Goal: Task Accomplishment & Management: Use online tool/utility

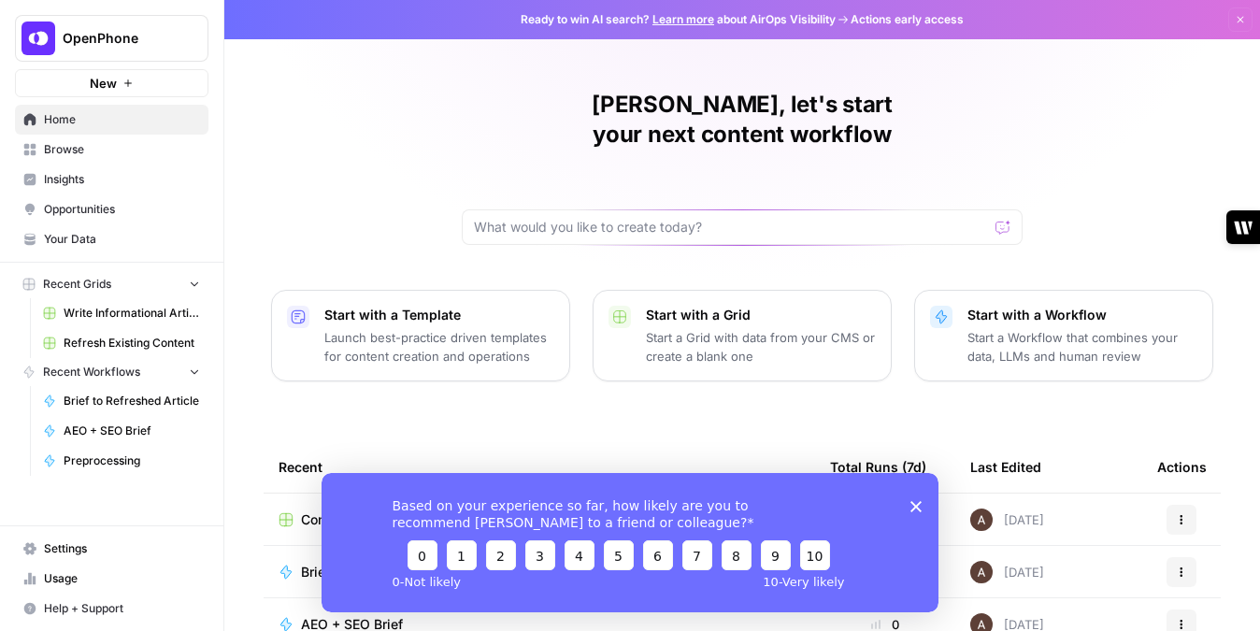
click at [117, 88] on button "New" at bounding box center [112, 83] width 194 height 28
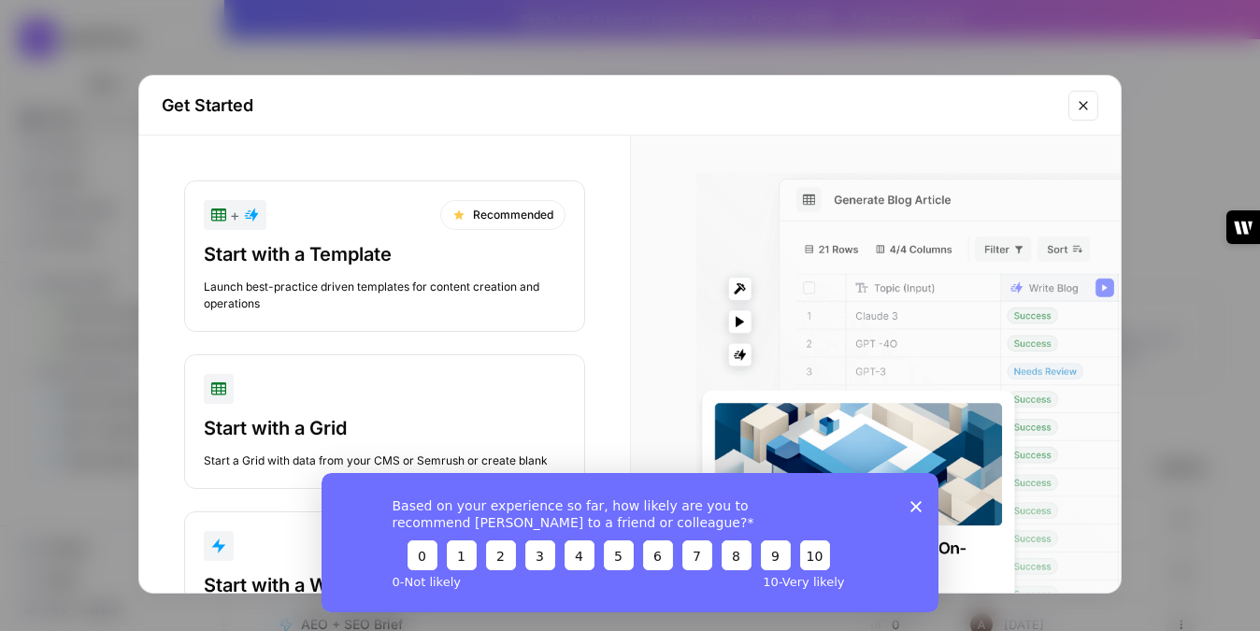
click at [1089, 102] on icon "Close modal" at bounding box center [1083, 105] width 15 height 15
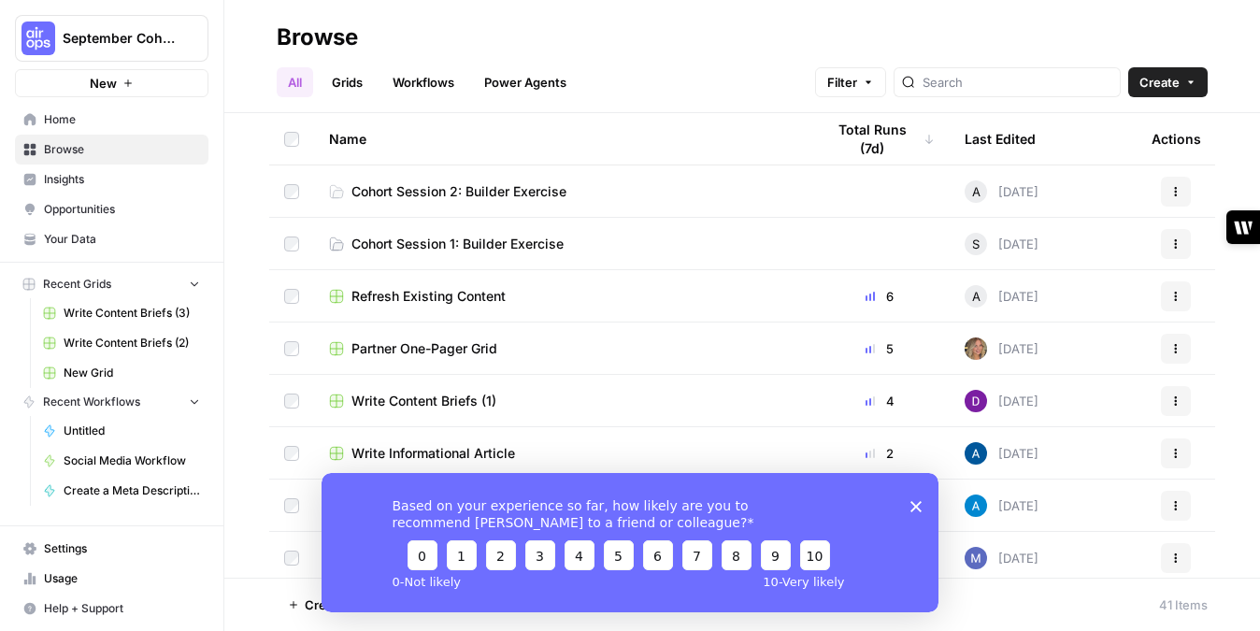
click at [550, 186] on span "Cohort Session 2: Builder Exercise" at bounding box center [459, 191] width 215 height 19
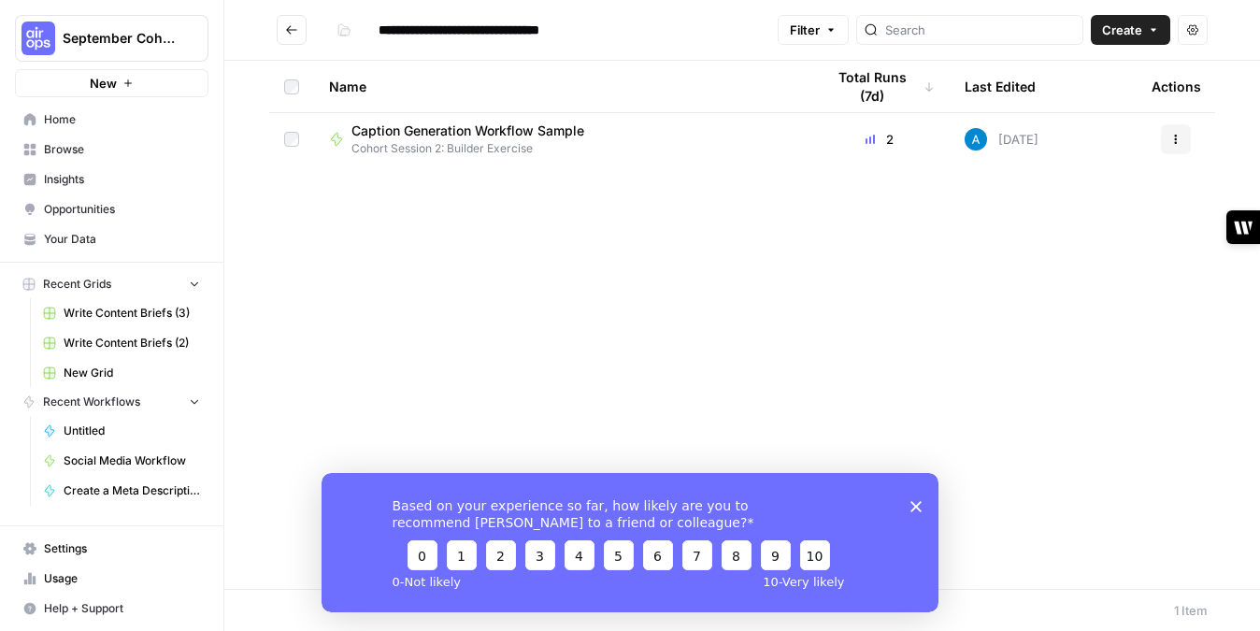
click at [905, 499] on div "Based on your experience so far, how likely are you to recommend AirOps to a fr…" at bounding box center [630, 541] width 617 height 139
click at [913, 506] on icon "Close survey" at bounding box center [916, 505] width 11 height 11
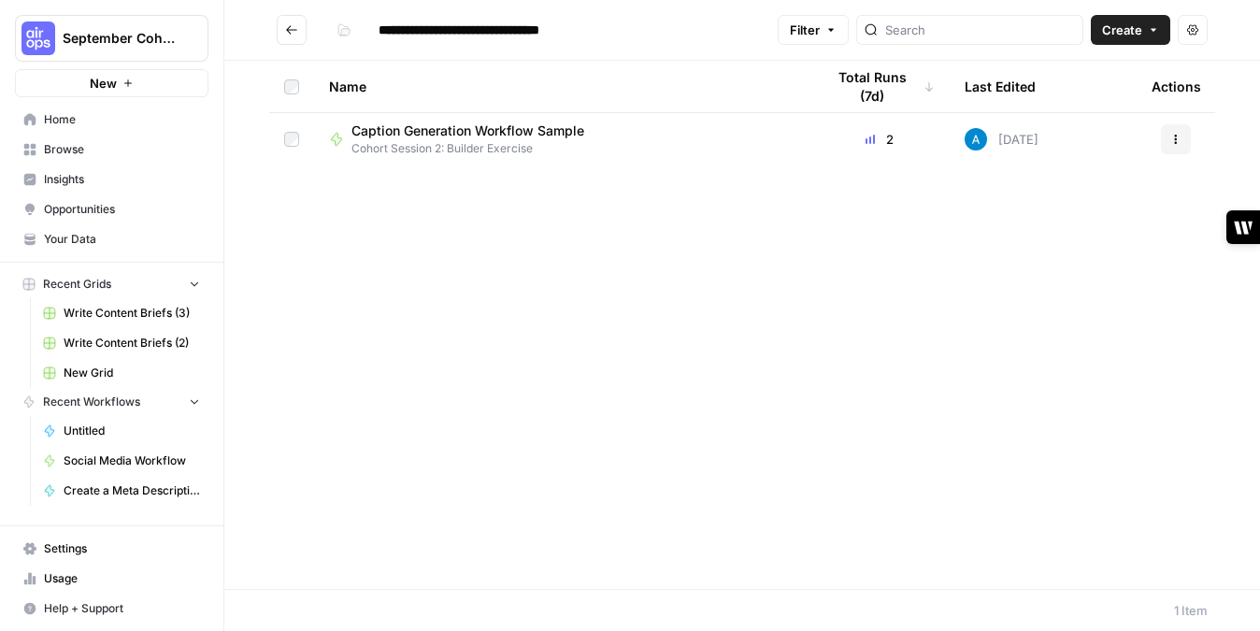
click at [535, 129] on span "Caption Generation Workflow Sample" at bounding box center [468, 131] width 233 height 19
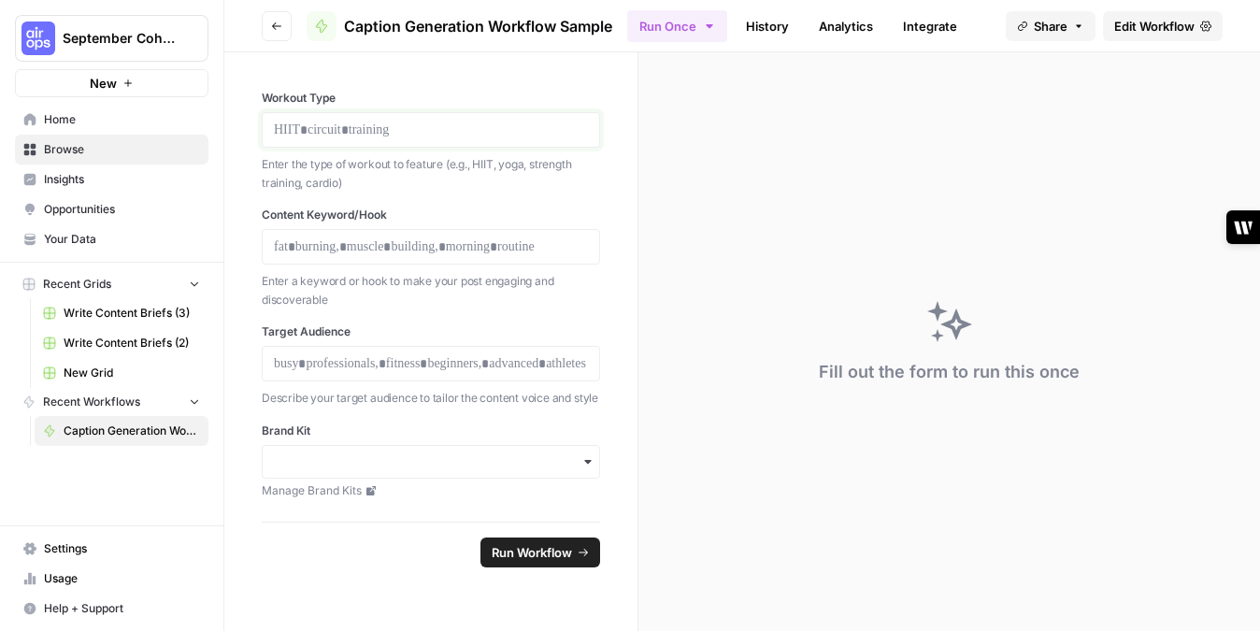
click at [360, 122] on p at bounding box center [431, 130] width 314 height 19
click at [451, 124] on p "**********" at bounding box center [431, 130] width 314 height 19
click at [554, 555] on span "Run Workflow" at bounding box center [532, 552] width 80 height 19
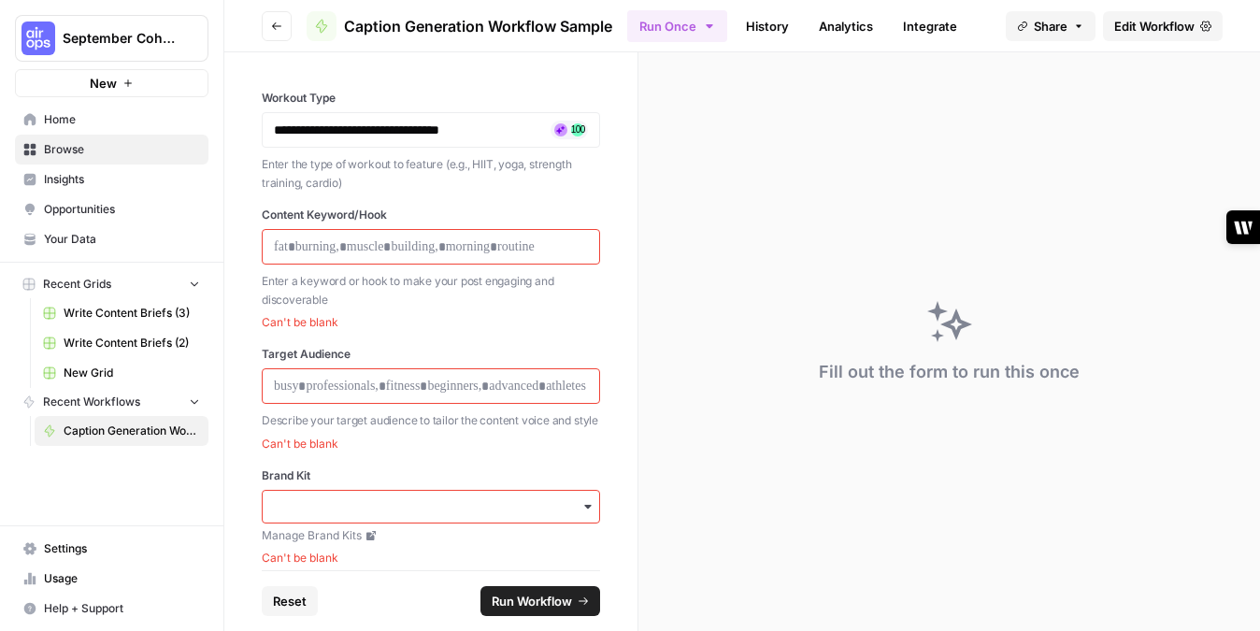
click at [710, 31] on icon "button" at bounding box center [709, 26] width 15 height 15
click at [504, 112] on div "**********" at bounding box center [431, 130] width 338 height 36
click at [278, 33] on button "Go back" at bounding box center [277, 26] width 30 height 30
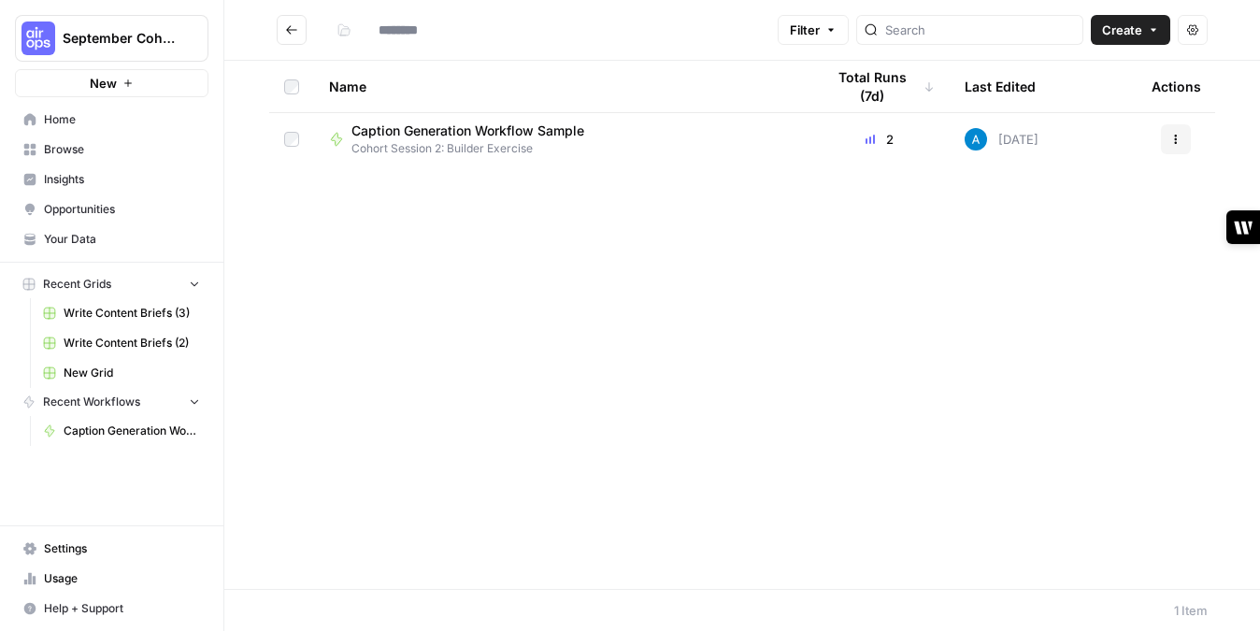
type input "**********"
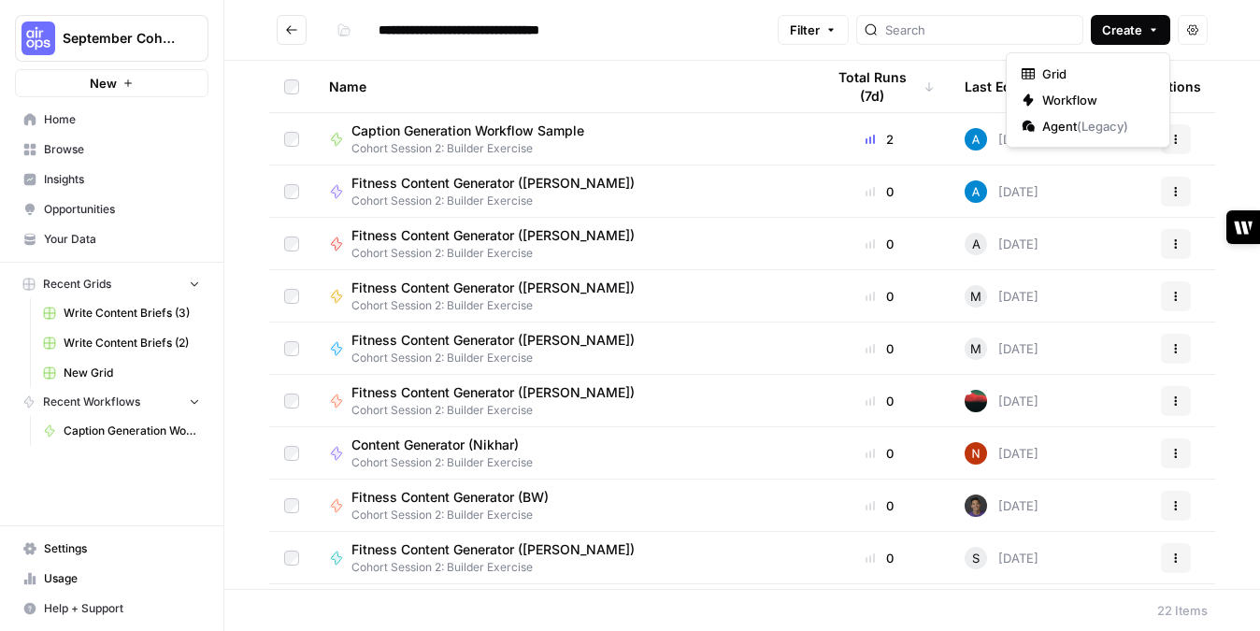
click at [1148, 36] on button "Create" at bounding box center [1130, 30] width 79 height 30
click at [1080, 101] on span "Workflow" at bounding box center [1095, 100] width 105 height 19
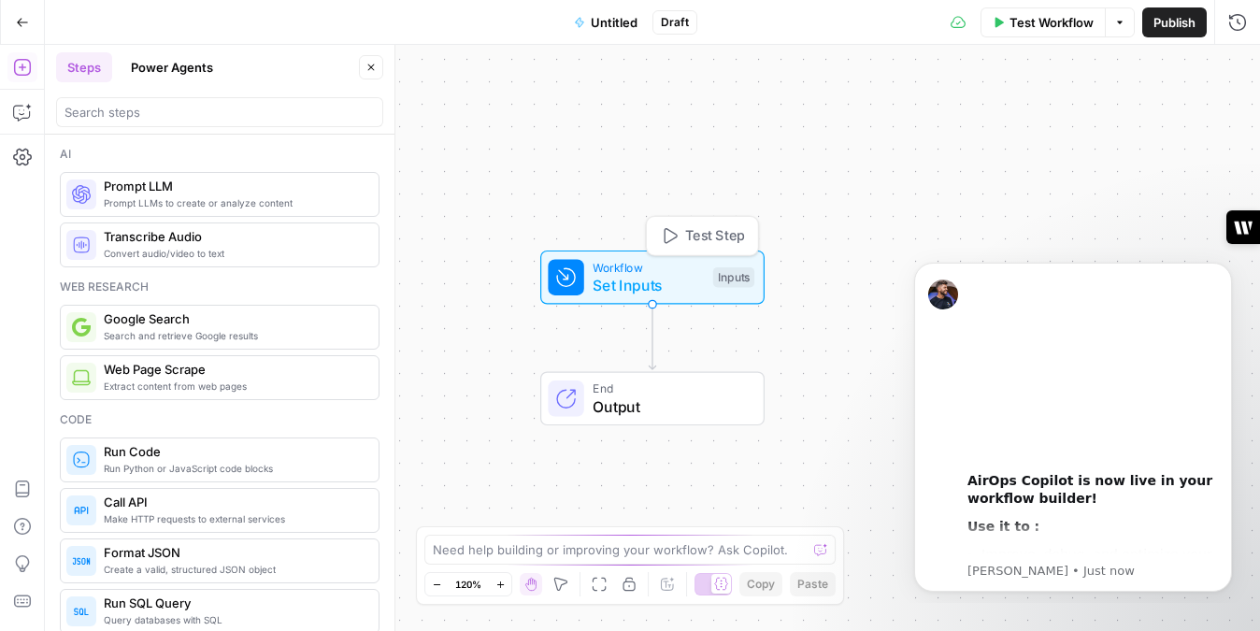
click at [673, 266] on span "Workflow" at bounding box center [648, 267] width 111 height 18
click at [624, 25] on span "Untitled" at bounding box center [614, 22] width 47 height 19
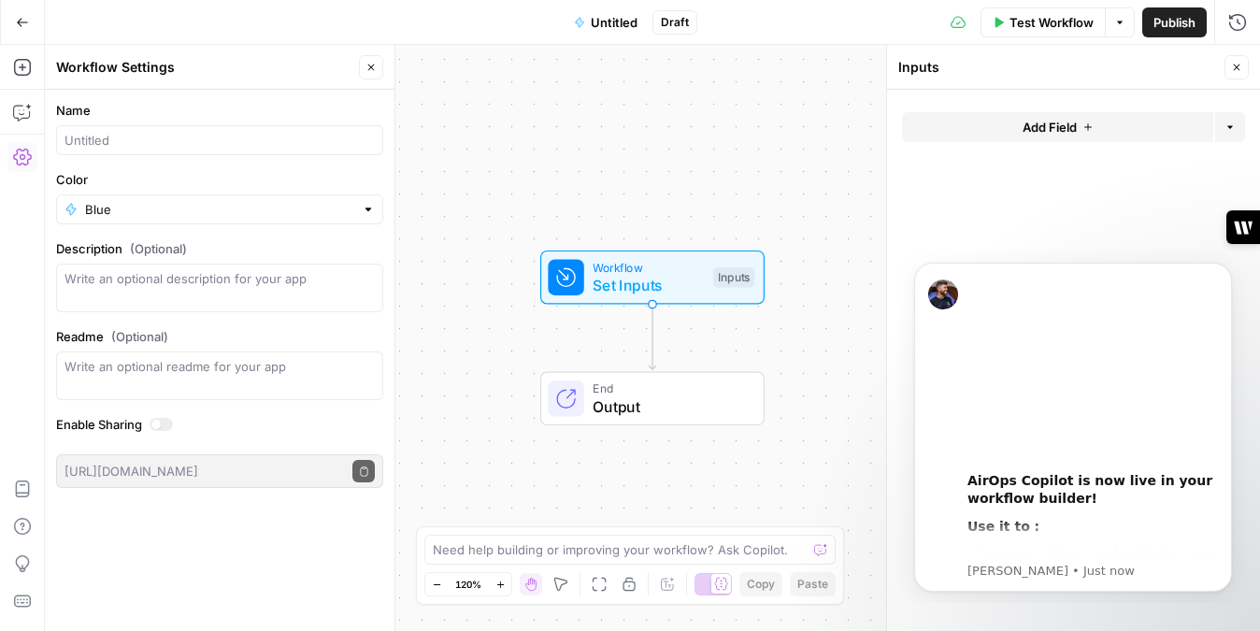
click at [162, 151] on div at bounding box center [219, 140] width 327 height 30
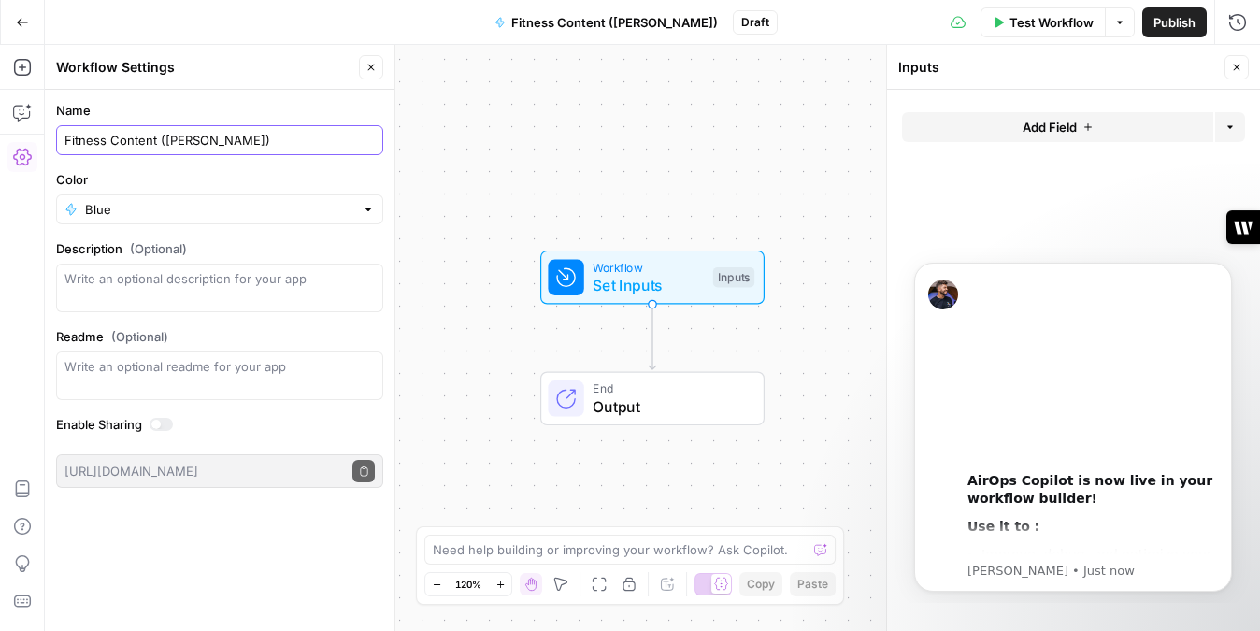
click at [140, 139] on input "Fitness Content (Phillip)" at bounding box center [220, 140] width 310 height 19
type input "Fitness Generator ([PERSON_NAME])"
click at [324, 209] on input "Color" at bounding box center [219, 209] width 269 height 19
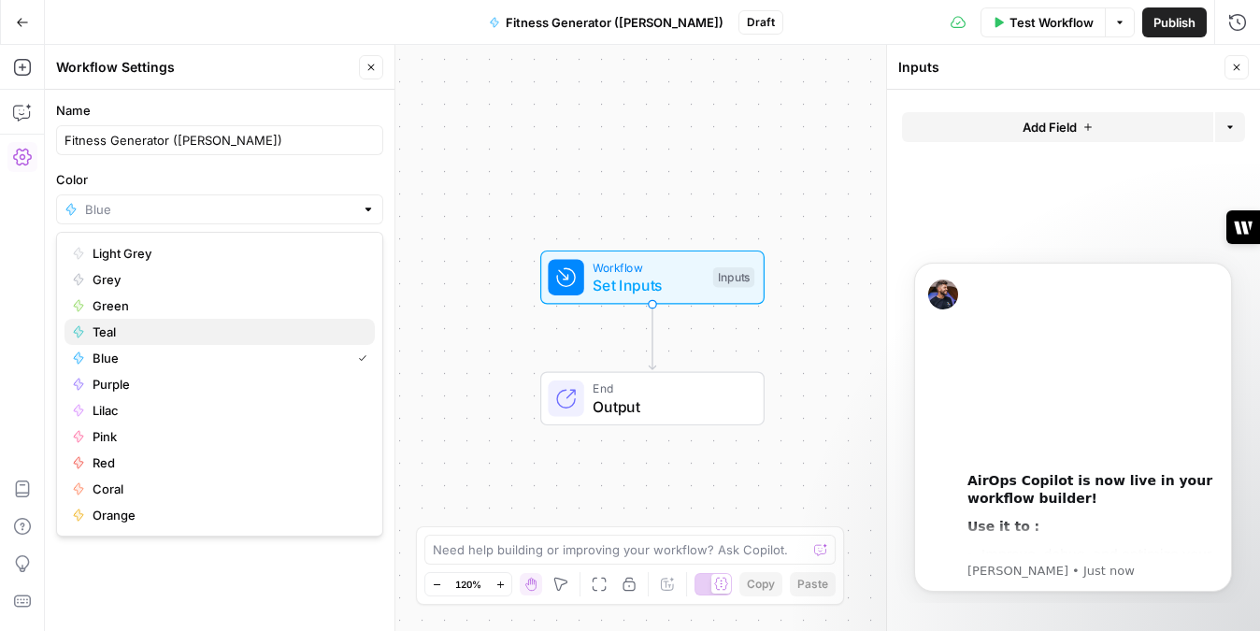
click at [146, 327] on span "Teal" at bounding box center [226, 332] width 267 height 19
type input "Teal"
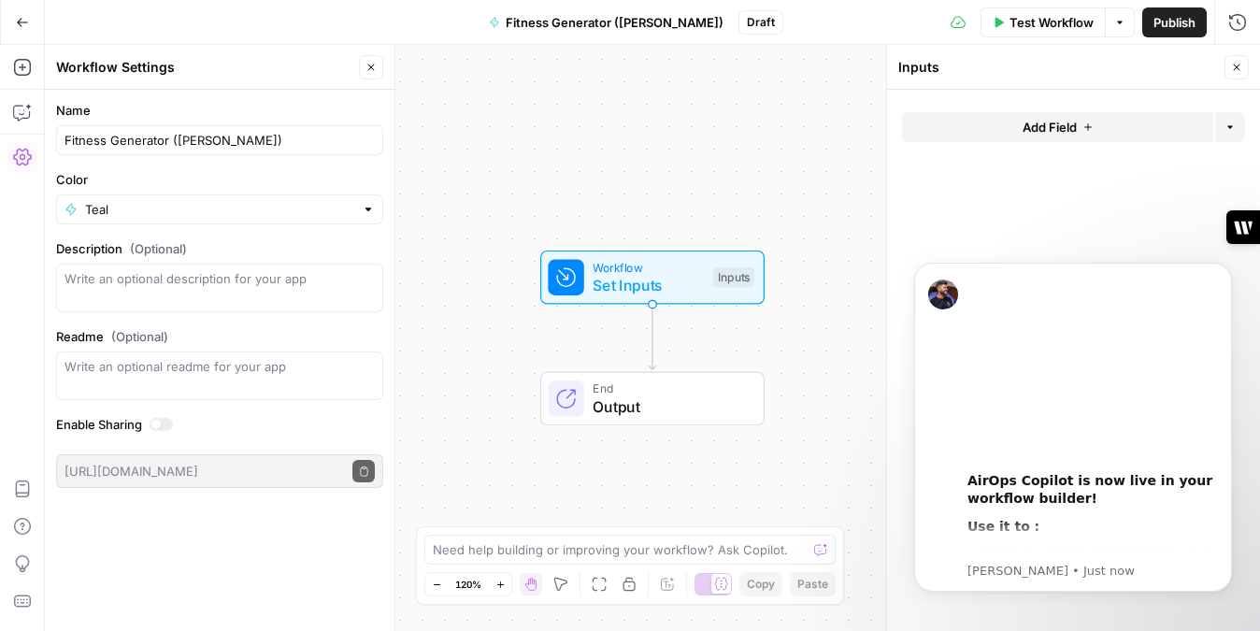
click at [569, 158] on div "Workflow Set Inputs Inputs End Output" at bounding box center [653, 338] width 1216 height 586
click at [19, 22] on icon "button" at bounding box center [22, 22] width 13 height 13
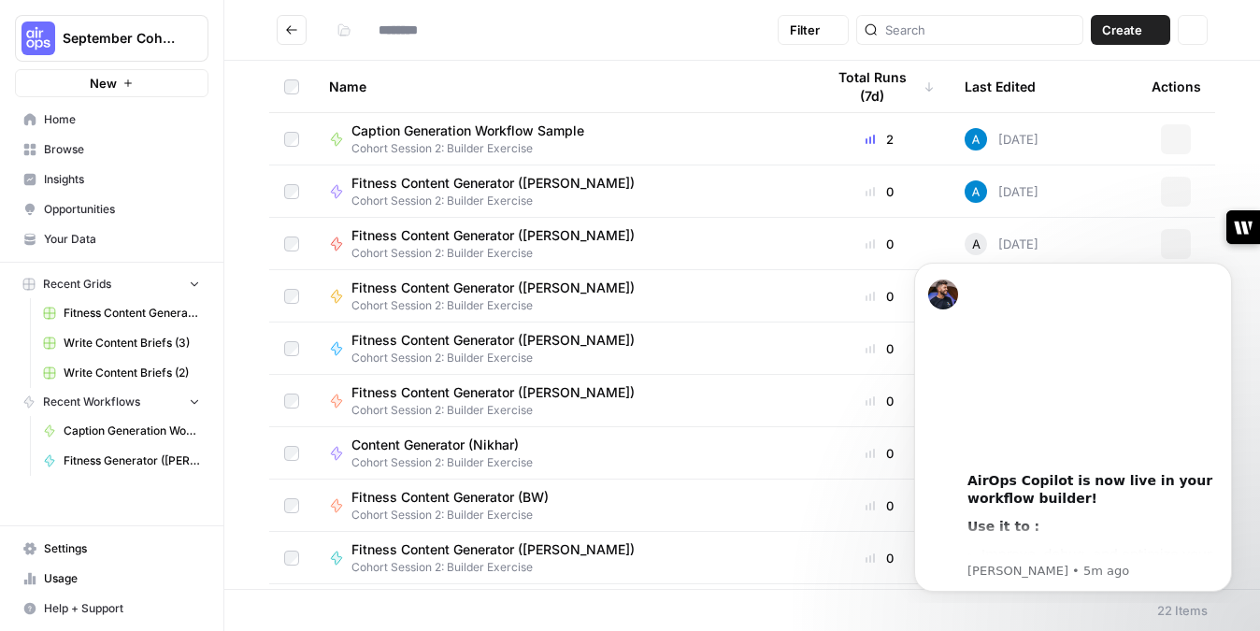
type input "**********"
click at [92, 151] on span "Browse" at bounding box center [122, 149] width 156 height 17
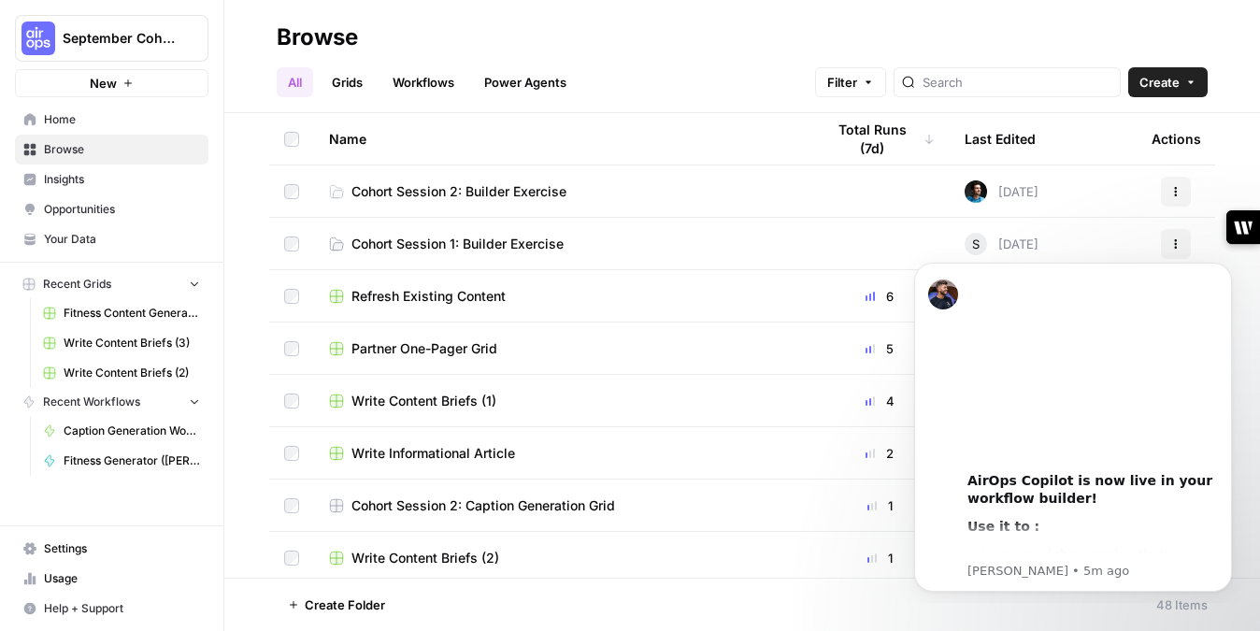
click at [1202, 73] on button "Create" at bounding box center [1168, 82] width 79 height 30
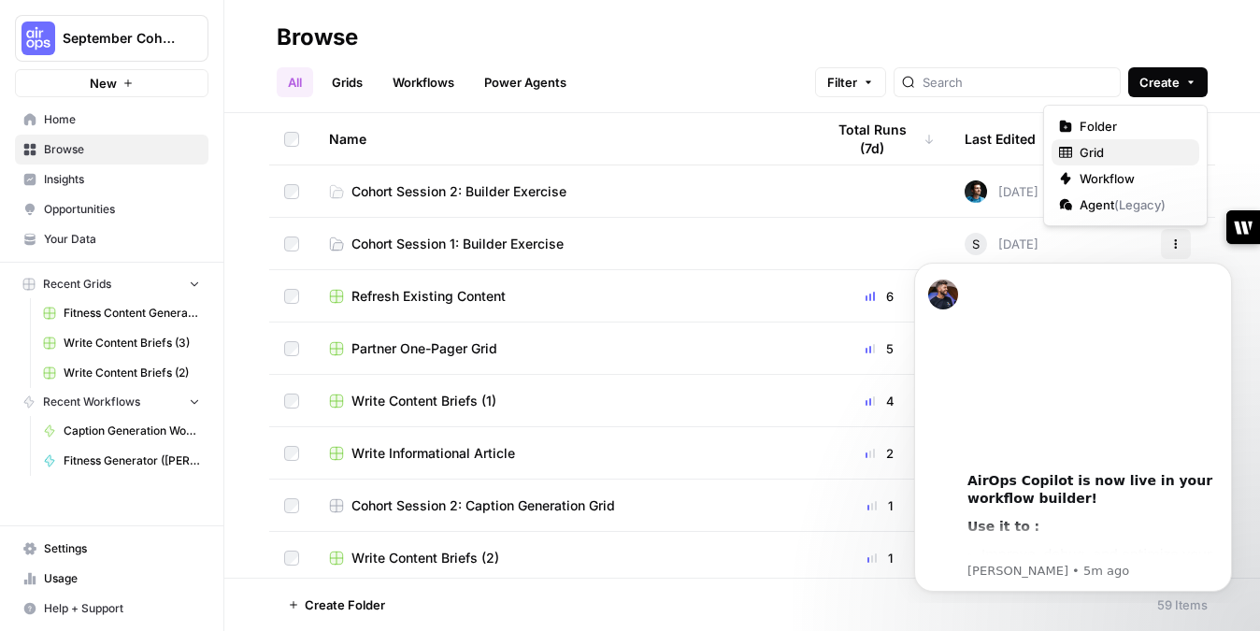
click at [1100, 145] on span "Grid" at bounding box center [1132, 152] width 105 height 19
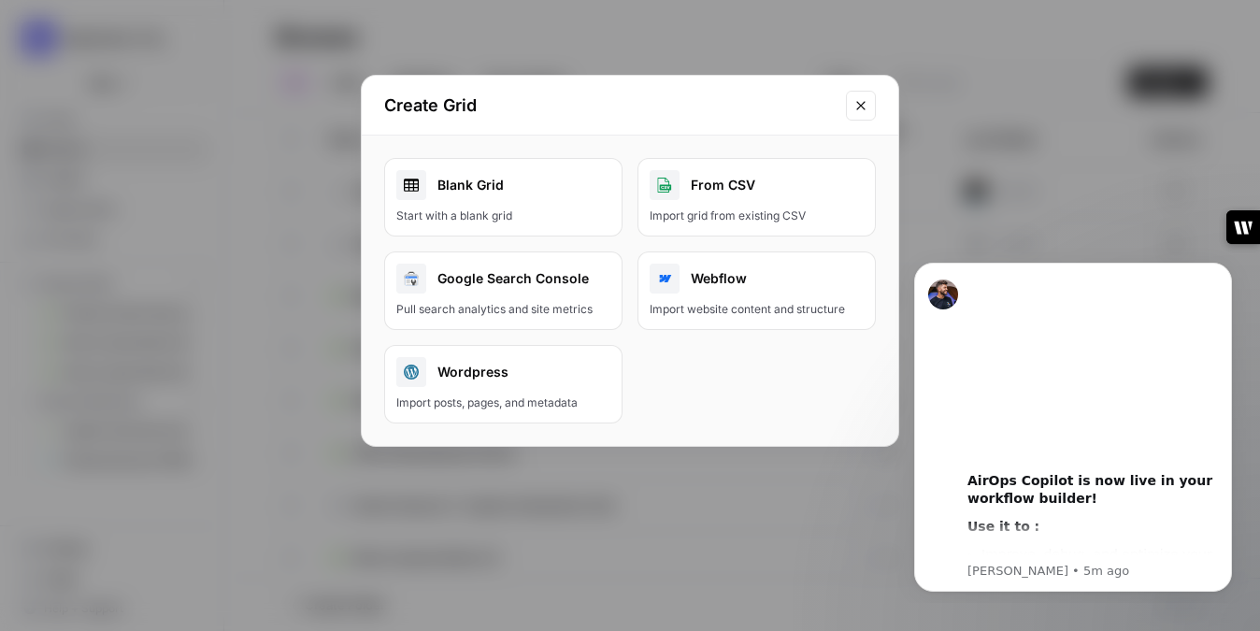
click at [550, 203] on link "Blank Grid Start with a blank grid" at bounding box center [503, 197] width 238 height 79
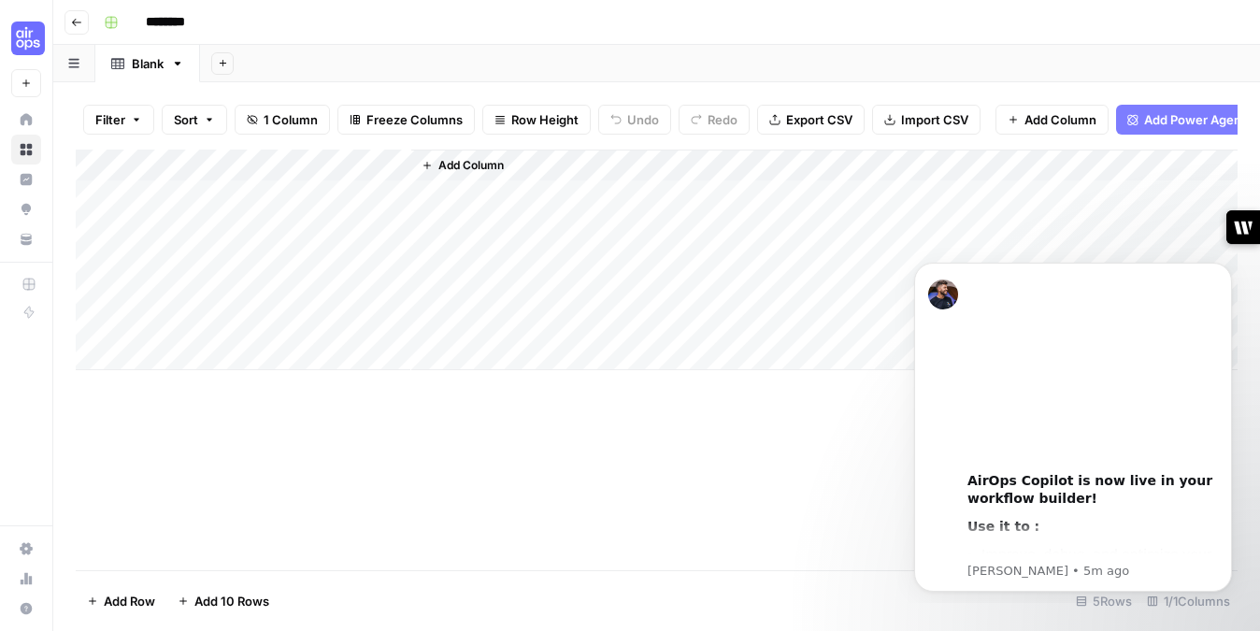
click at [198, 20] on input "********" at bounding box center [189, 22] width 105 height 30
type input "**********"
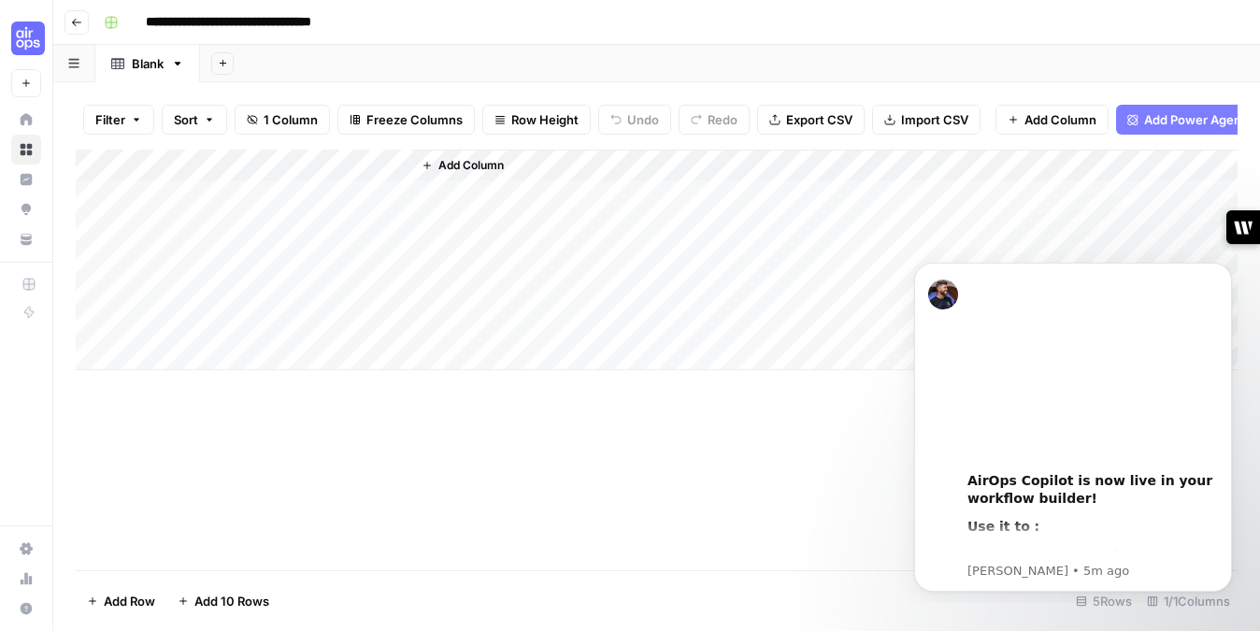
click at [558, 59] on div "Add Sheet" at bounding box center [730, 63] width 1060 height 37
click at [940, 119] on span "Import CSV" at bounding box center [934, 119] width 67 height 19
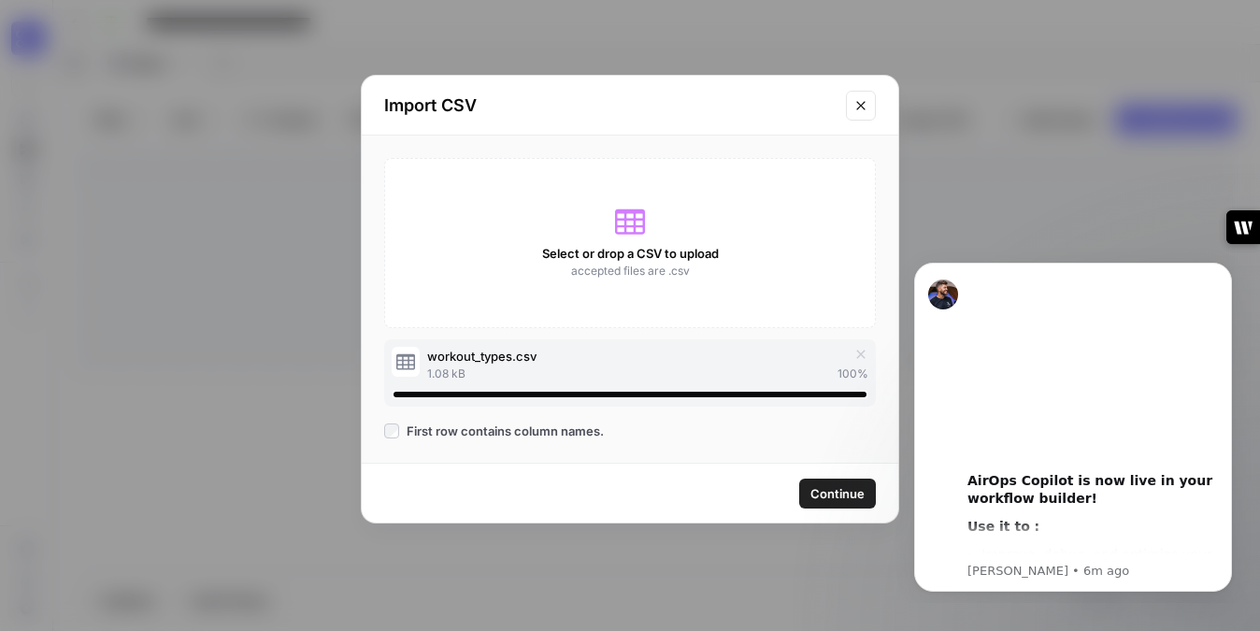
click at [846, 487] on span "Continue" at bounding box center [838, 493] width 54 height 19
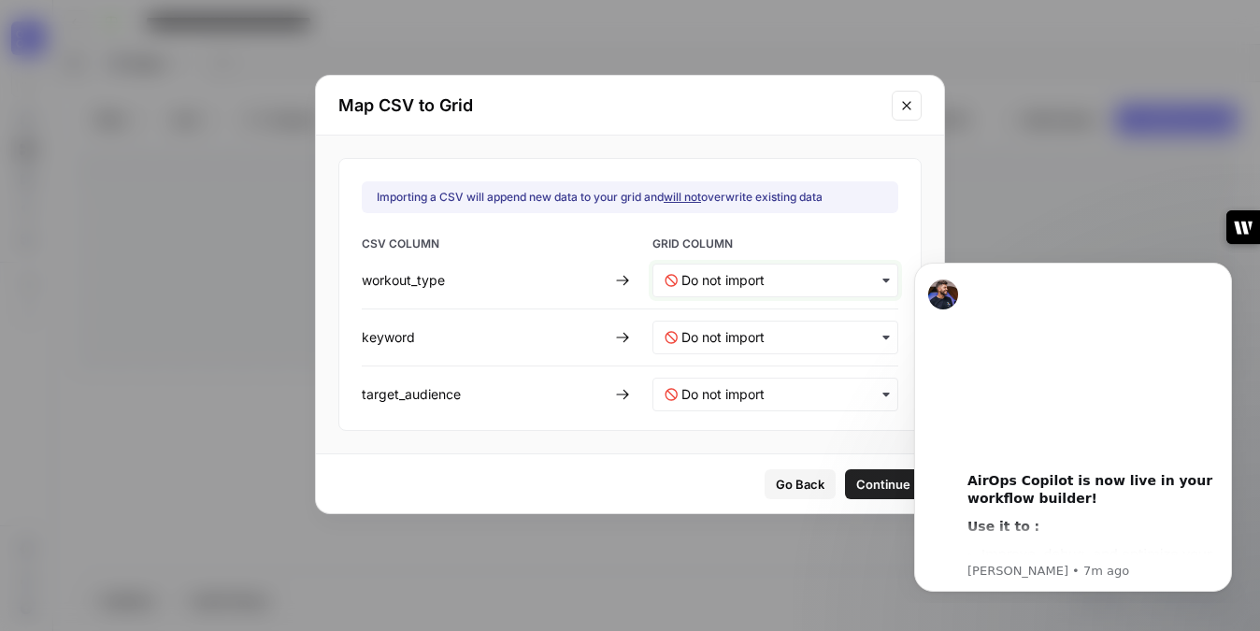
click at [805, 281] on input "text" at bounding box center [784, 280] width 205 height 19
click at [768, 364] on span "Create new column" at bounding box center [733, 363] width 104 height 17
click at [793, 332] on input "text" at bounding box center [784, 337] width 205 height 19
click at [749, 414] on span "Create new column" at bounding box center [733, 420] width 104 height 17
click at [760, 394] on input "text" at bounding box center [784, 394] width 205 height 19
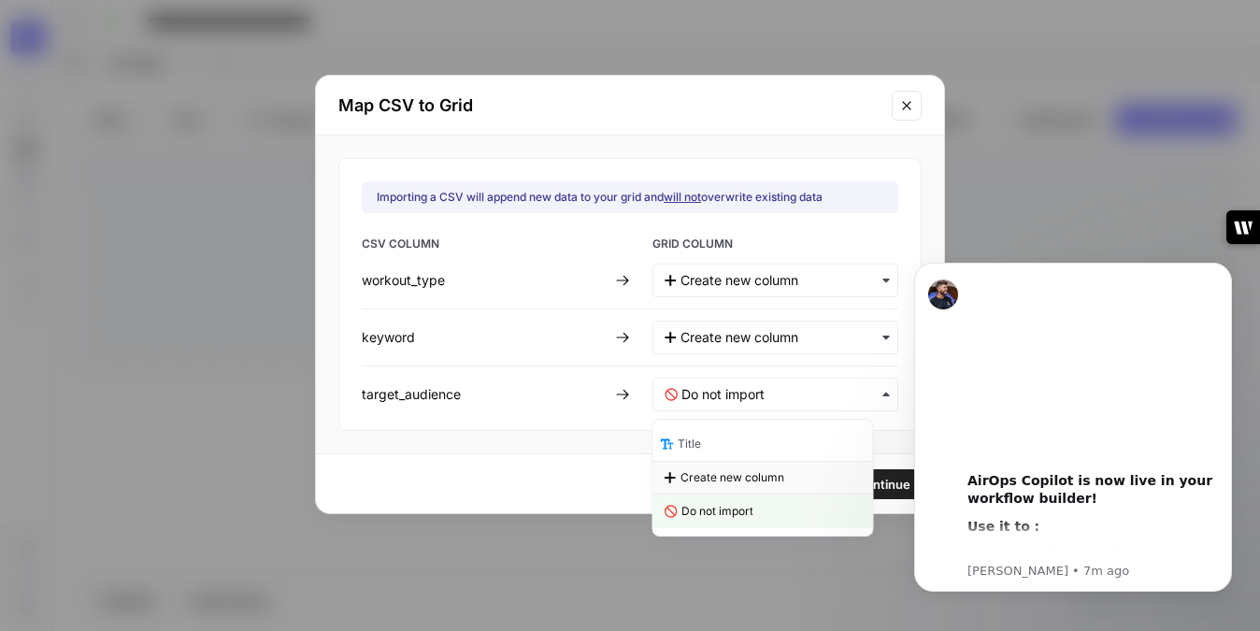
click at [727, 479] on span "Create new column" at bounding box center [733, 477] width 104 height 17
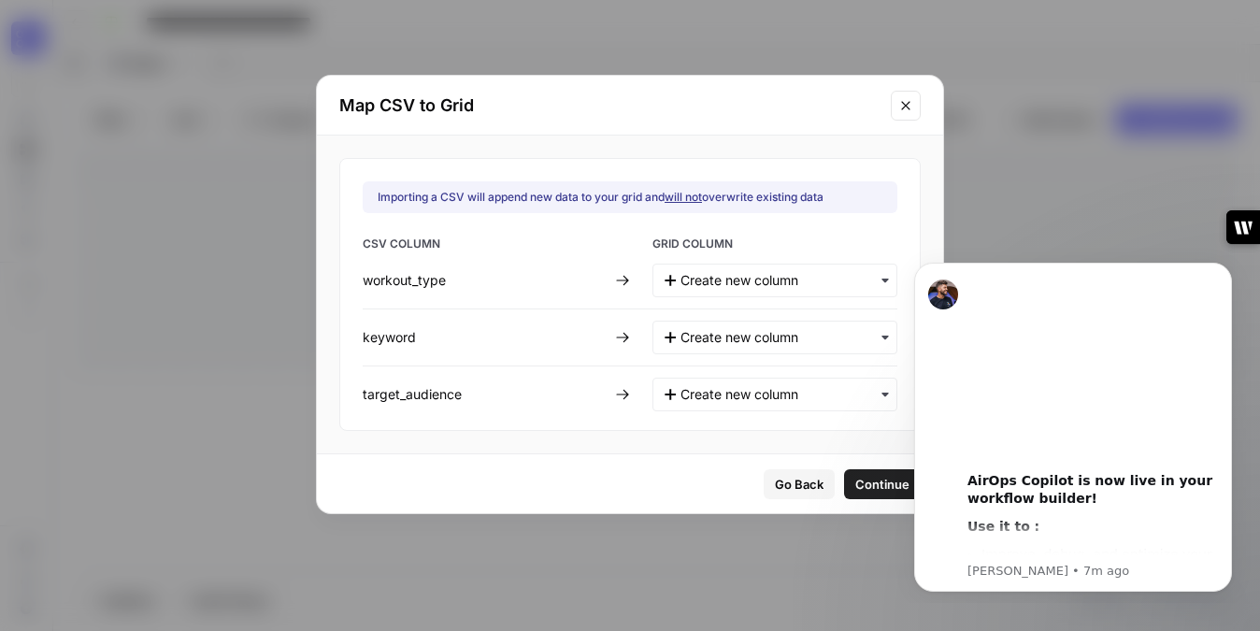
click at [885, 477] on span "Continue" at bounding box center [883, 484] width 54 height 19
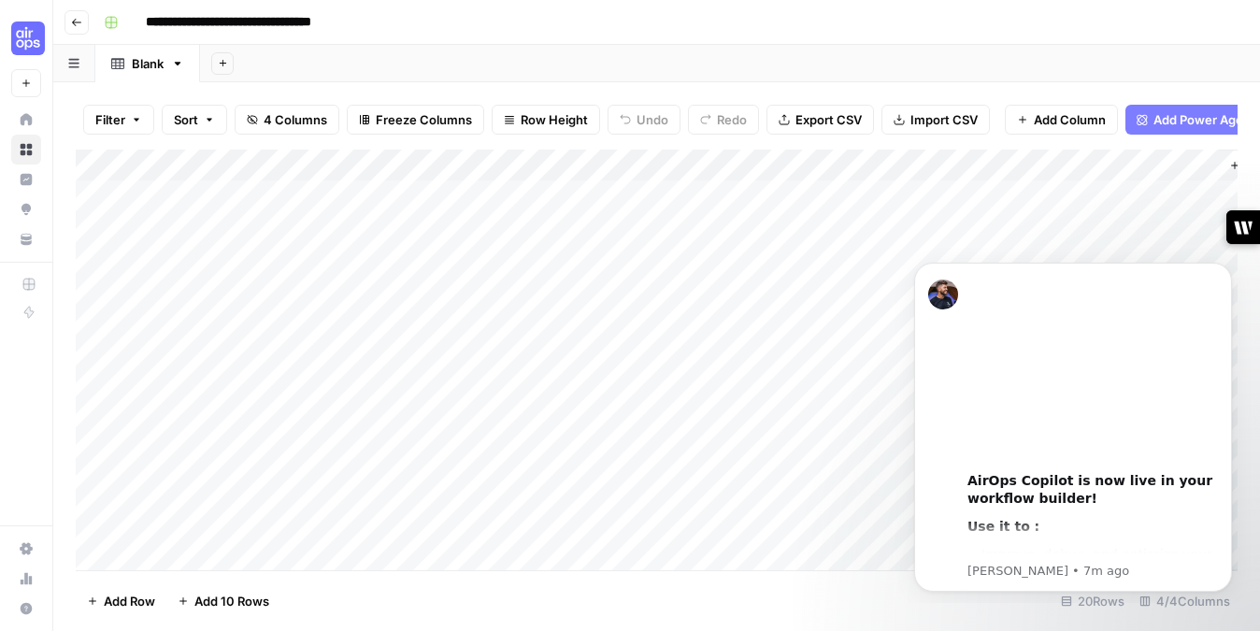
click at [94, 319] on div "Add Column" at bounding box center [657, 360] width 1162 height 421
click at [97, 293] on div "Add Column" at bounding box center [657, 360] width 1162 height 421
click at [98, 261] on div "Add Column" at bounding box center [657, 360] width 1162 height 421
click at [96, 225] on div "Add Column" at bounding box center [657, 360] width 1162 height 421
click at [98, 189] on div "Add Column" at bounding box center [657, 360] width 1162 height 421
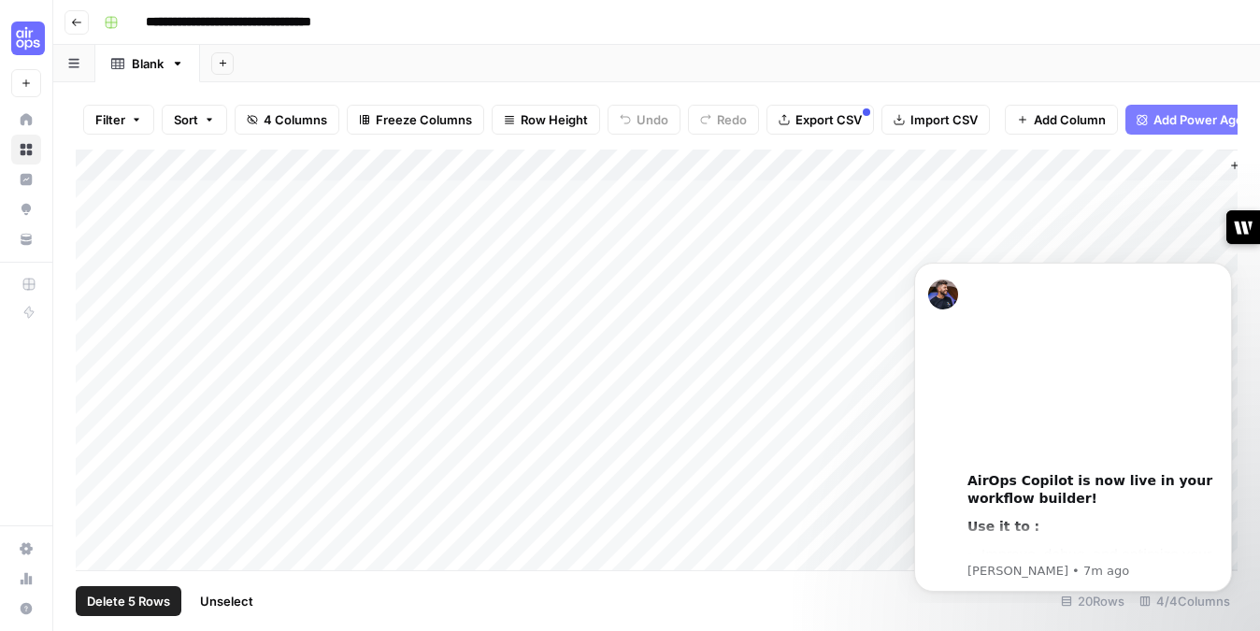
click at [151, 589] on button "Delete 5 Rows" at bounding box center [129, 601] width 106 height 30
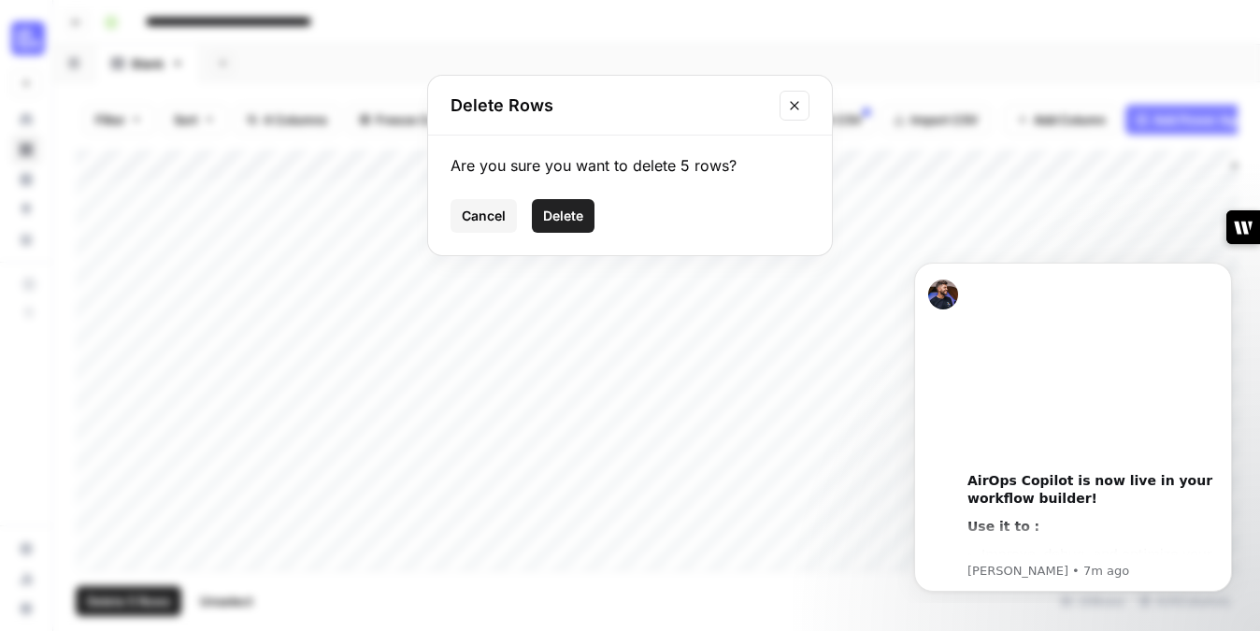
click at [570, 228] on button "Delete" at bounding box center [563, 216] width 63 height 34
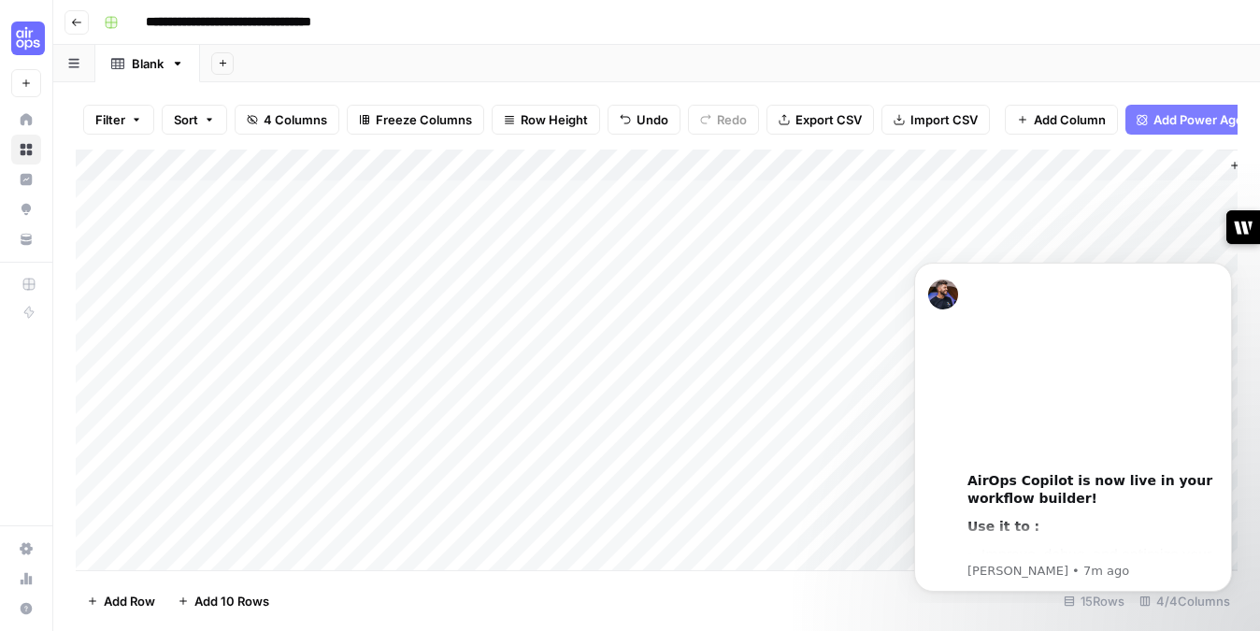
click at [393, 164] on div "Add Column" at bounding box center [657, 360] width 1162 height 421
click at [251, 421] on span "Remove Column" at bounding box center [260, 417] width 164 height 19
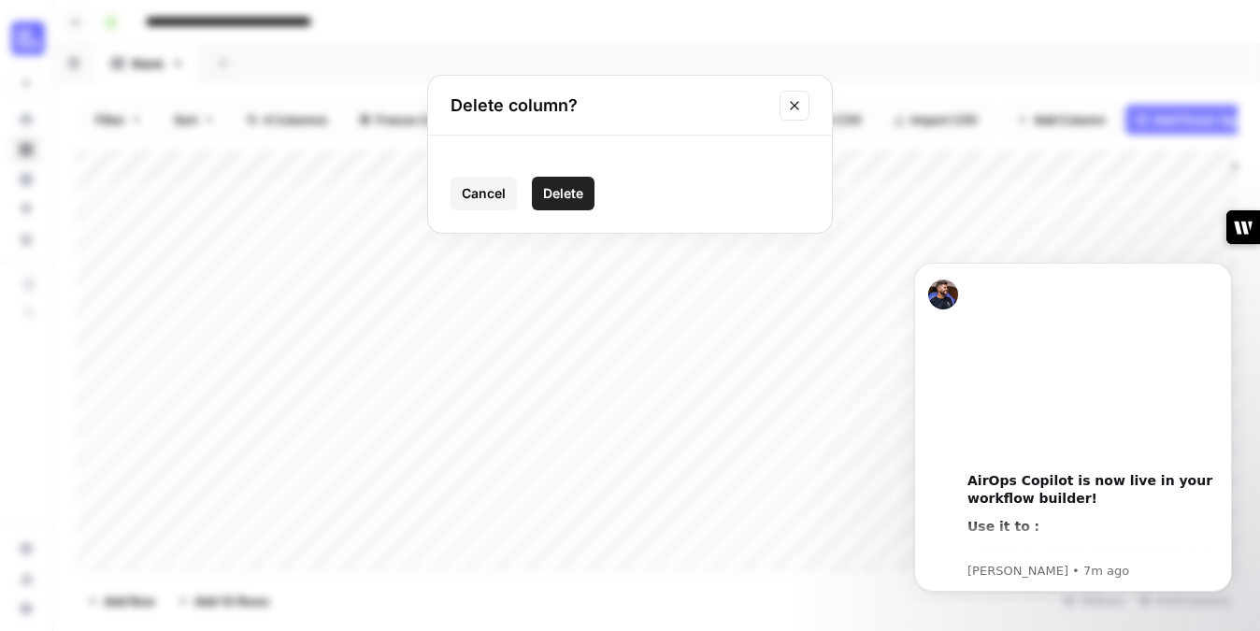
click at [569, 190] on span "Delete" at bounding box center [563, 193] width 40 height 19
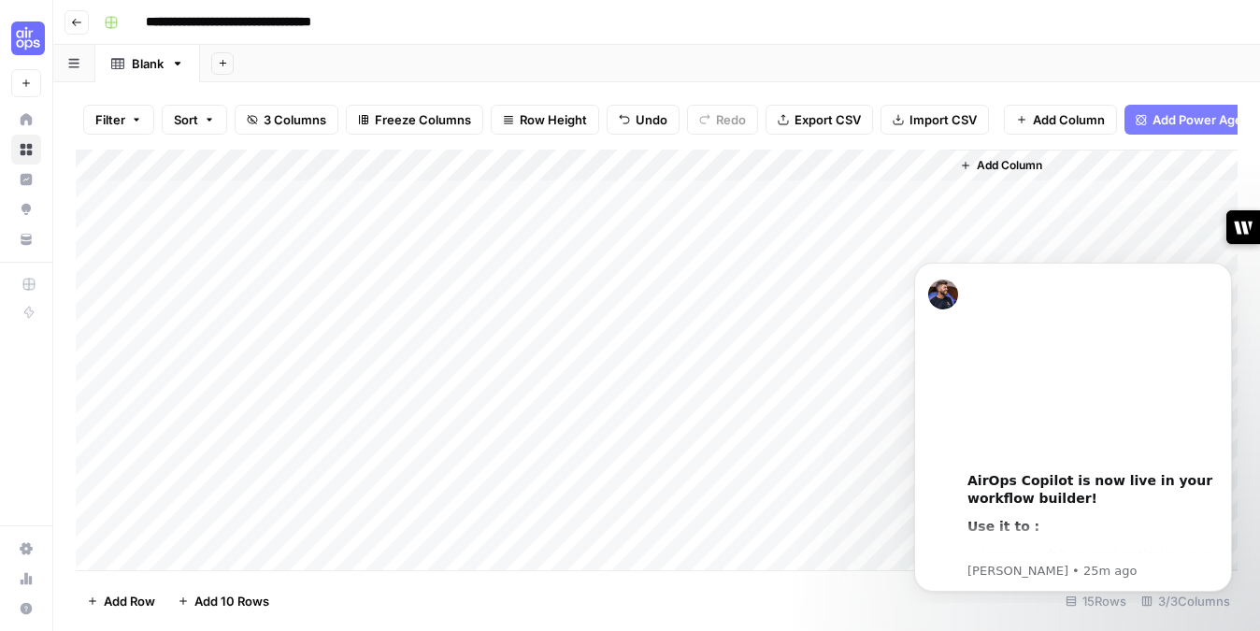
click at [634, 70] on div "Add Sheet" at bounding box center [730, 63] width 1060 height 37
click at [1226, 269] on icon "Dismiss notification" at bounding box center [1227, 268] width 10 height 10
click at [1237, 267] on div "Add Column" at bounding box center [1094, 360] width 288 height 421
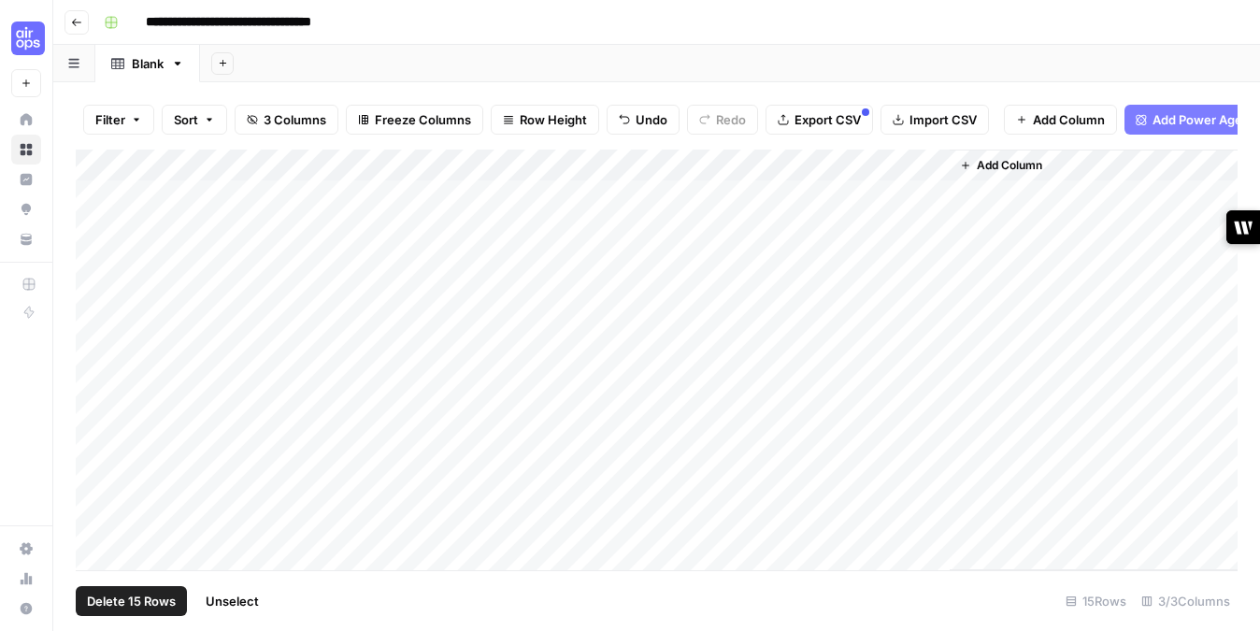
click at [102, 167] on div "Add Column" at bounding box center [657, 360] width 1162 height 421
click at [106, 165] on div "Add Column" at bounding box center [657, 360] width 1162 height 421
click at [395, 165] on div "Add Column" at bounding box center [657, 360] width 1162 height 421
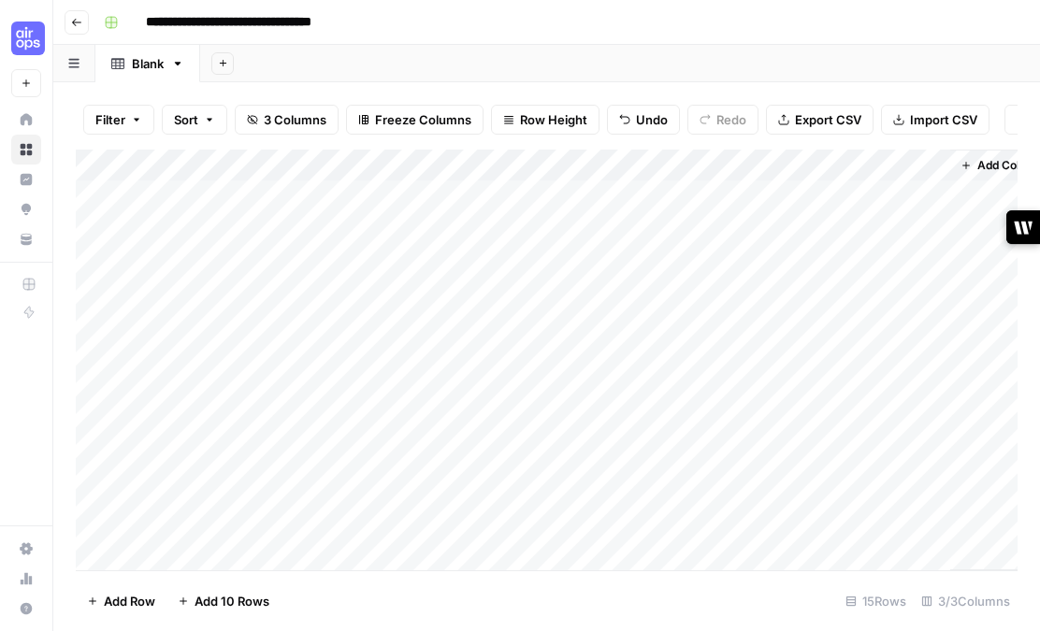
click at [398, 168] on div "Add Column" at bounding box center [547, 360] width 942 height 421
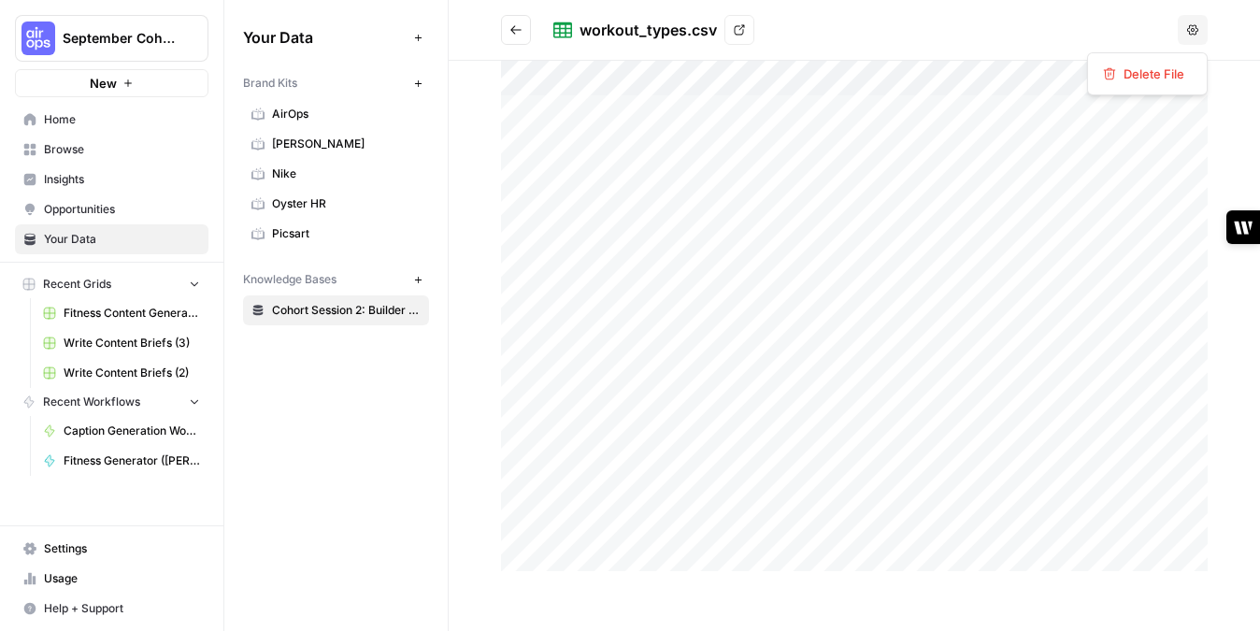
click at [1187, 27] on button "Options" at bounding box center [1193, 30] width 30 height 30
click at [737, 23] on link "View" at bounding box center [740, 30] width 30 height 30
click at [94, 152] on span "Browse" at bounding box center [122, 149] width 156 height 17
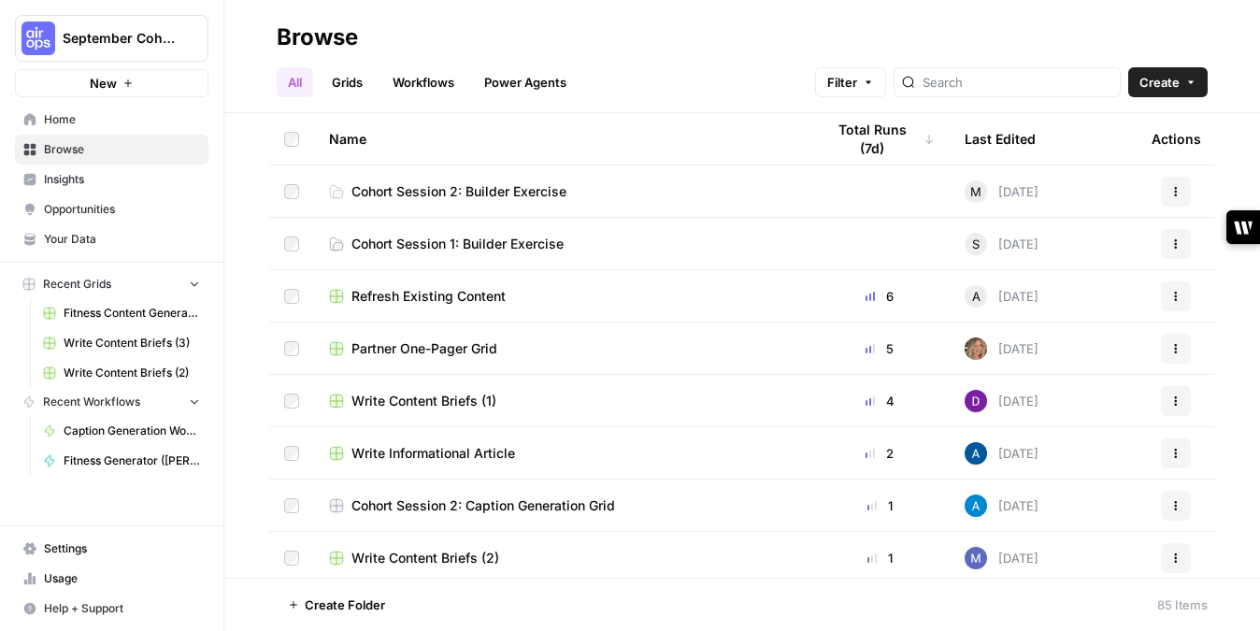
click at [428, 83] on link "Workflows" at bounding box center [423, 82] width 84 height 30
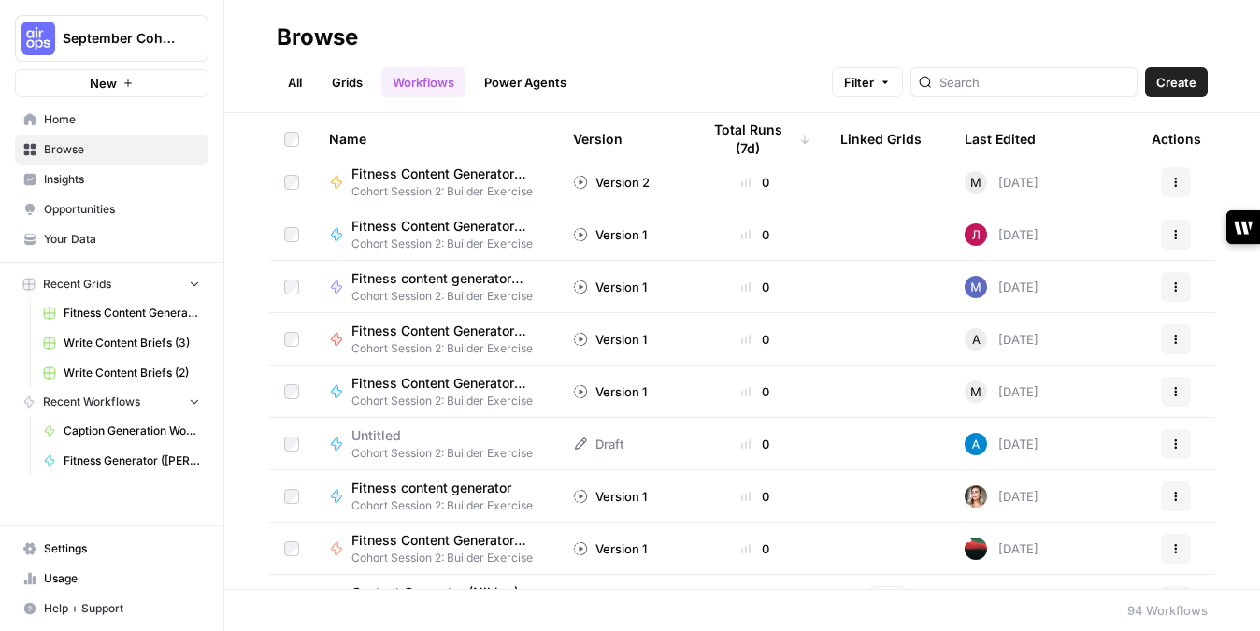
scroll to position [798, 0]
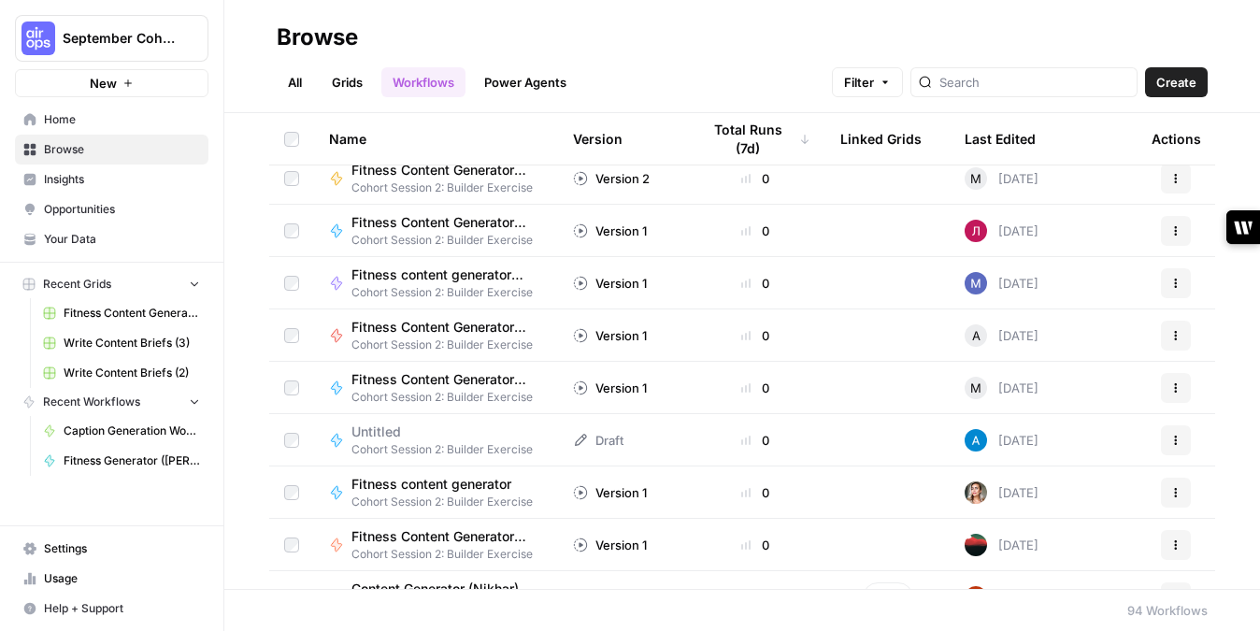
click at [1027, 69] on div at bounding box center [1024, 82] width 227 height 30
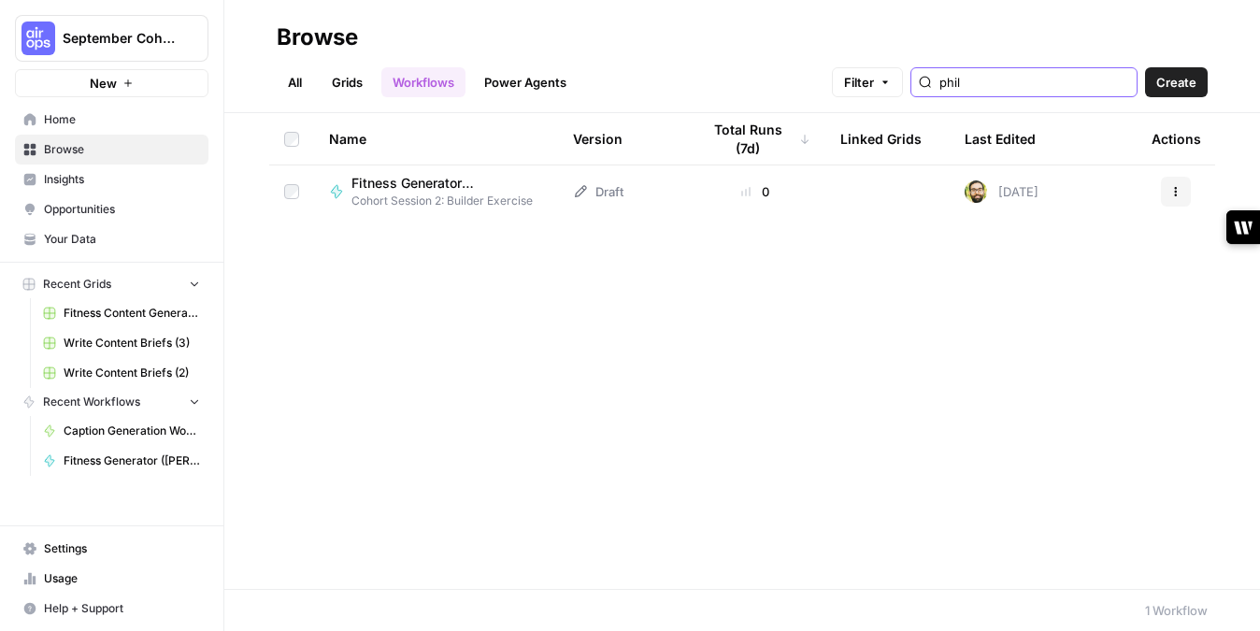
type input "phil"
click at [449, 184] on span "Fitness Generator ([PERSON_NAME])" at bounding box center [440, 183] width 177 height 19
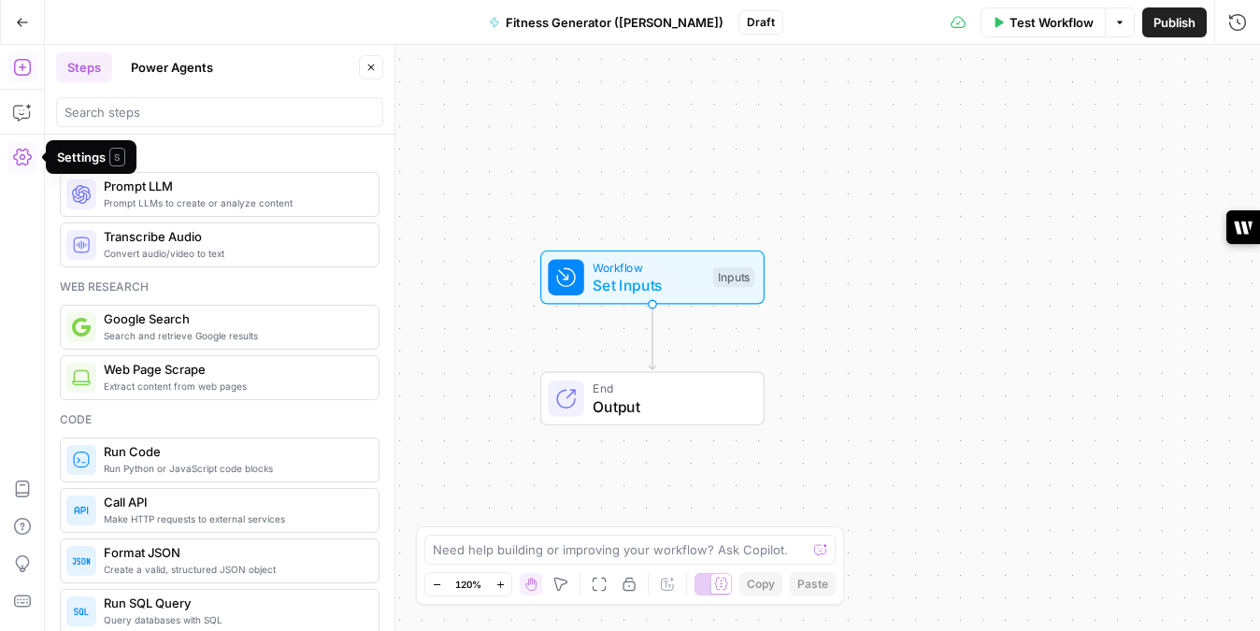
click at [24, 158] on icon "button" at bounding box center [22, 157] width 19 height 19
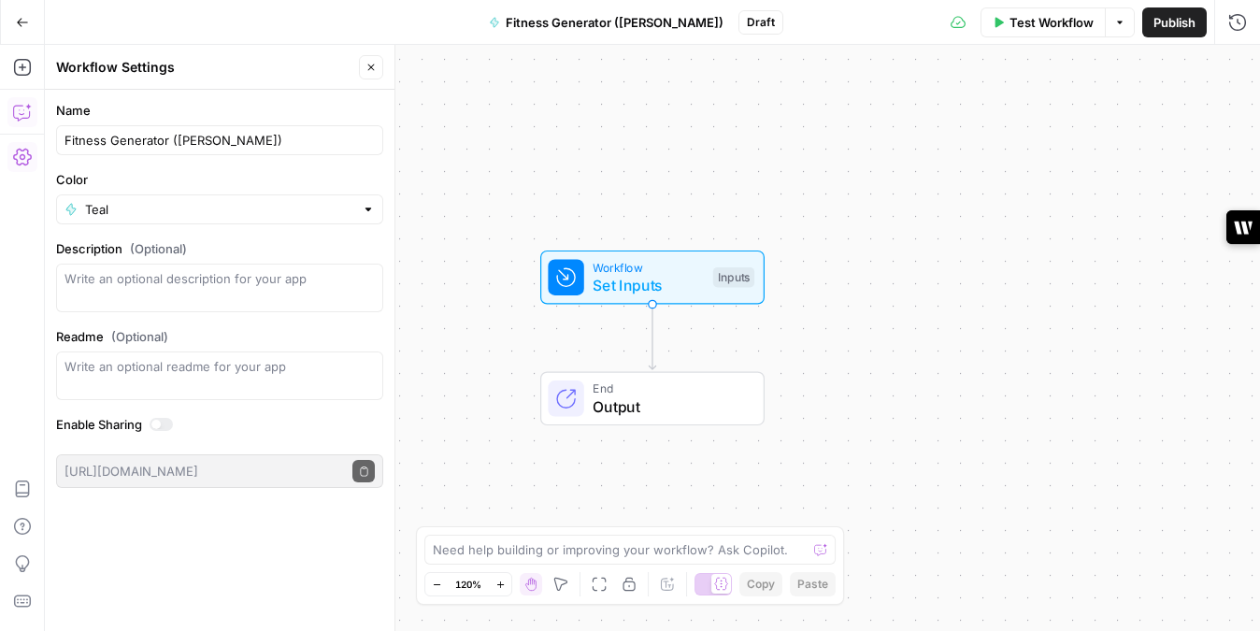
click at [30, 105] on icon "button" at bounding box center [22, 112] width 19 height 19
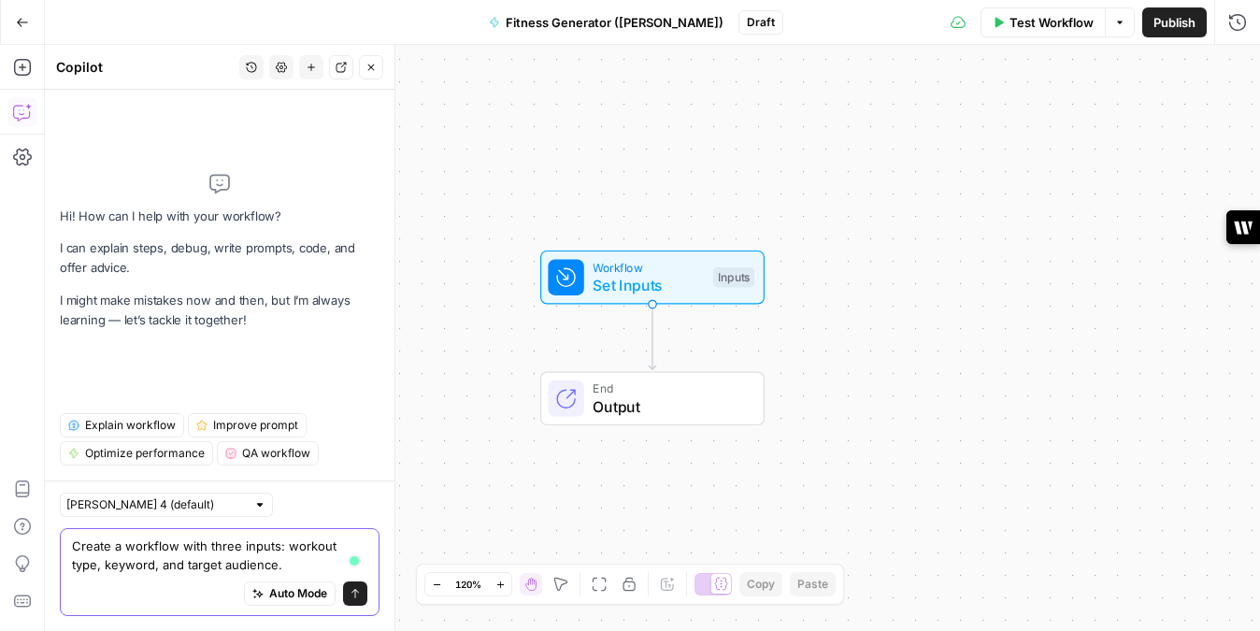
click at [330, 541] on textarea "Create a workflow with three inputs: workout type, keyword, and target audience." at bounding box center [219, 555] width 295 height 37
click at [191, 561] on textarea "Create a workflow with three inputs: workout_type, keyword, and target audience." at bounding box center [219, 555] width 295 height 37
click at [277, 565] on textarea "Create a workflow with three inputs: workout_type, keyword, and target_audience." at bounding box center [219, 555] width 295 height 37
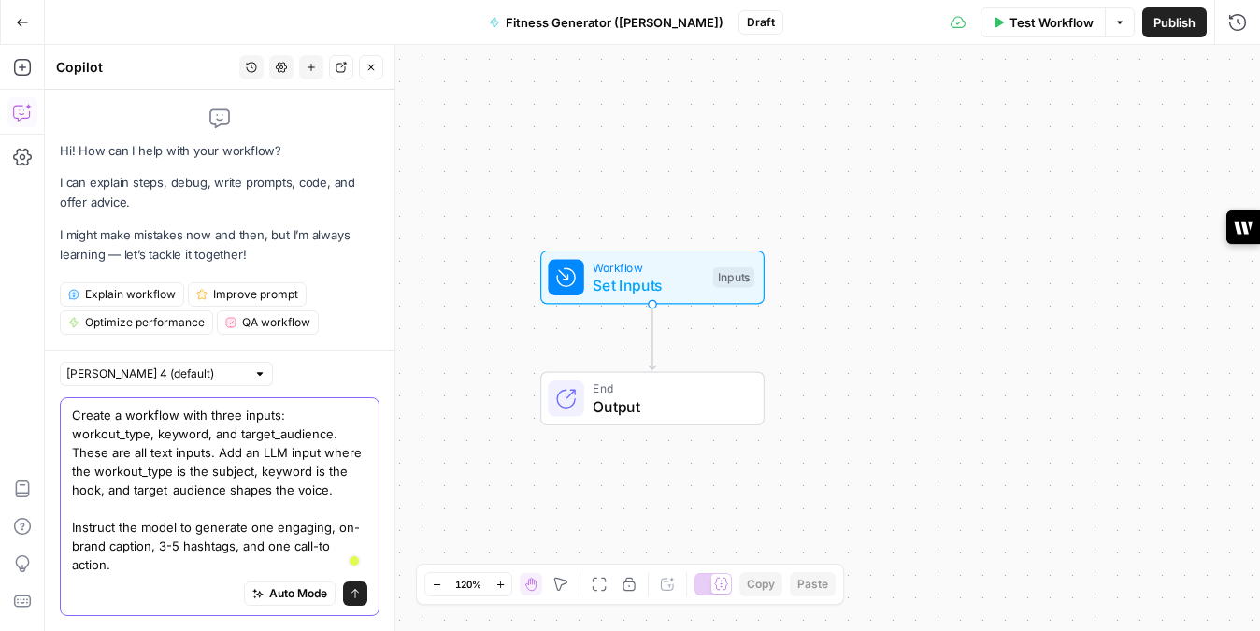
type textarea "Create a workflow with three inputs: workout_type, keyword, and target_audience…"
click at [358, 591] on icon "submit" at bounding box center [355, 593] width 11 height 11
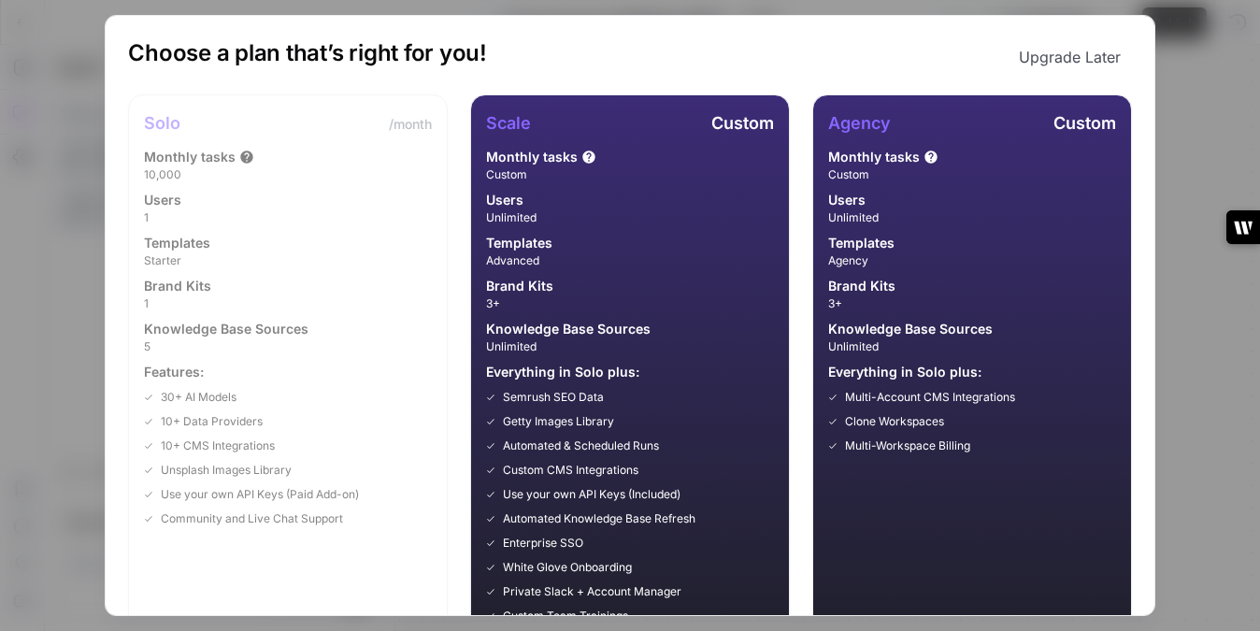
click at [1209, 82] on div "Choose a plan that’s right for you! Upgrade Later Solo /month Monthly tasks 10,…" at bounding box center [630, 315] width 1260 height 631
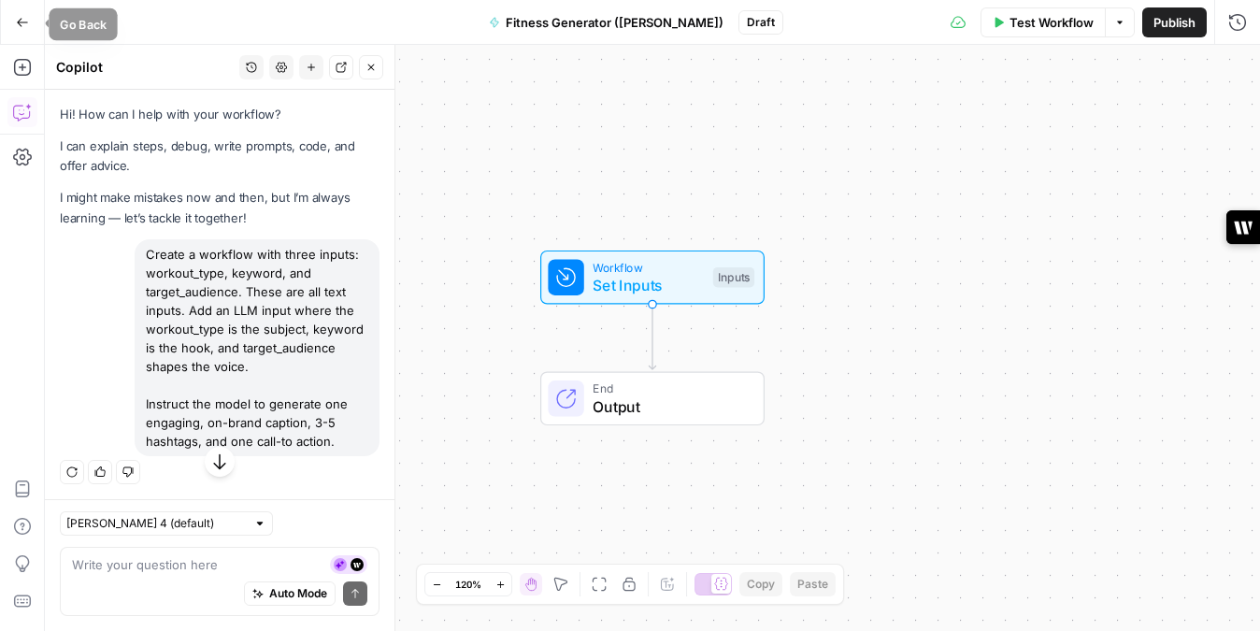
click at [24, 24] on icon "button" at bounding box center [22, 22] width 13 height 13
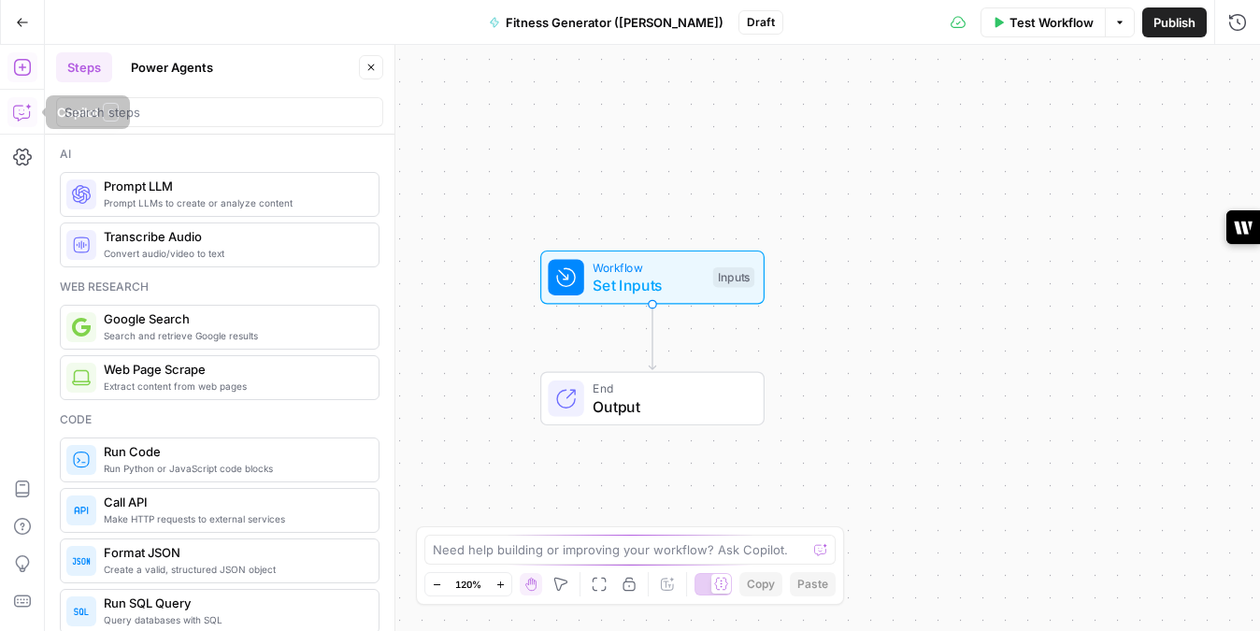
click at [19, 108] on icon "button" at bounding box center [22, 112] width 19 height 19
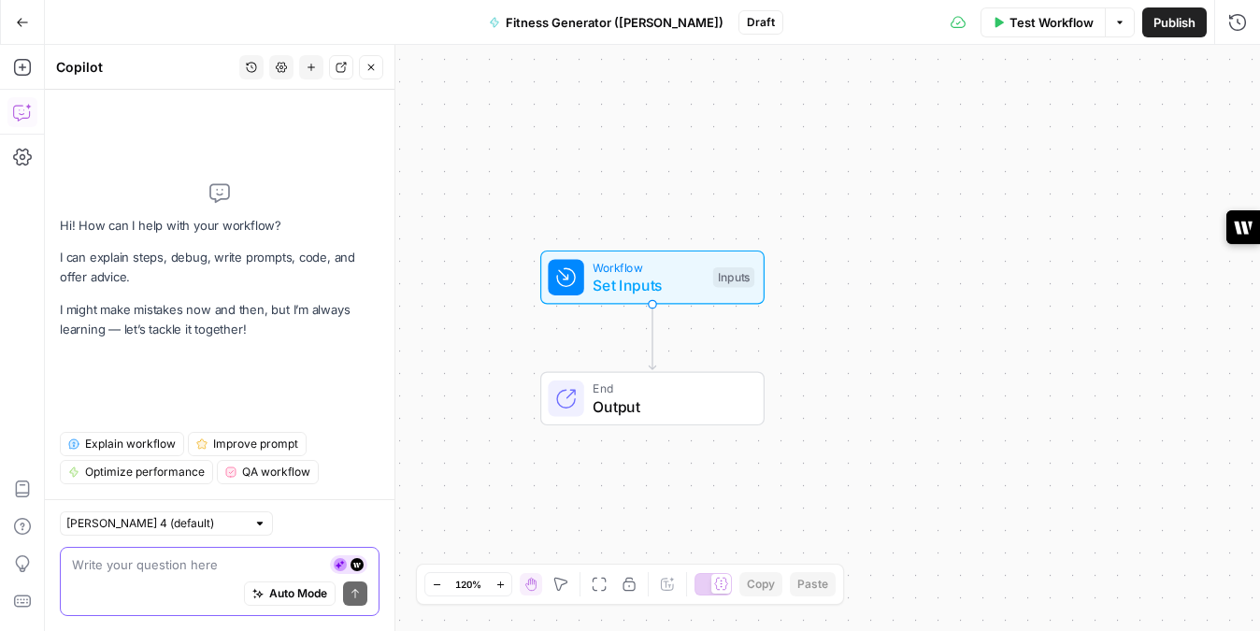
paste textarea "Create a workflow with three inputs: workout_type, keyword, target_audience. Th…"
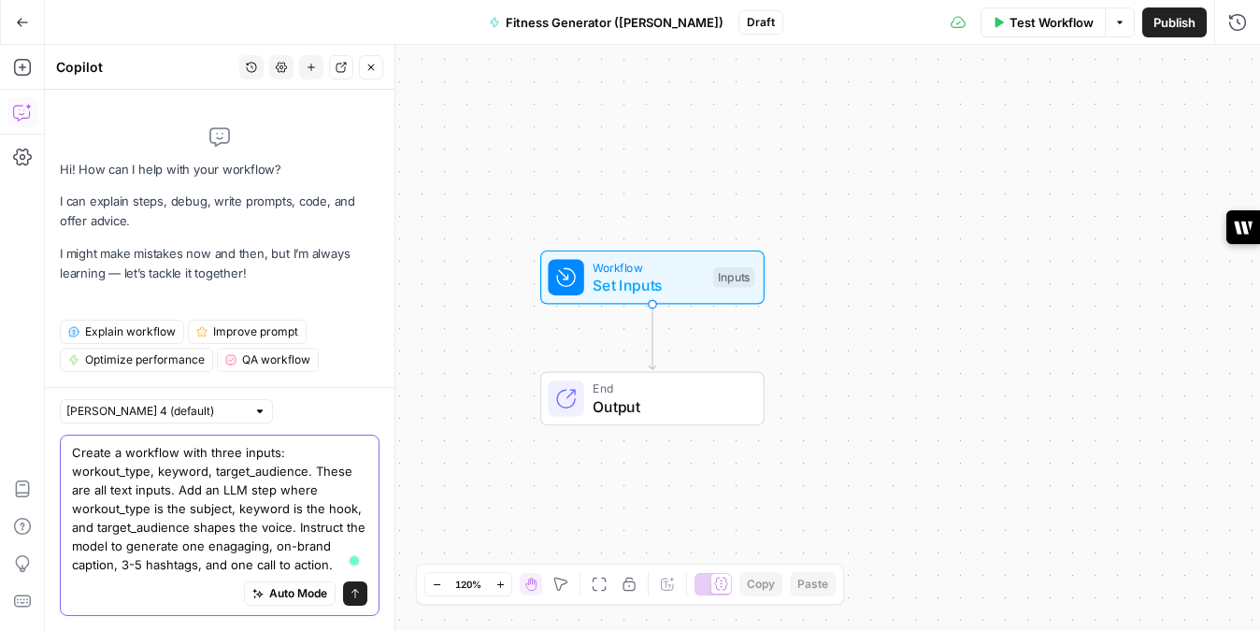
type textarea "Create a workflow with three inputs: workout_type, keyword, target_audience. Th…"
click at [356, 595] on icon "submit" at bounding box center [355, 593] width 11 height 11
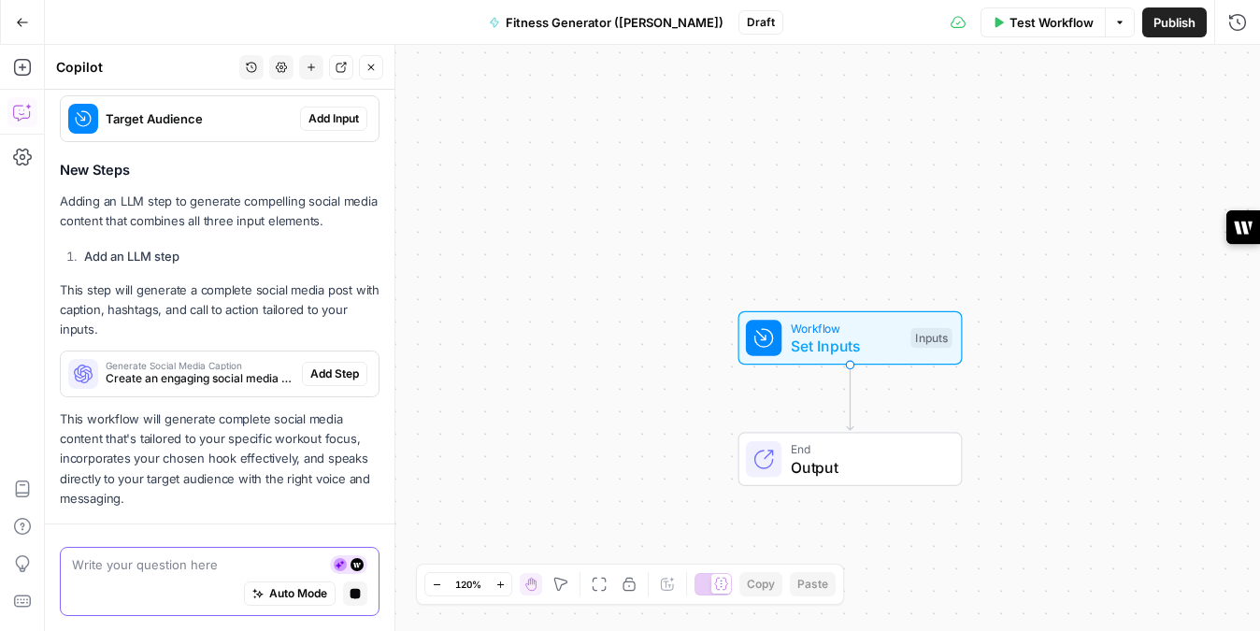
scroll to position [1013, 0]
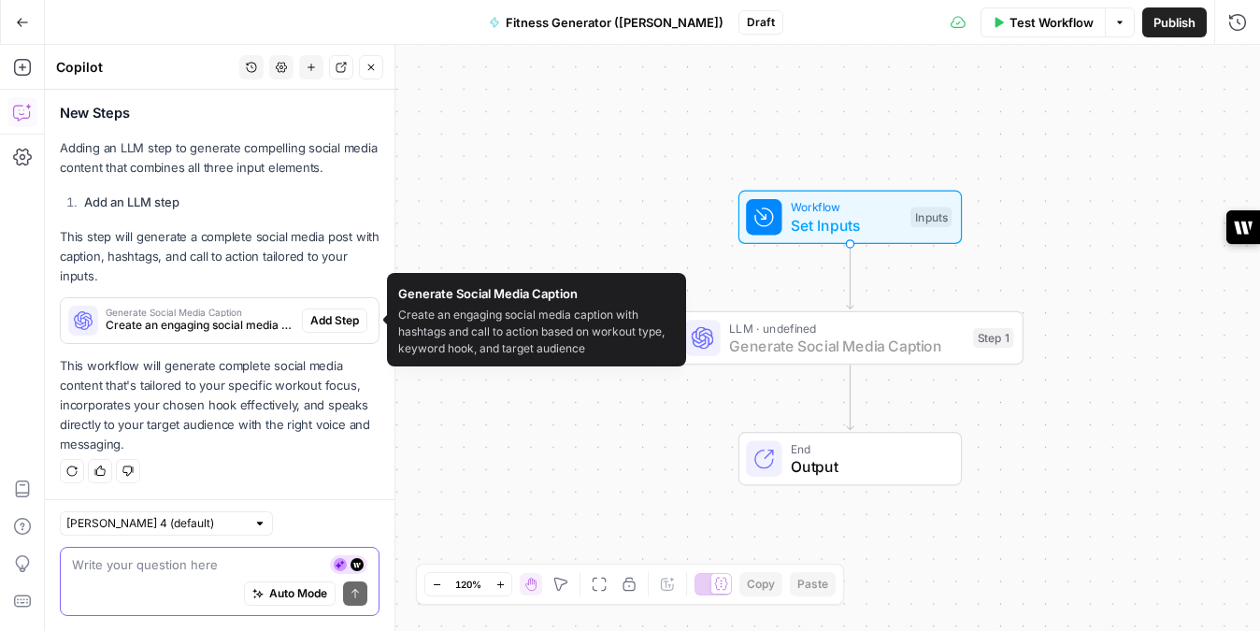
click at [327, 322] on span "Add Step" at bounding box center [334, 320] width 49 height 17
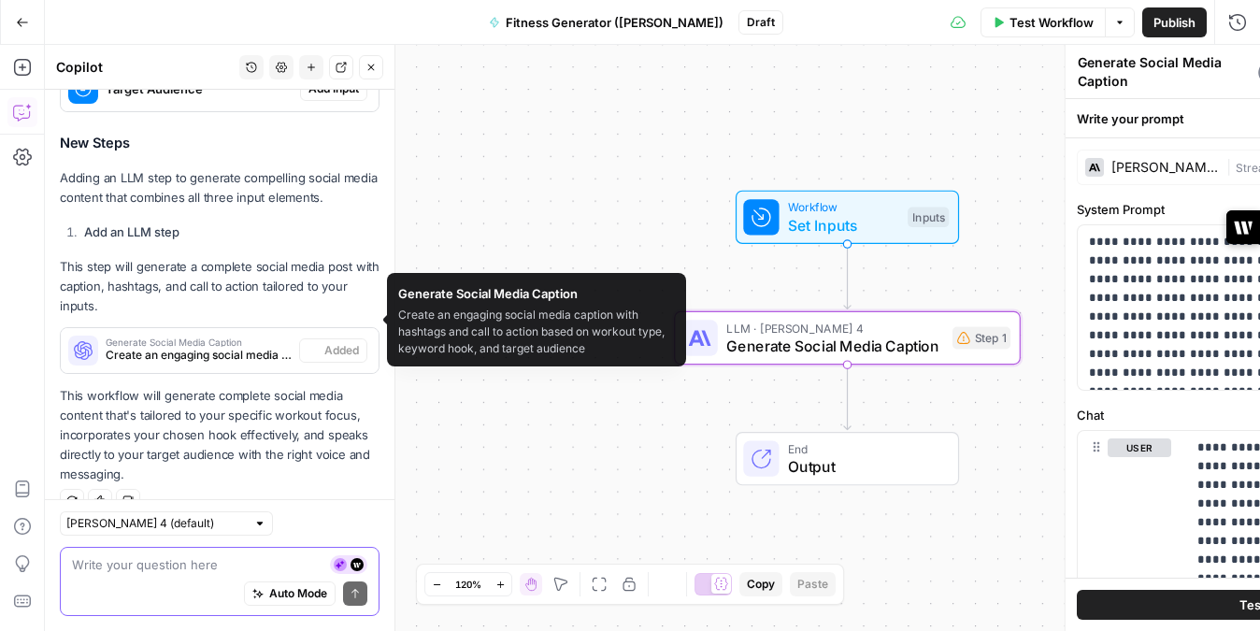
scroll to position [1043, 0]
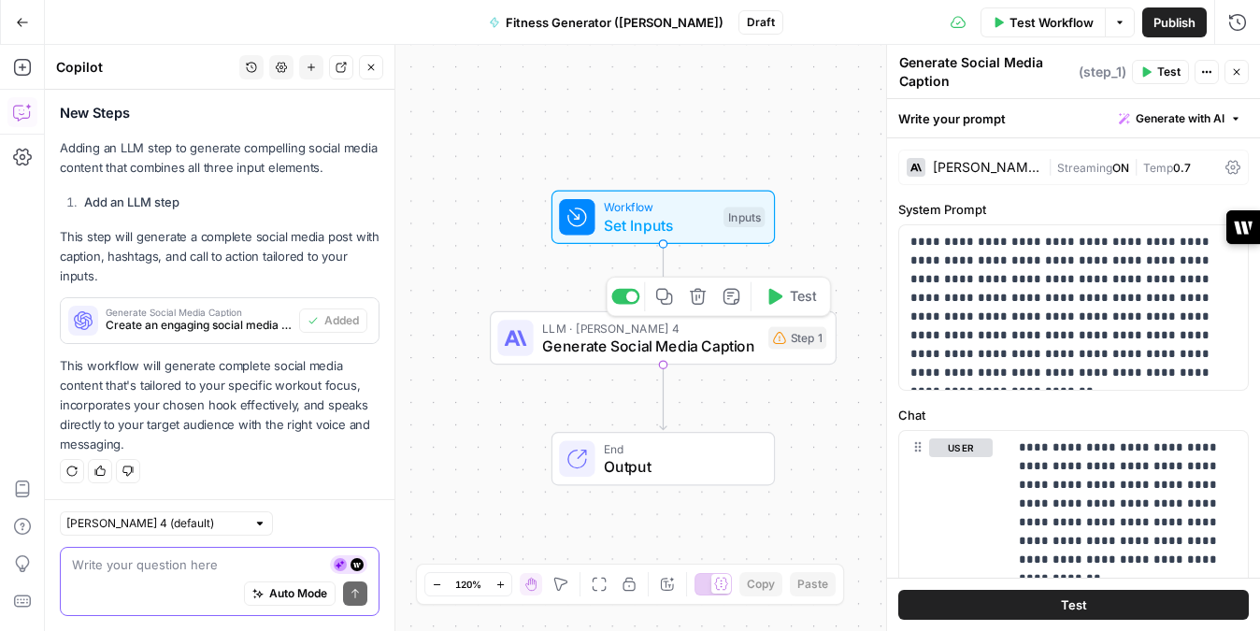
click at [702, 299] on icon "button" at bounding box center [698, 297] width 16 height 16
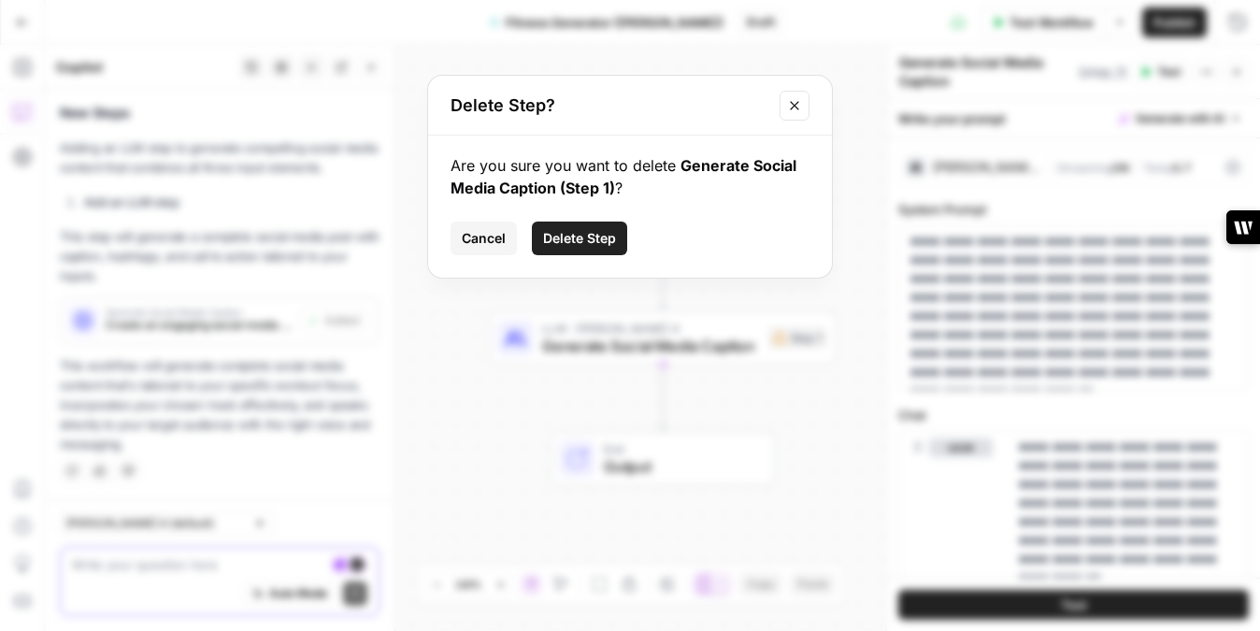
click at [599, 236] on span "Delete Step" at bounding box center [579, 238] width 73 height 19
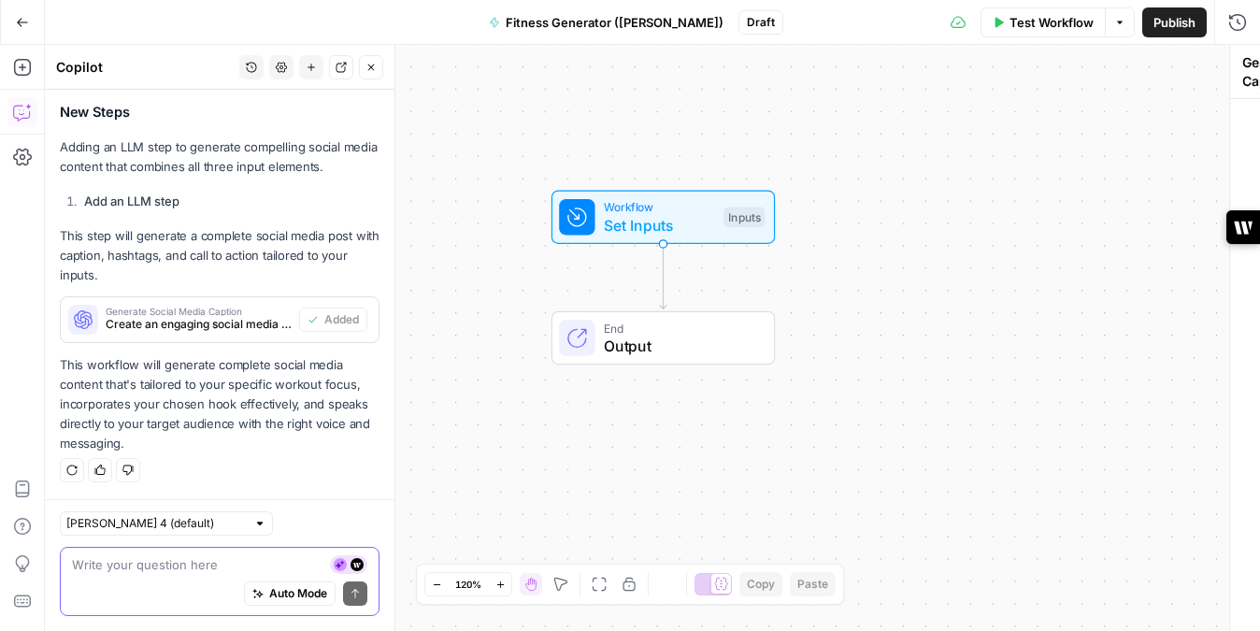
scroll to position [1013, 0]
click at [7, 121] on button "Copilot" at bounding box center [22, 112] width 30 height 30
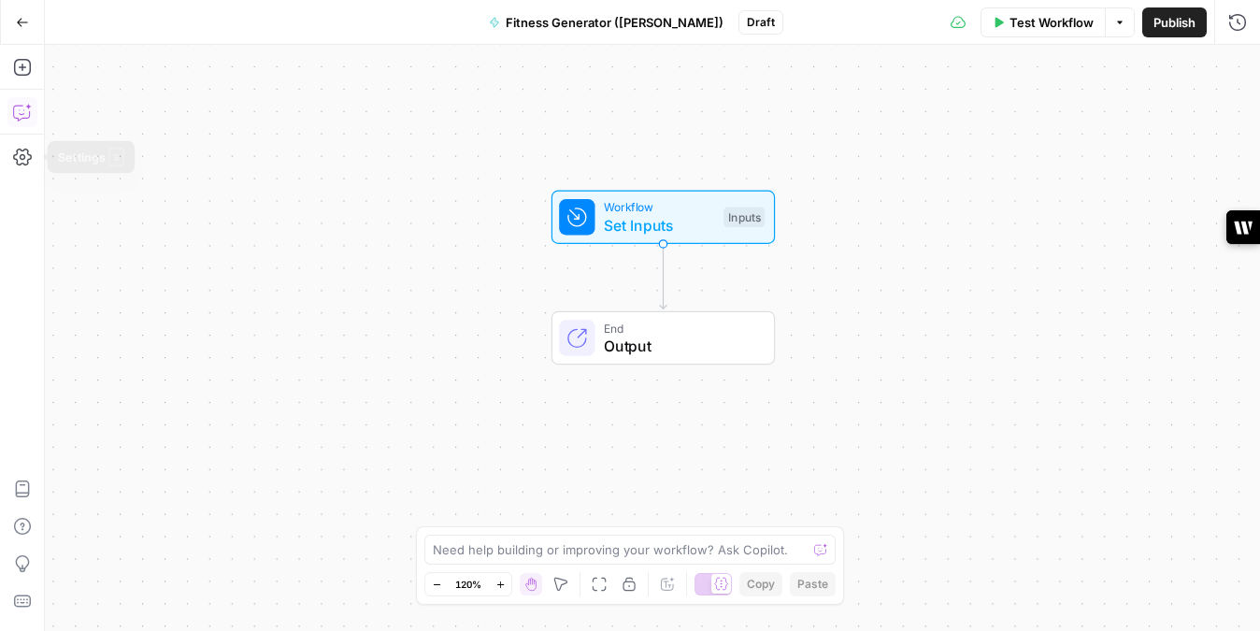
click at [20, 114] on icon "button" at bounding box center [21, 114] width 5 height 1
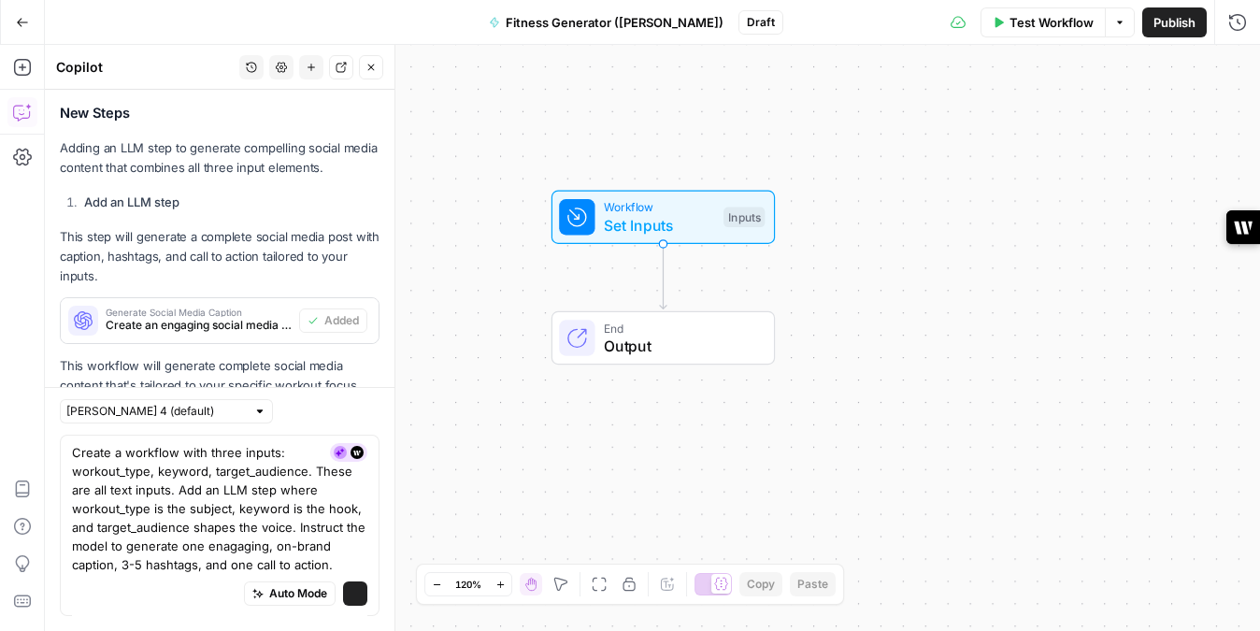
scroll to position [1125, 0]
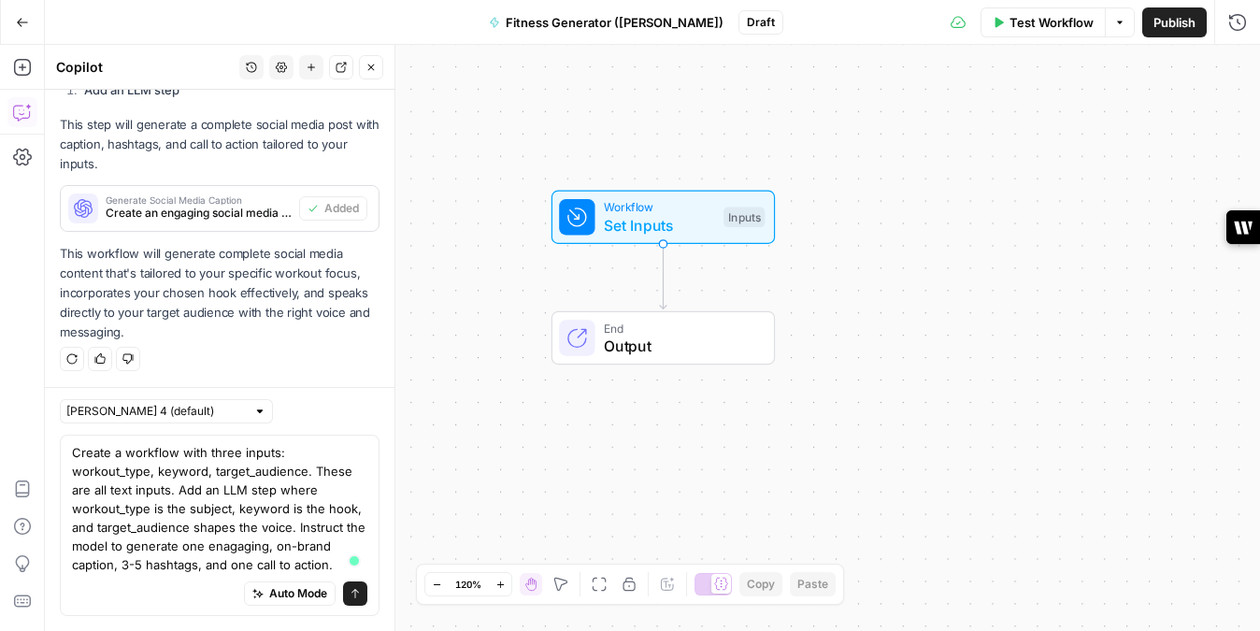
type textarea "Create a workflow with three inputs: workout_type, keyword, target_audience. Th…"
click at [364, 597] on button "Send" at bounding box center [355, 594] width 24 height 24
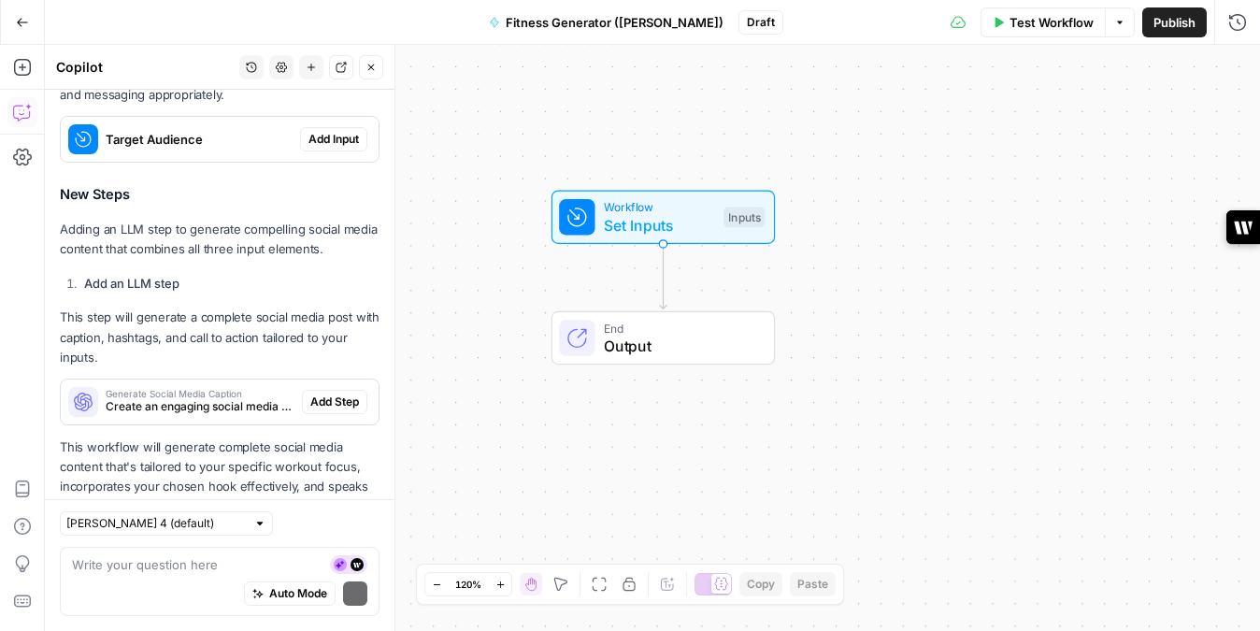
scroll to position [2252, 0]
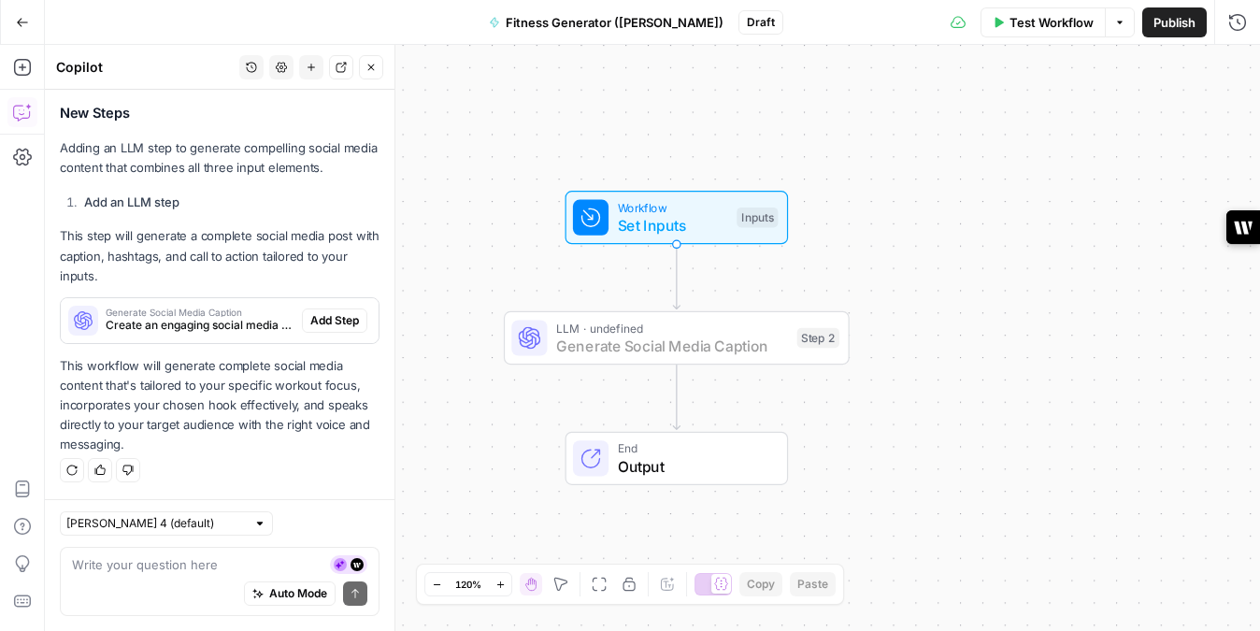
click at [348, 318] on span "Add Step" at bounding box center [334, 320] width 49 height 17
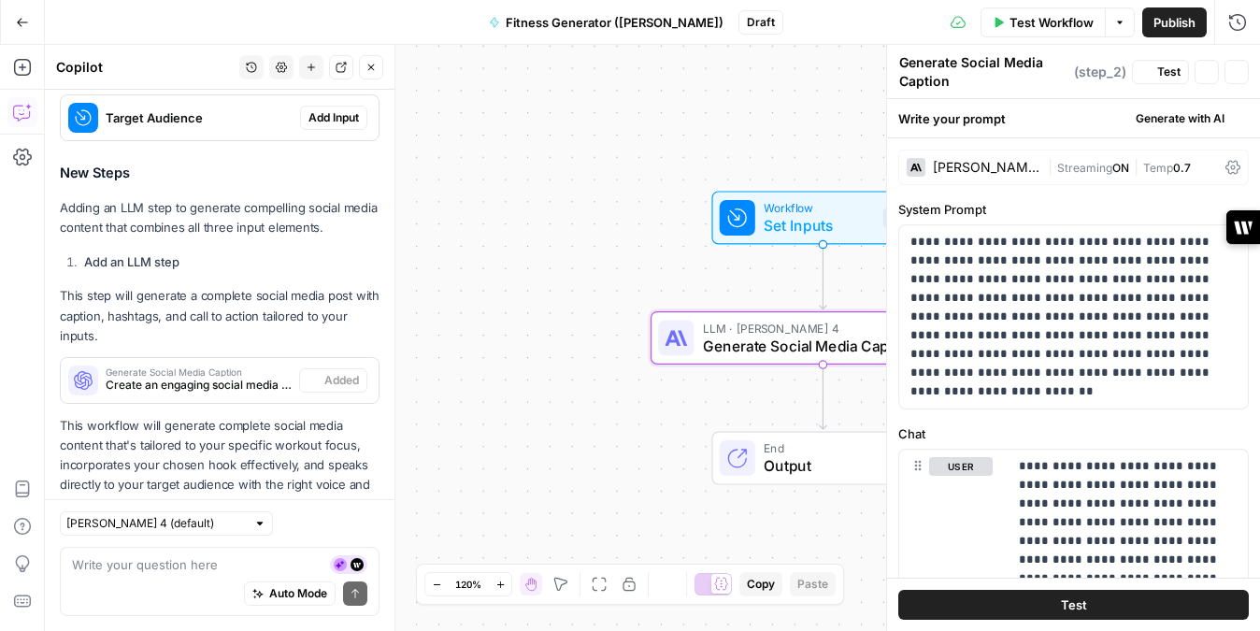
scroll to position [2312, 0]
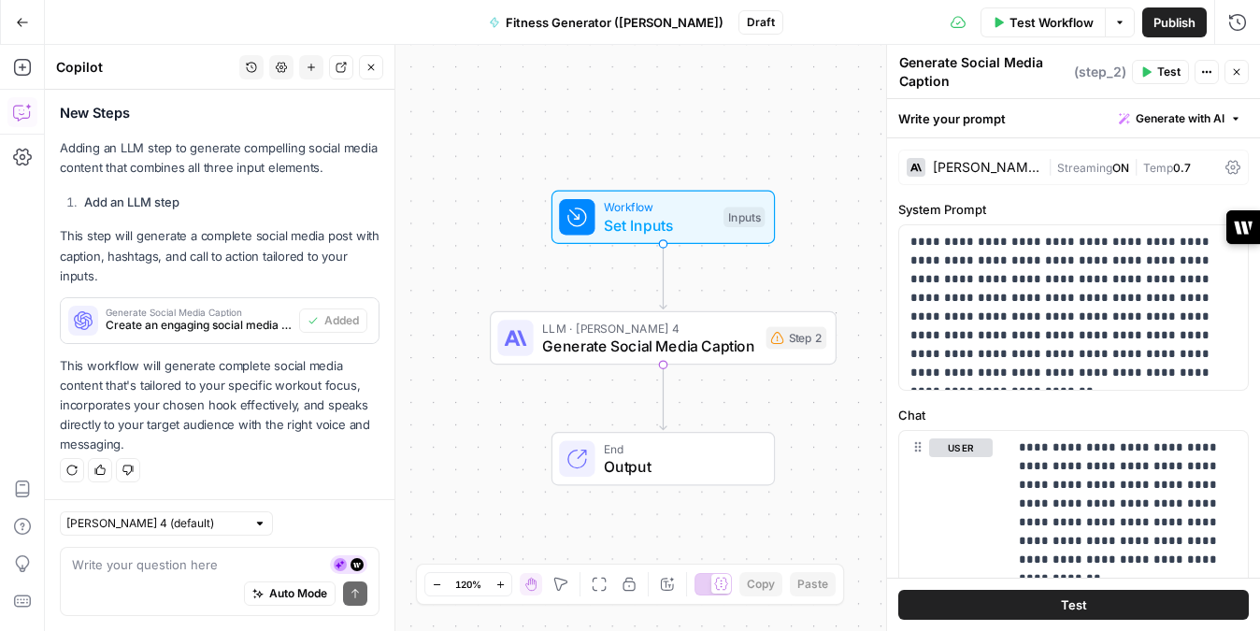
click at [698, 339] on span "Generate Social Media Caption" at bounding box center [649, 346] width 215 height 22
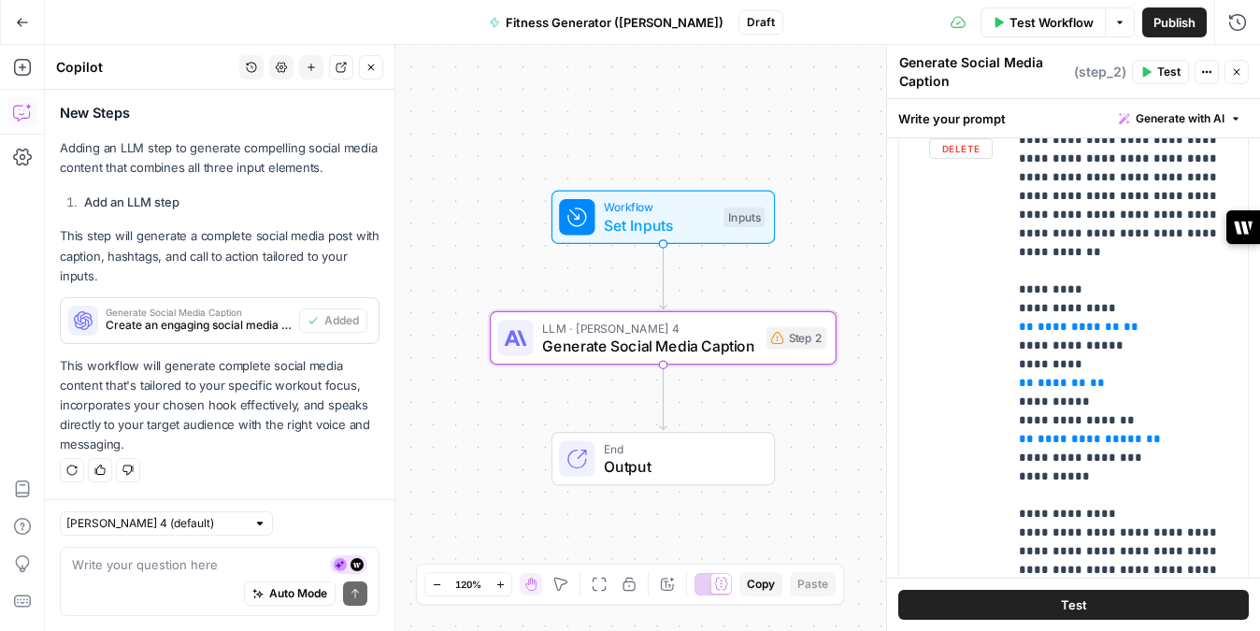
scroll to position [252, 0]
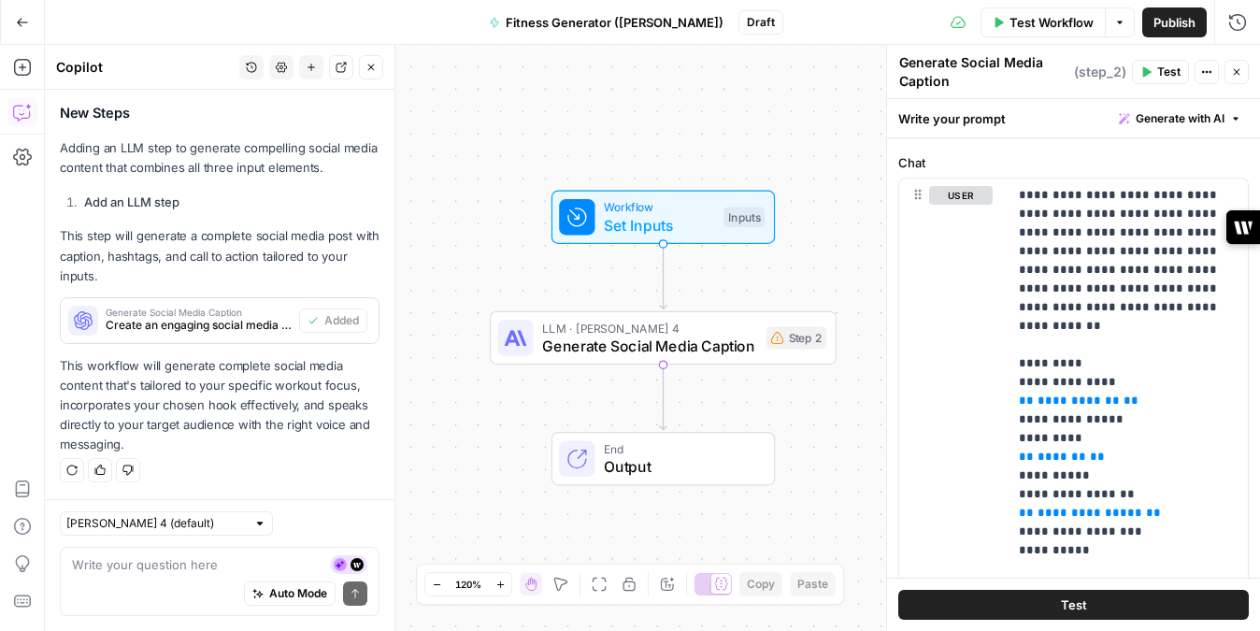
click at [1204, 67] on icon "button" at bounding box center [1206, 71] width 11 height 11
click at [680, 338] on span "Generate Social Media Caption" at bounding box center [649, 346] width 215 height 22
click at [1056, 24] on span "Test Workflow" at bounding box center [1052, 22] width 84 height 19
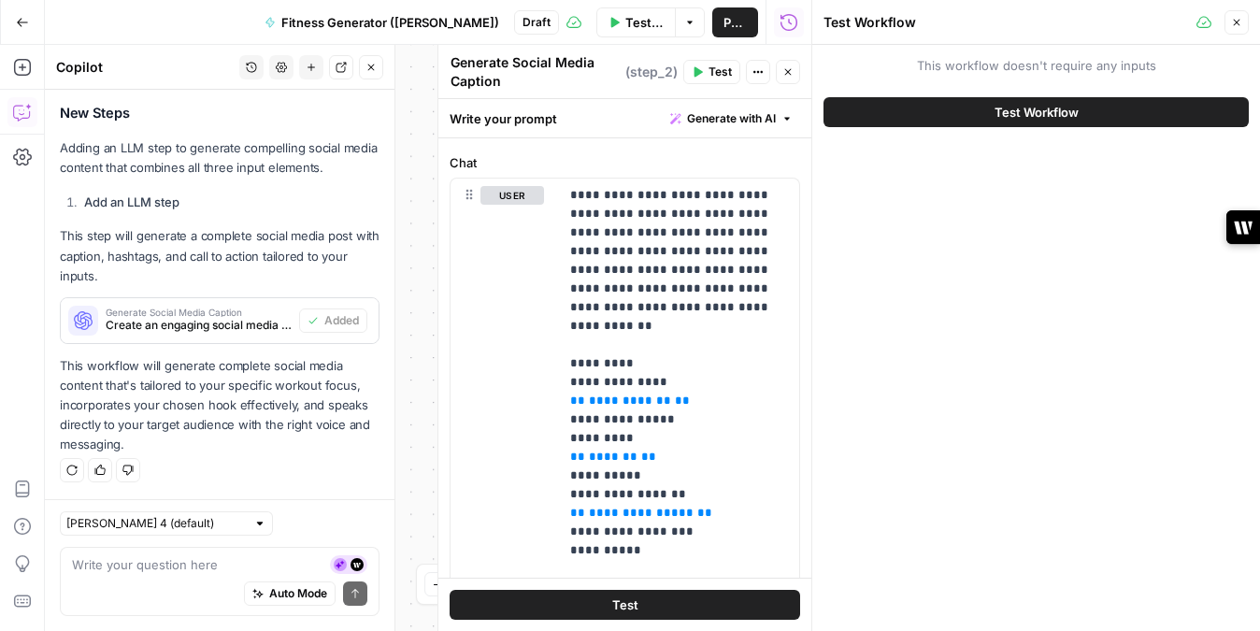
click at [1243, 16] on button "Close" at bounding box center [1237, 22] width 24 height 24
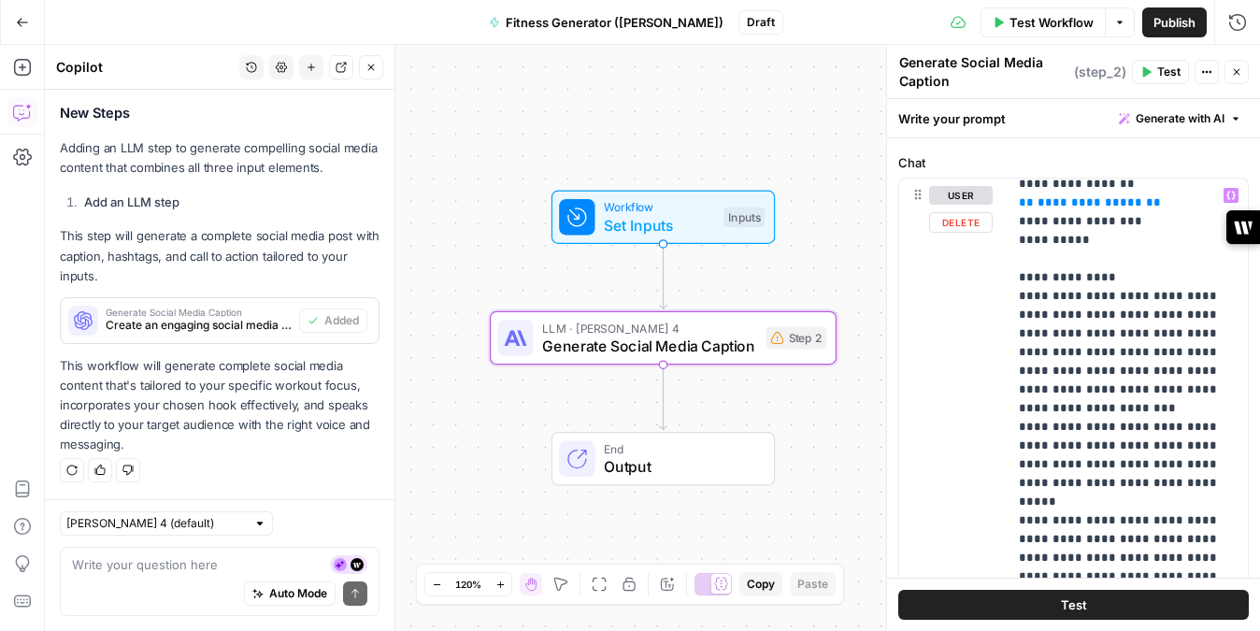
scroll to position [408, 0]
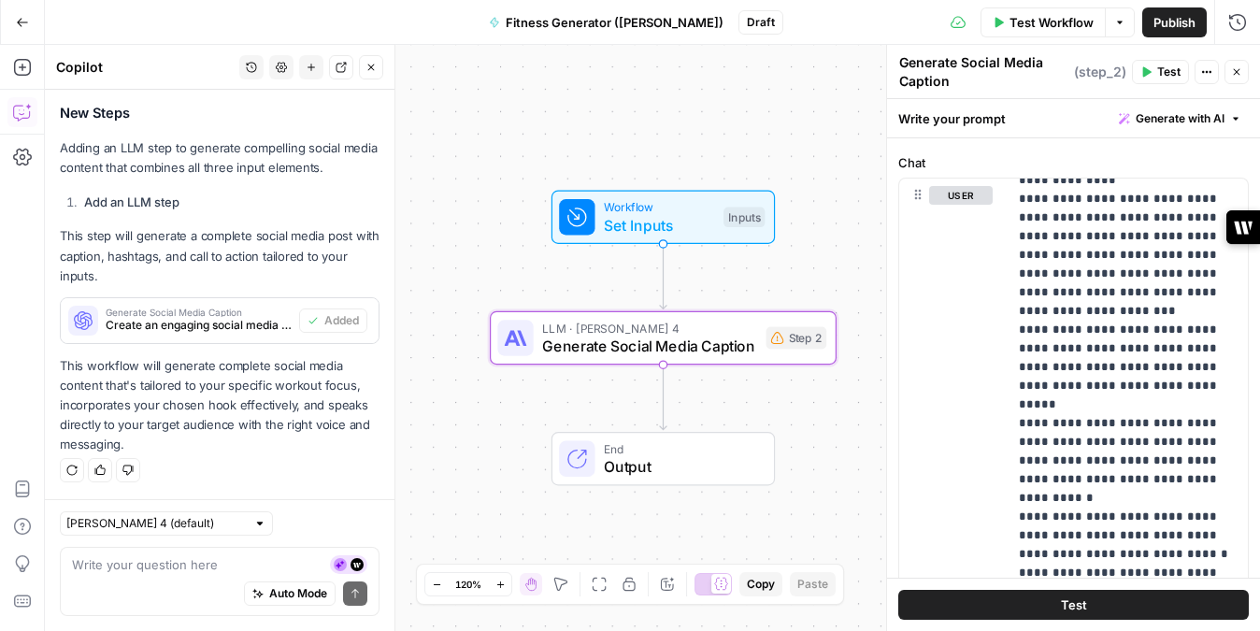
click at [644, 228] on span "Set Inputs" at bounding box center [659, 225] width 110 height 22
click at [728, 177] on span "Test Step" at bounding box center [725, 175] width 59 height 21
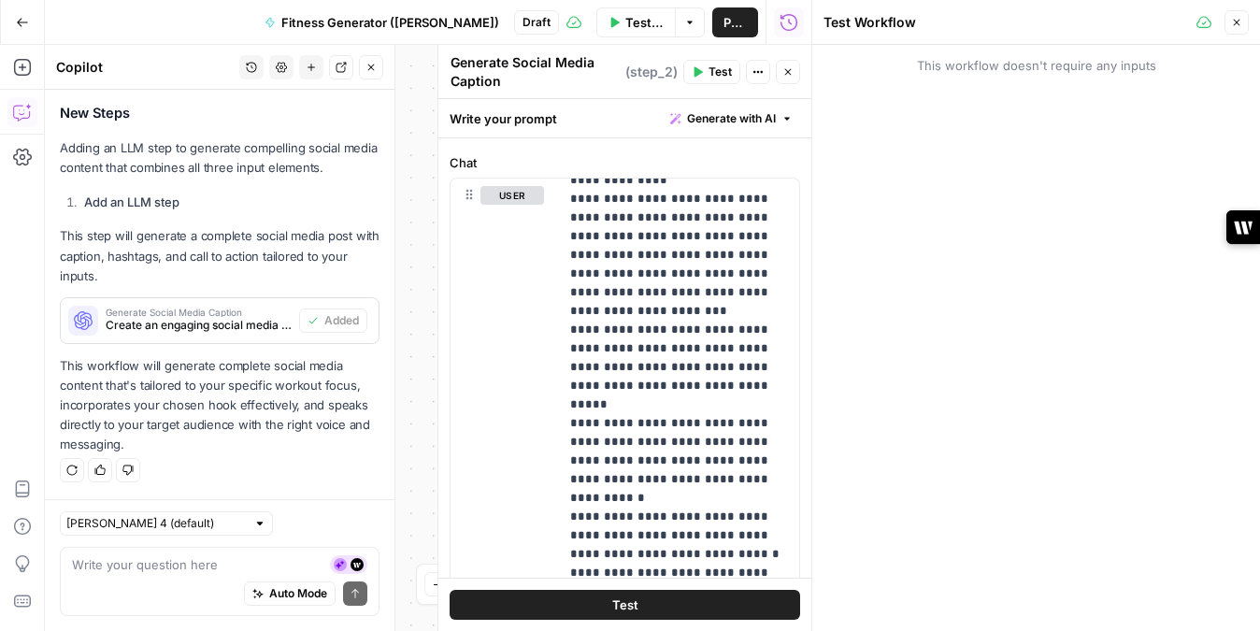
click at [1240, 20] on icon "button" at bounding box center [1237, 23] width 7 height 7
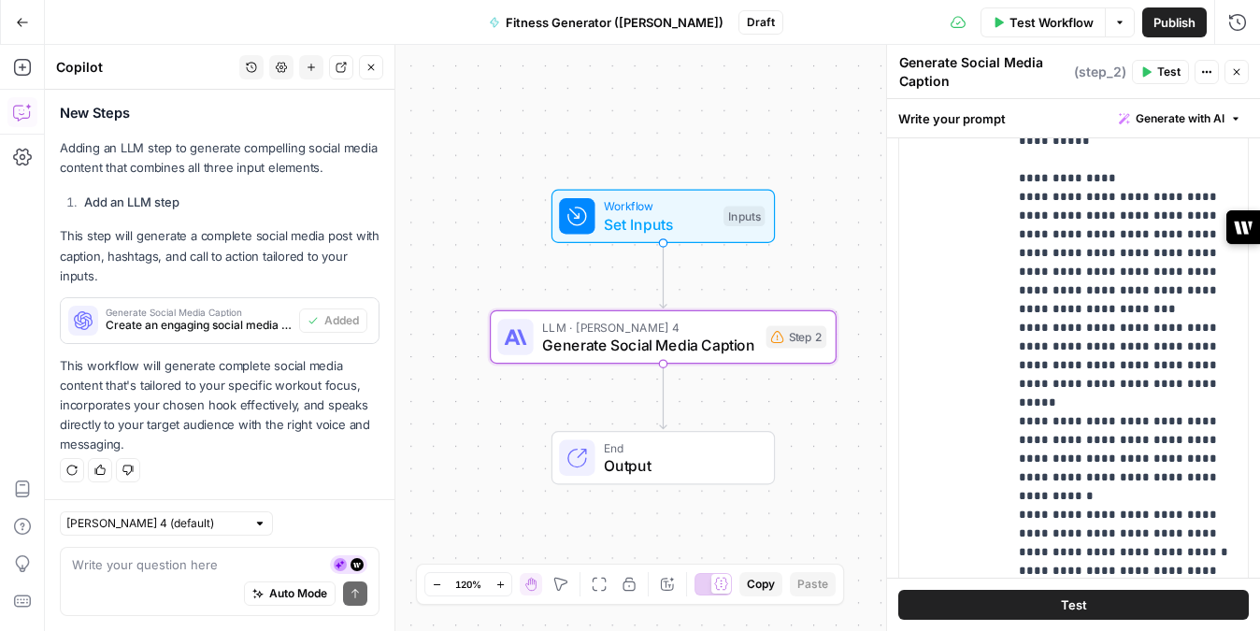
scroll to position [0, 0]
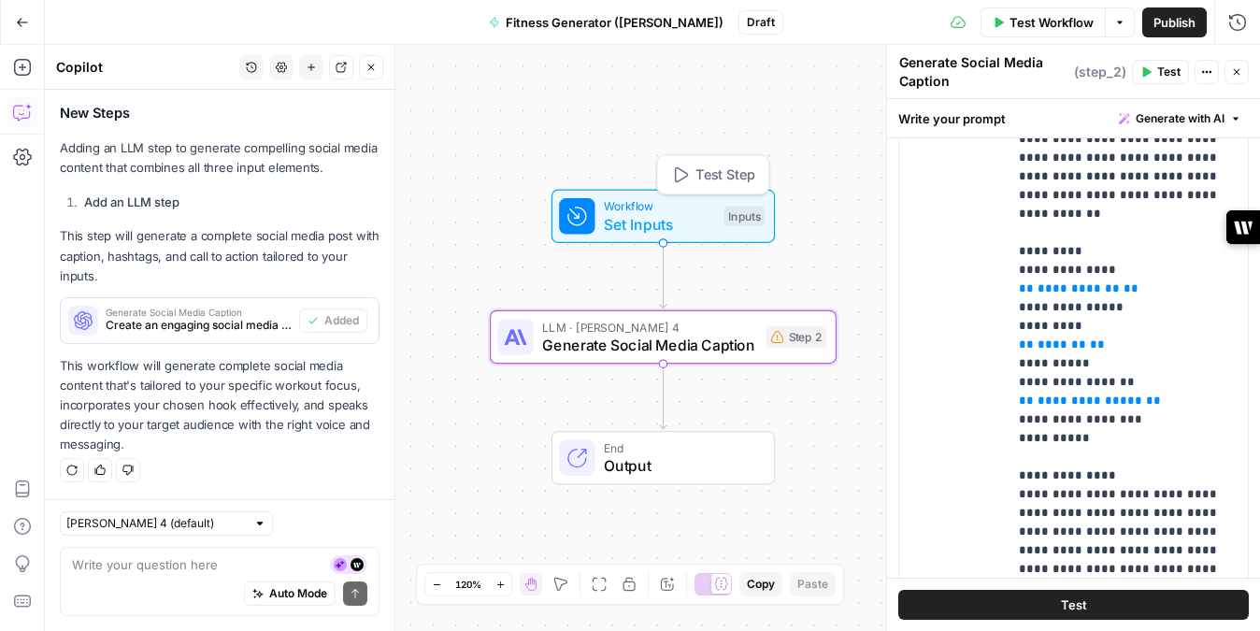
click at [696, 225] on span "Set Inputs" at bounding box center [659, 224] width 110 height 22
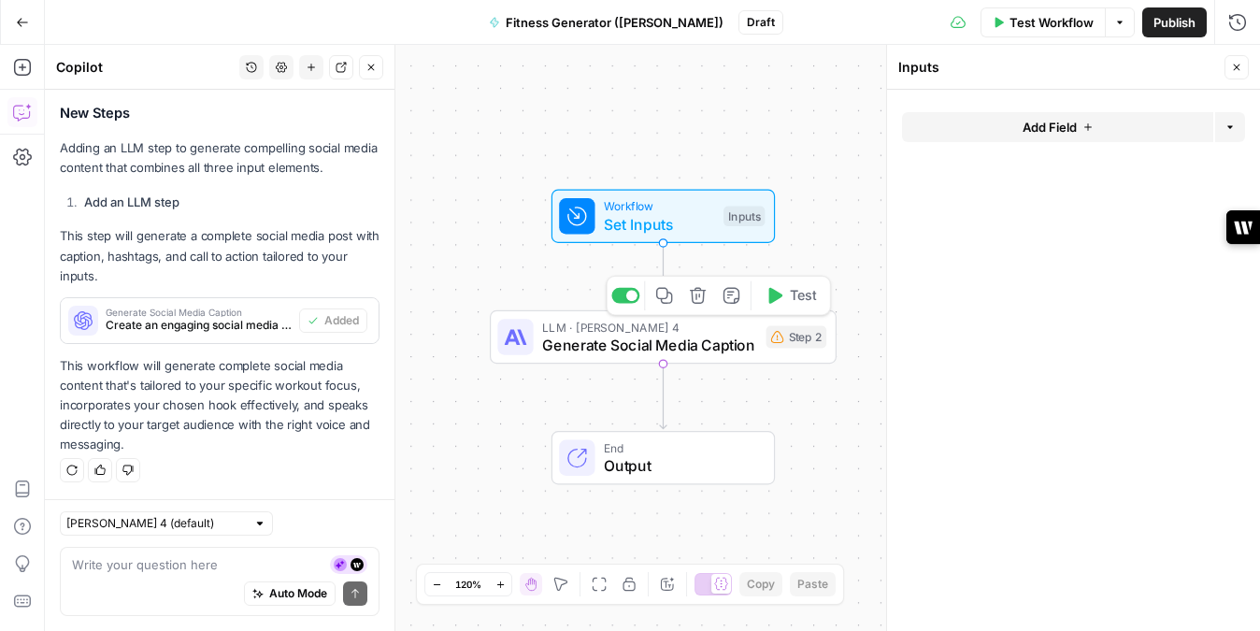
click at [697, 334] on span "Generate Social Media Caption" at bounding box center [649, 345] width 215 height 22
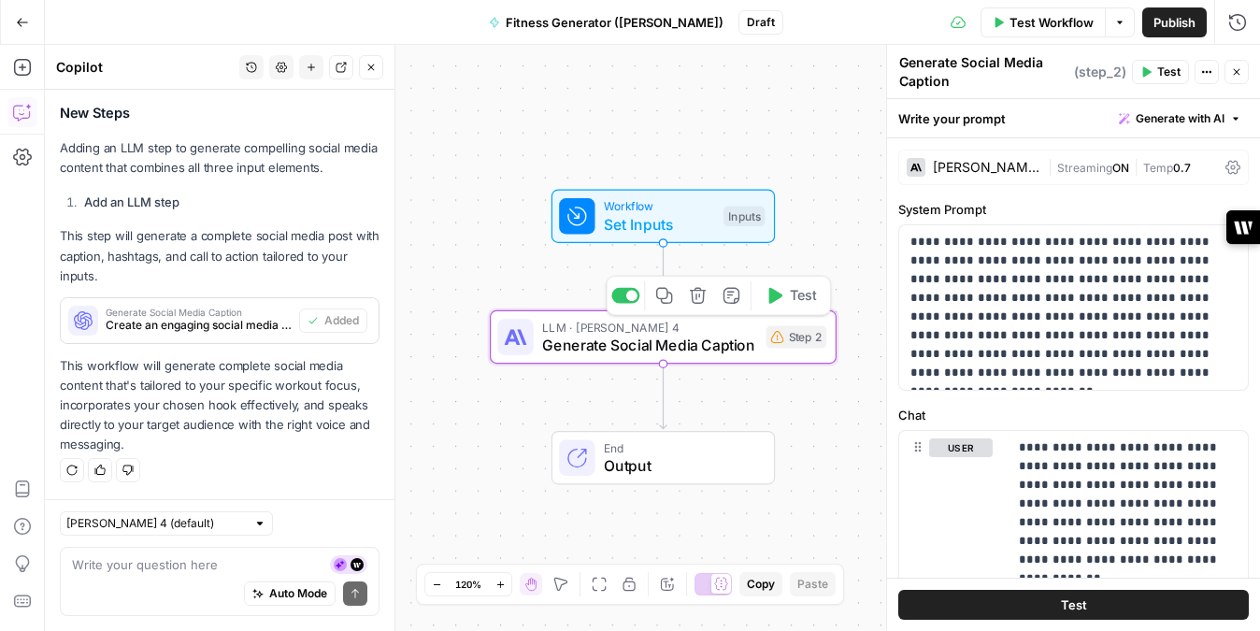
click at [670, 232] on span "Set Inputs" at bounding box center [659, 224] width 110 height 22
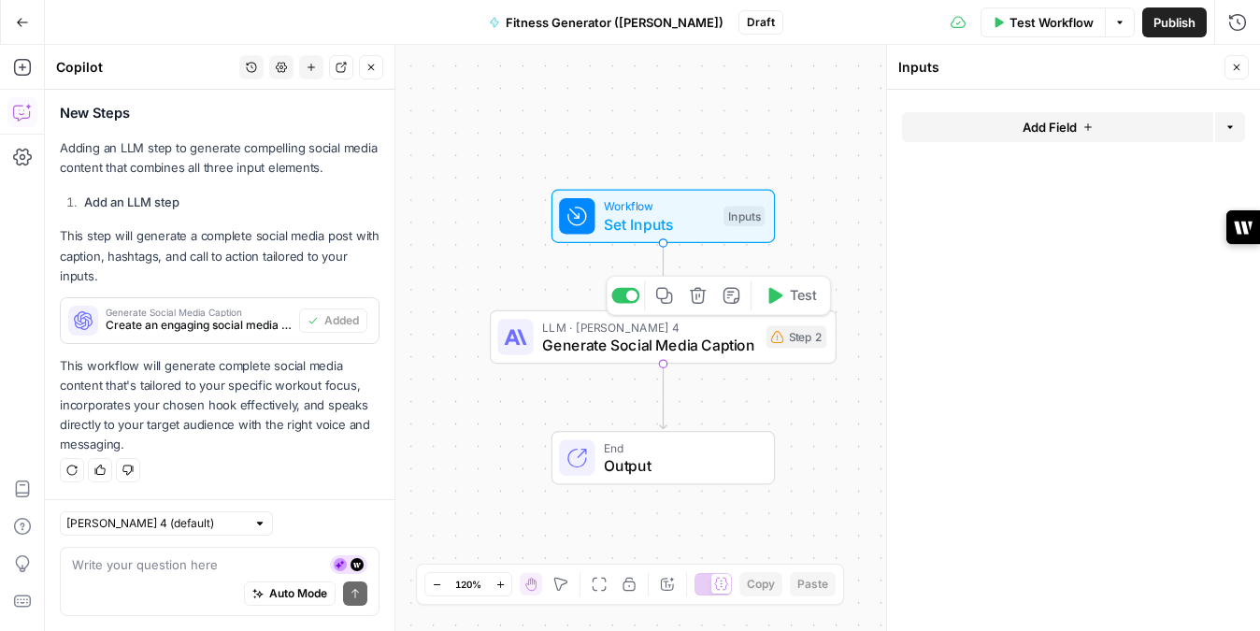
click at [799, 348] on div "Step 2" at bounding box center [797, 337] width 61 height 22
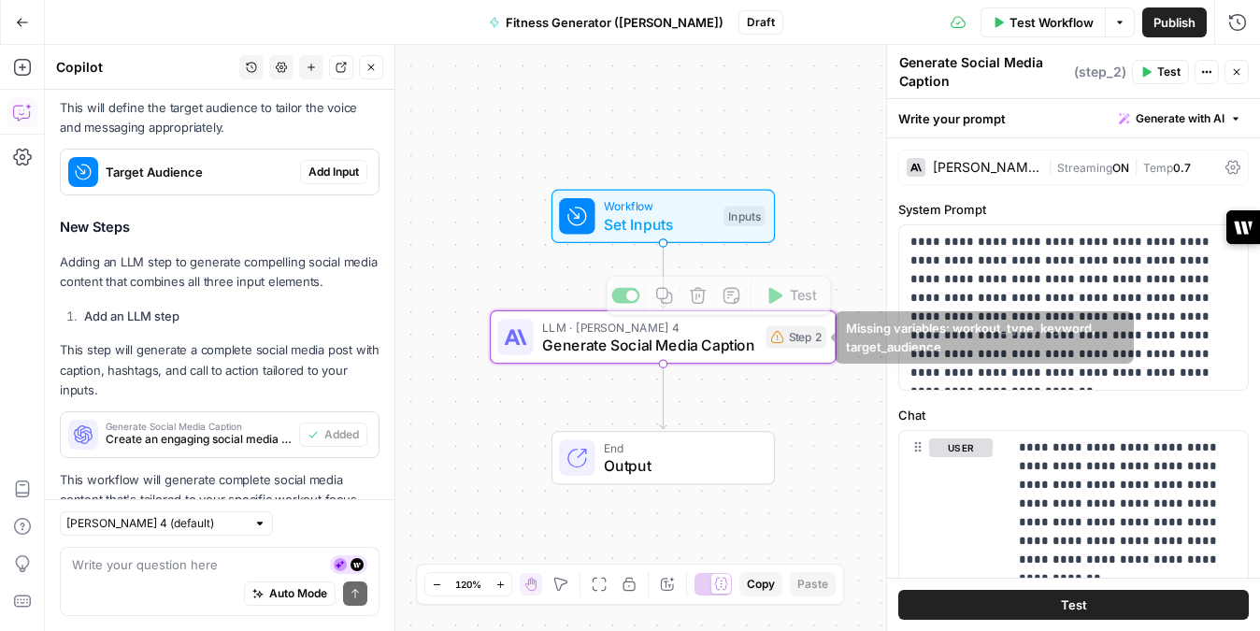
scroll to position [2312, 0]
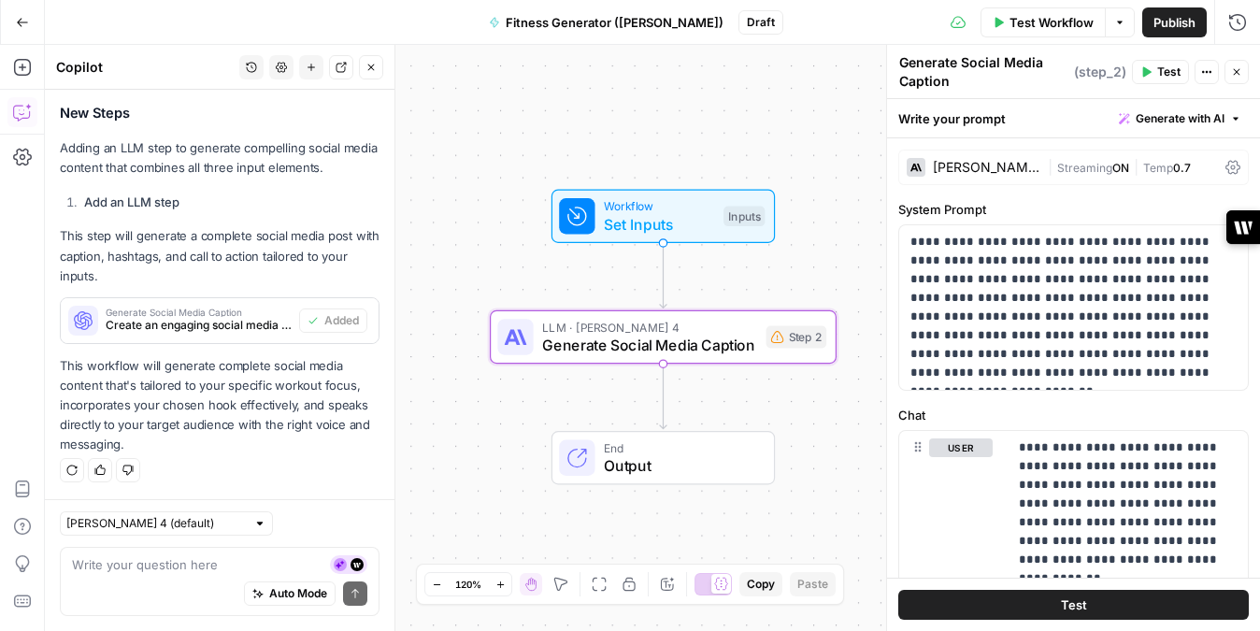
click at [649, 228] on span "Set Inputs" at bounding box center [659, 224] width 110 height 22
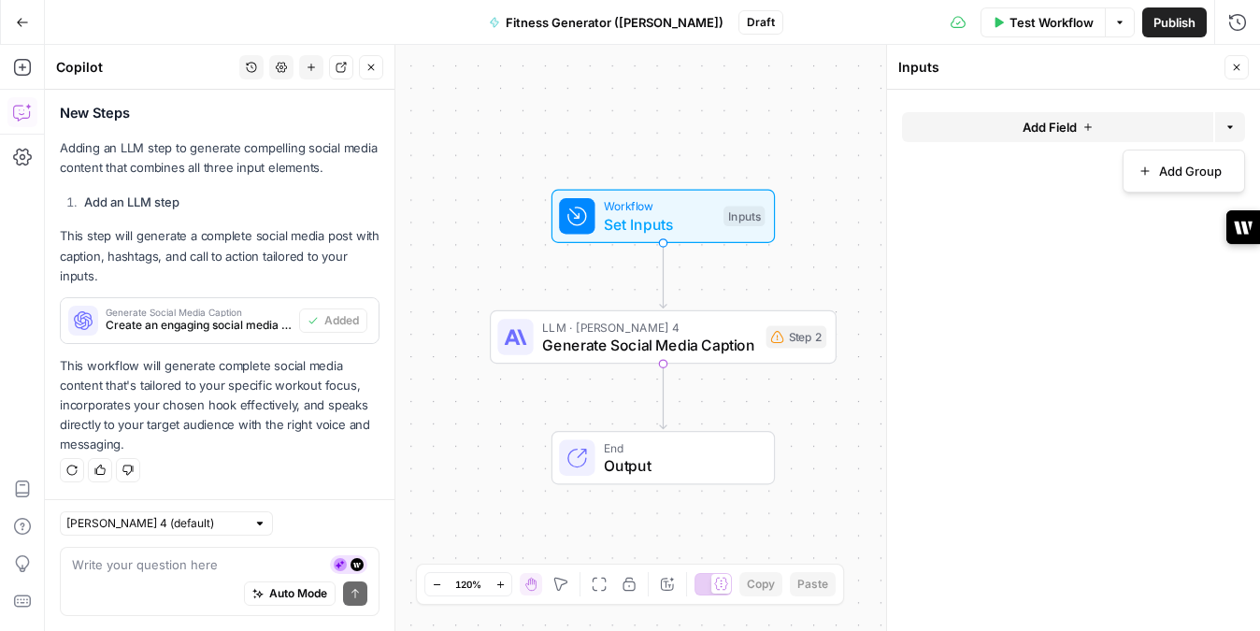
click at [1230, 120] on button "Options" at bounding box center [1231, 127] width 30 height 30
click at [759, 219] on div "Inputs" at bounding box center [744, 216] width 41 height 21
click at [732, 180] on span "Test Step" at bounding box center [725, 175] width 59 height 21
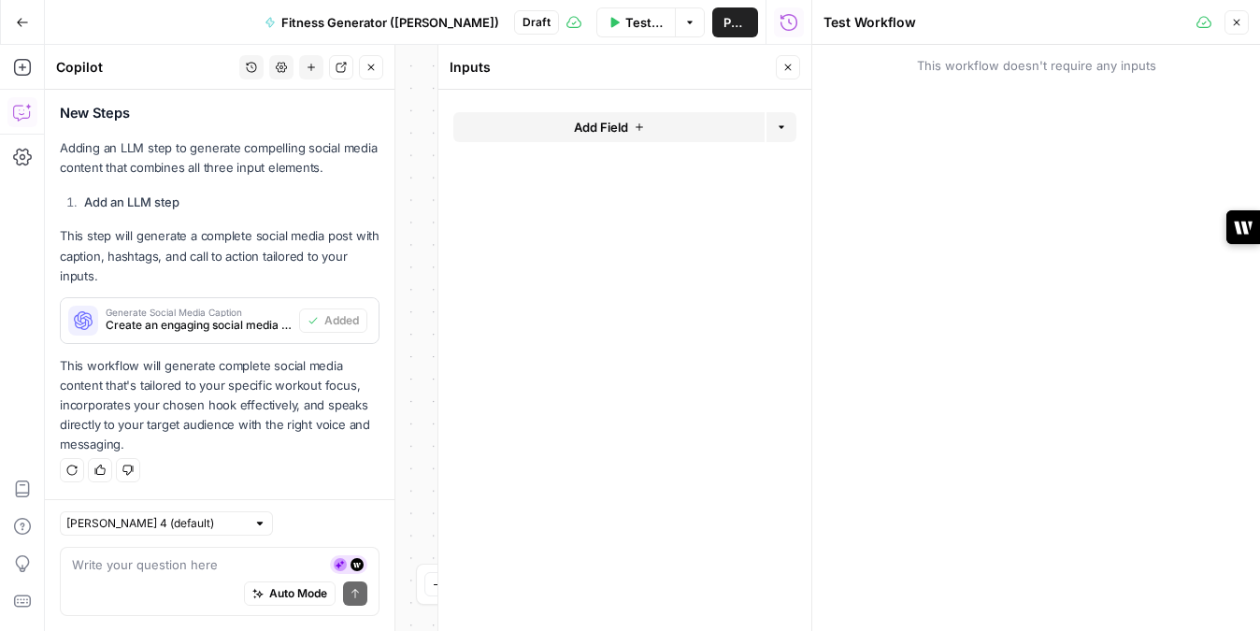
click at [794, 72] on button "Close" at bounding box center [788, 67] width 24 height 24
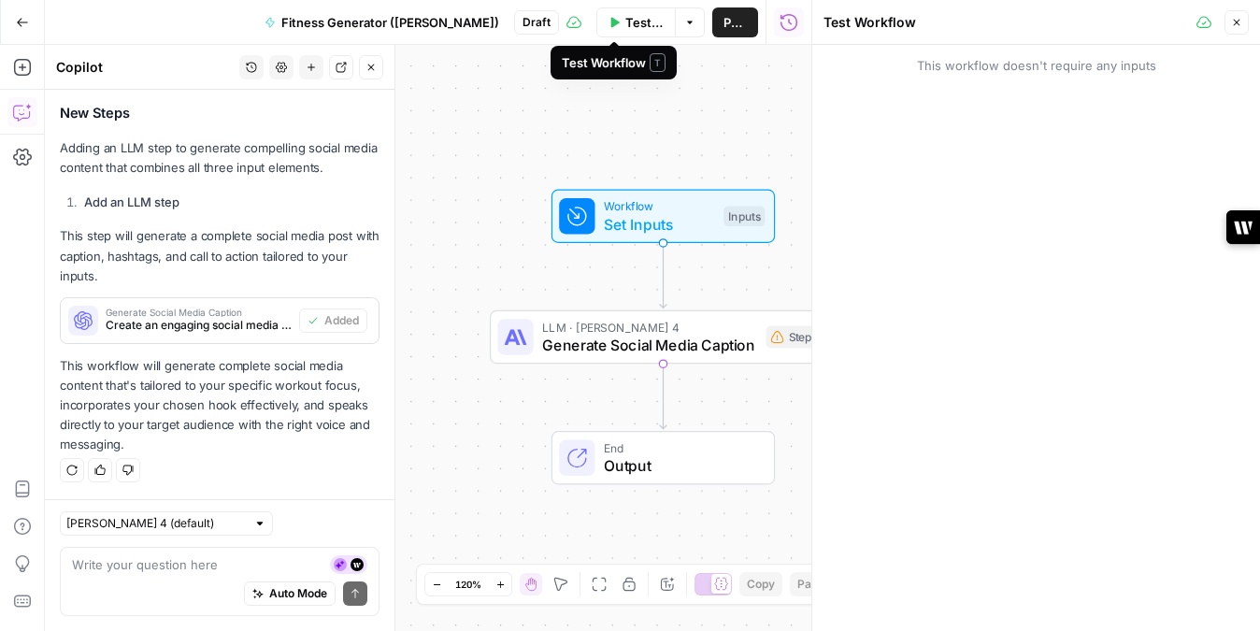
click at [635, 28] on span "Test Workflow" at bounding box center [645, 22] width 39 height 19
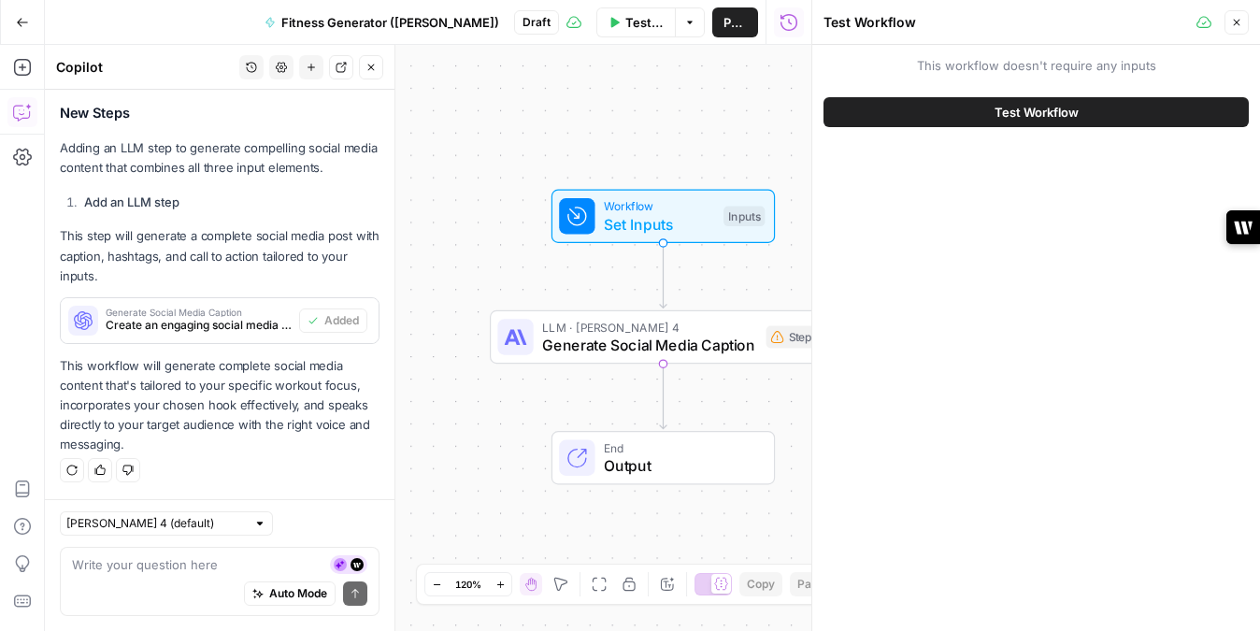
click at [1239, 25] on icon "button" at bounding box center [1236, 22] width 11 height 11
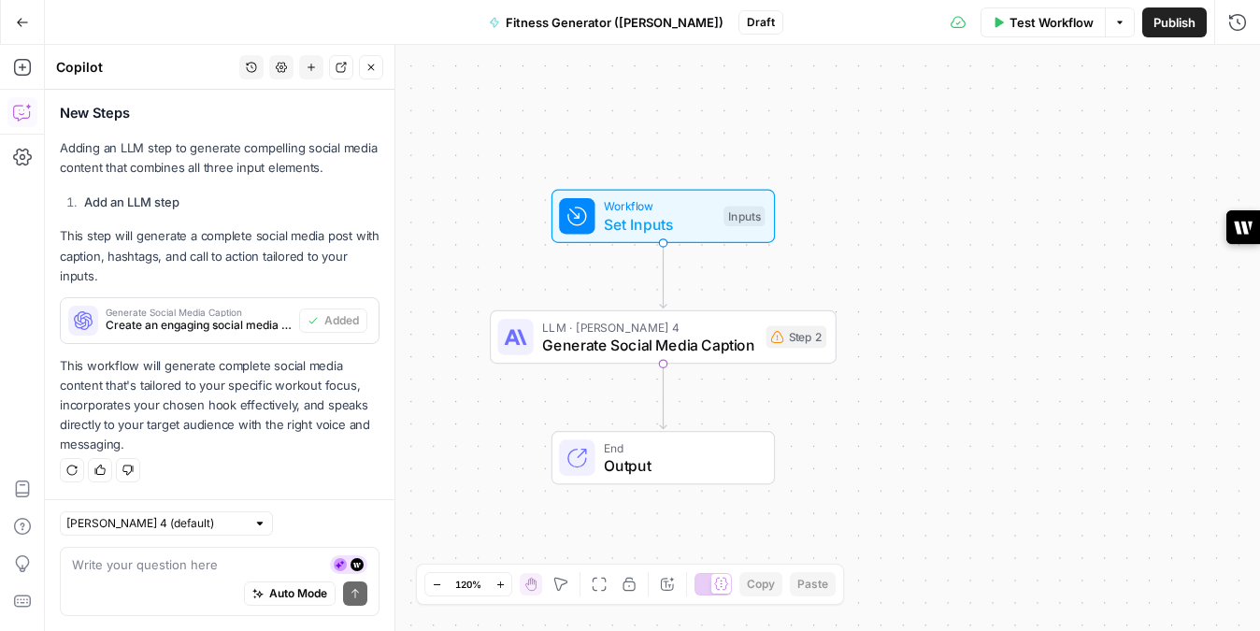
click at [630, 21] on span "Fitness Generator ([PERSON_NAME])" at bounding box center [615, 22] width 218 height 19
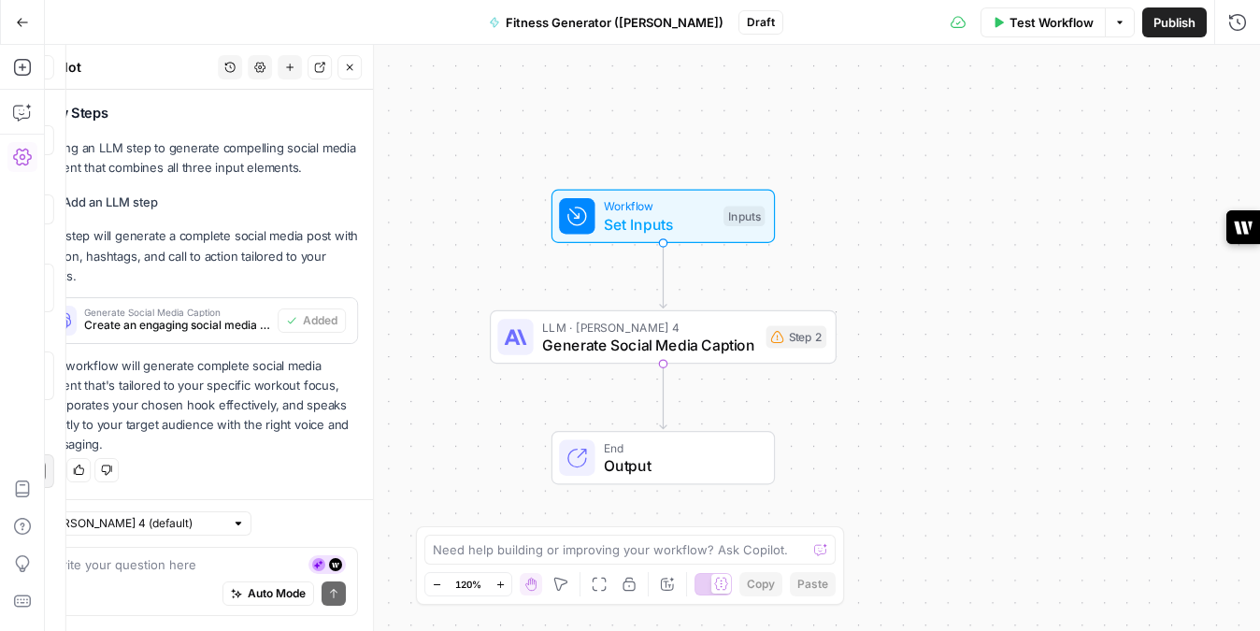
click at [630, 21] on span "Fitness Generator ([PERSON_NAME])" at bounding box center [615, 22] width 218 height 19
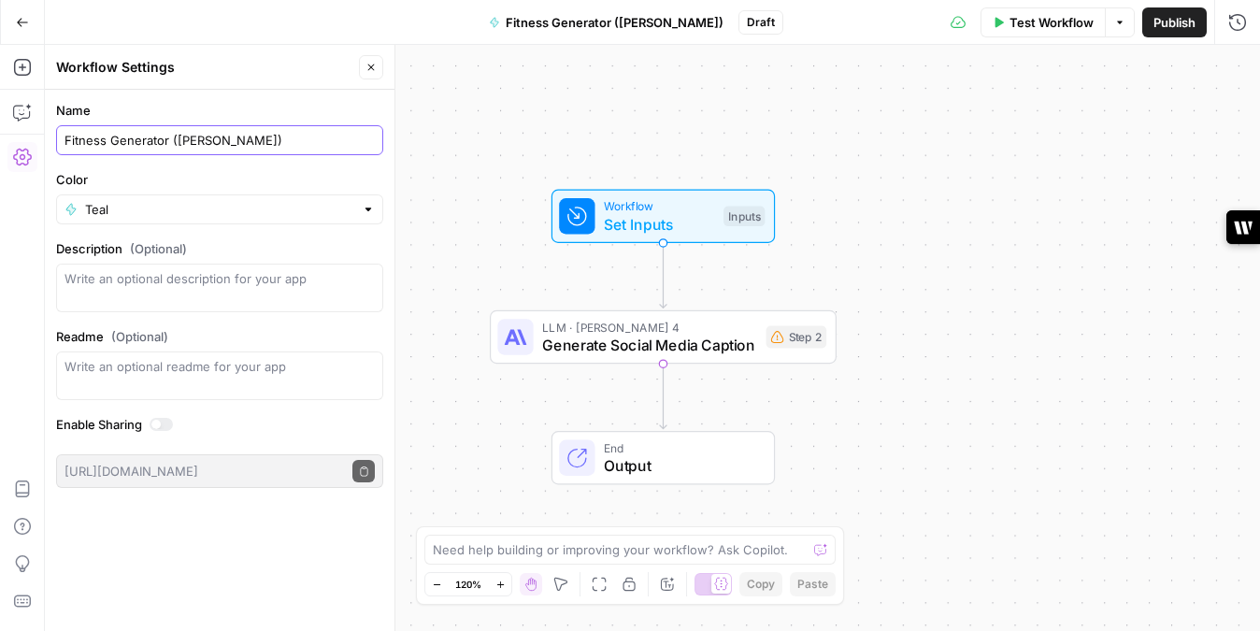
click at [237, 133] on input "Fitness Generator ([PERSON_NAME])" at bounding box center [220, 140] width 310 height 19
click at [749, 221] on div "Inputs" at bounding box center [744, 216] width 41 height 21
click at [1222, 123] on button "Options" at bounding box center [1231, 127] width 30 height 30
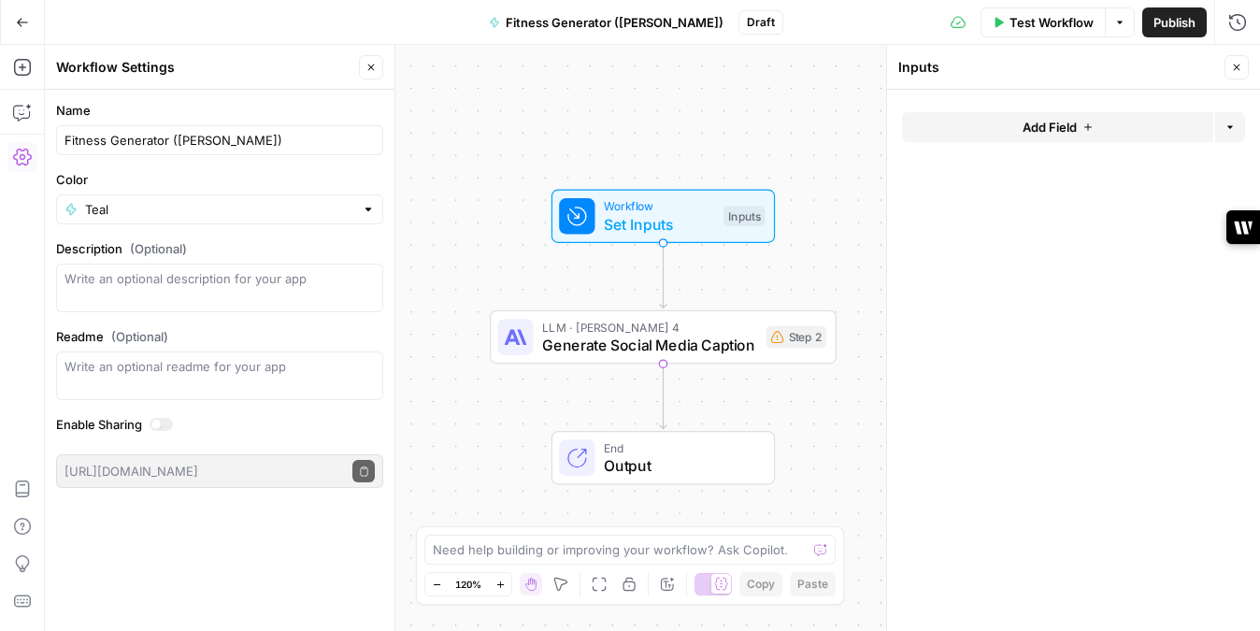
click at [1071, 122] on span "Add Field" at bounding box center [1050, 127] width 54 height 19
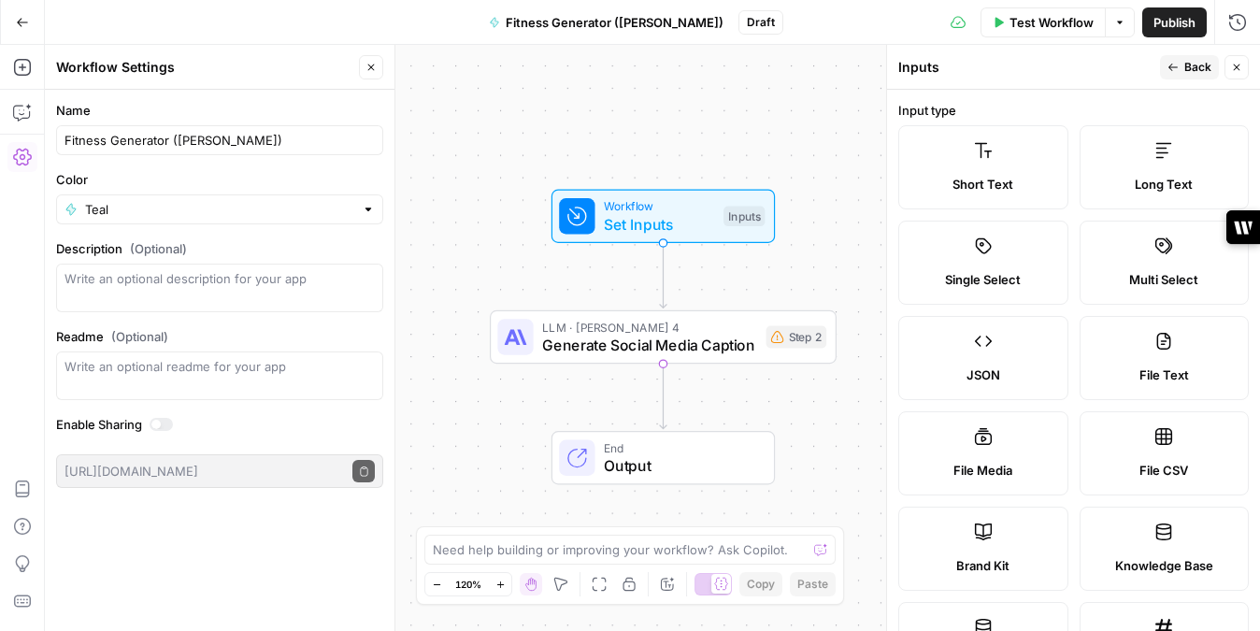
click at [1240, 61] on button "Close" at bounding box center [1237, 67] width 24 height 24
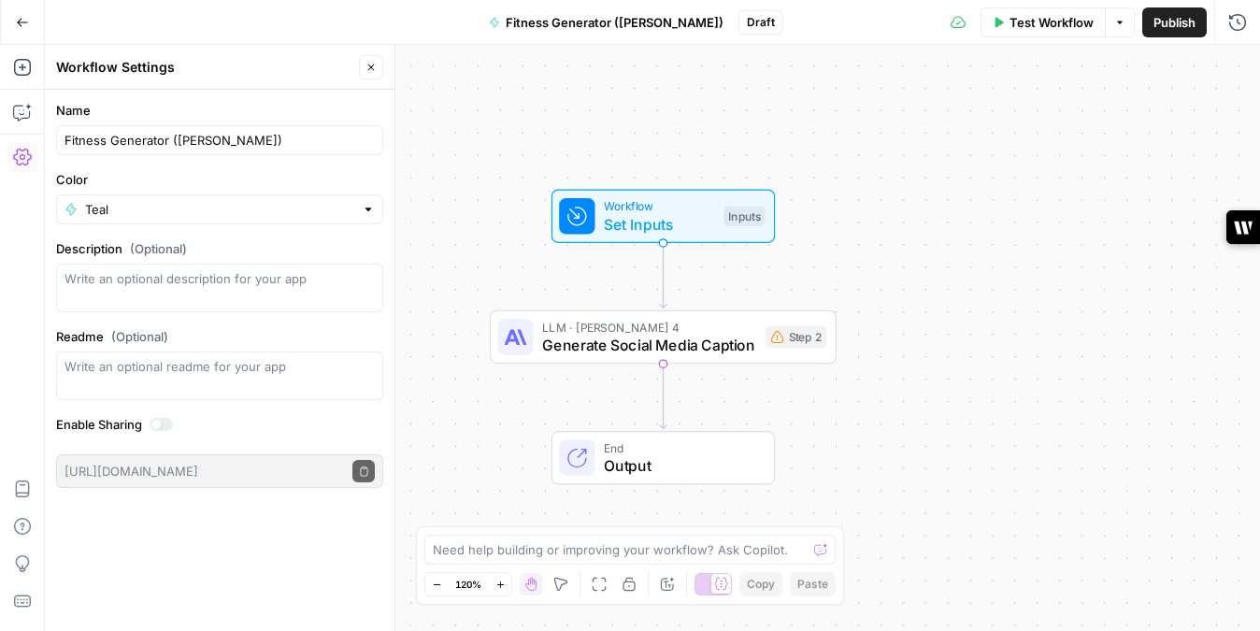
click at [25, 21] on icon "button" at bounding box center [22, 22] width 13 height 13
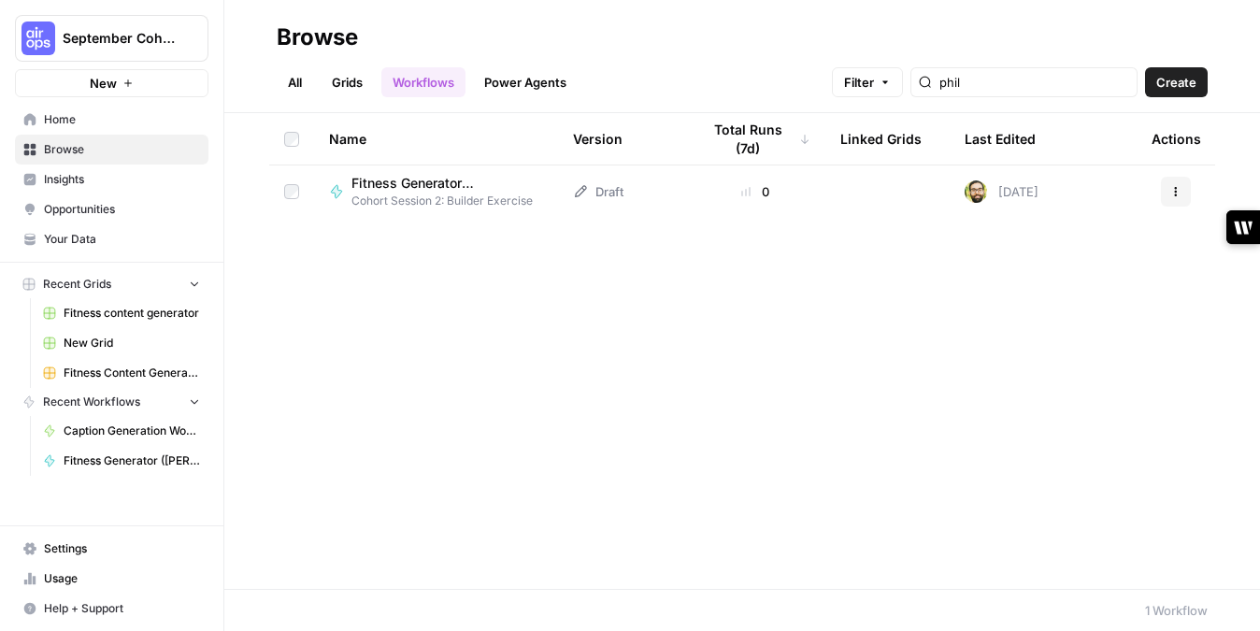
click at [399, 185] on span "Fitness Generator ([PERSON_NAME])" at bounding box center [440, 183] width 177 height 19
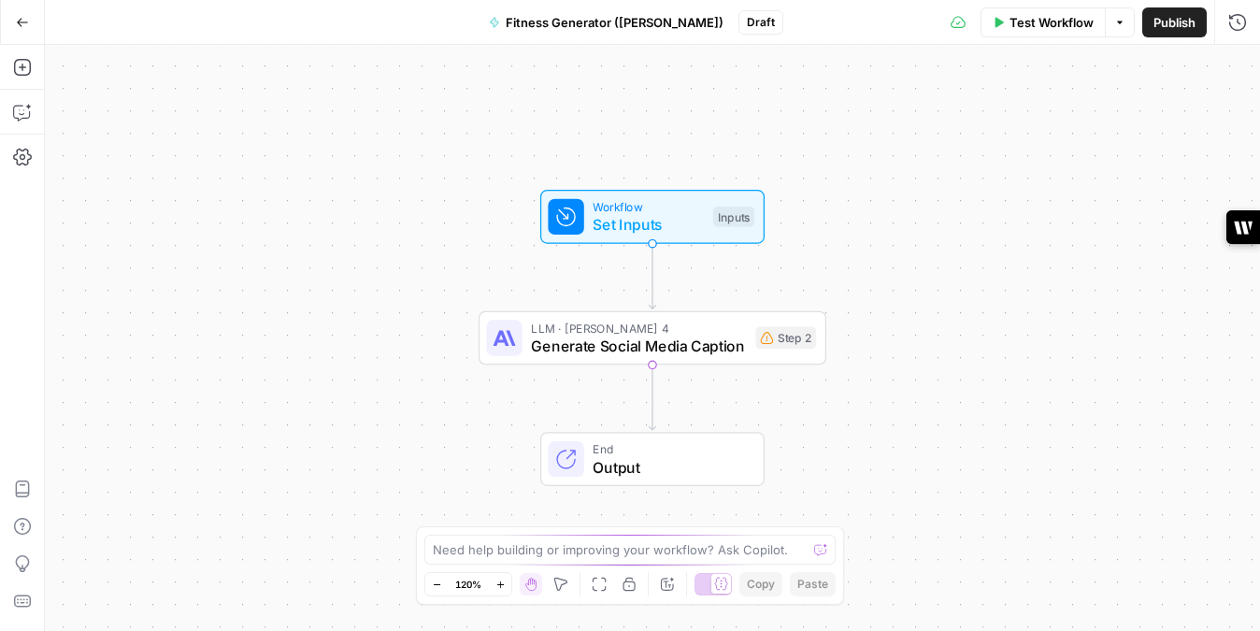
click at [1169, 23] on span "Publish" at bounding box center [1175, 22] width 42 height 19
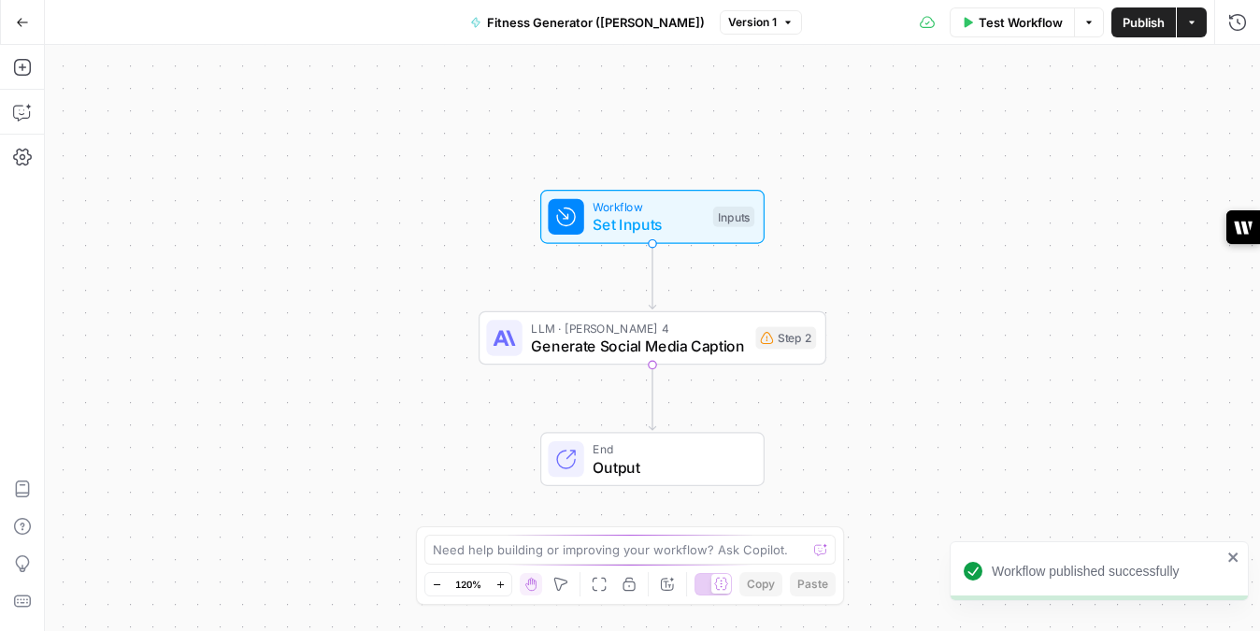
click at [799, 130] on div "Workflow Set Inputs Inputs LLM · Claude Sonnet 4 Generate Social Media Caption …" at bounding box center [653, 338] width 1216 height 586
click at [740, 353] on span "Generate Social Media Caption" at bounding box center [638, 346] width 215 height 22
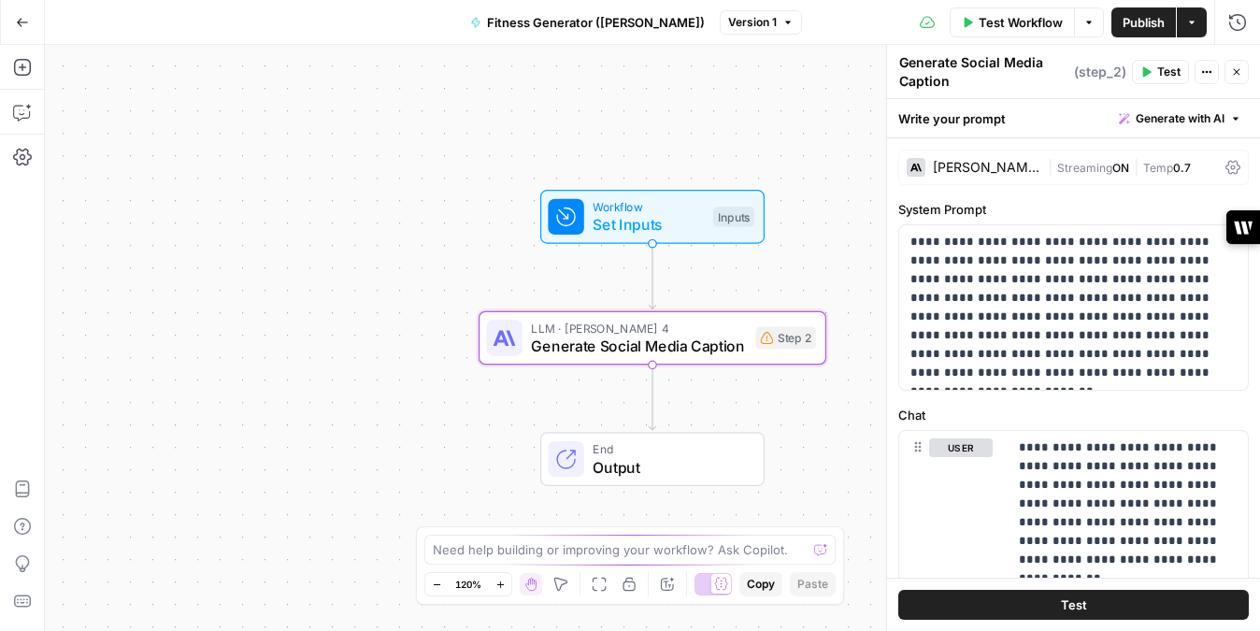
click at [1147, 74] on icon "button" at bounding box center [1148, 72] width 8 height 10
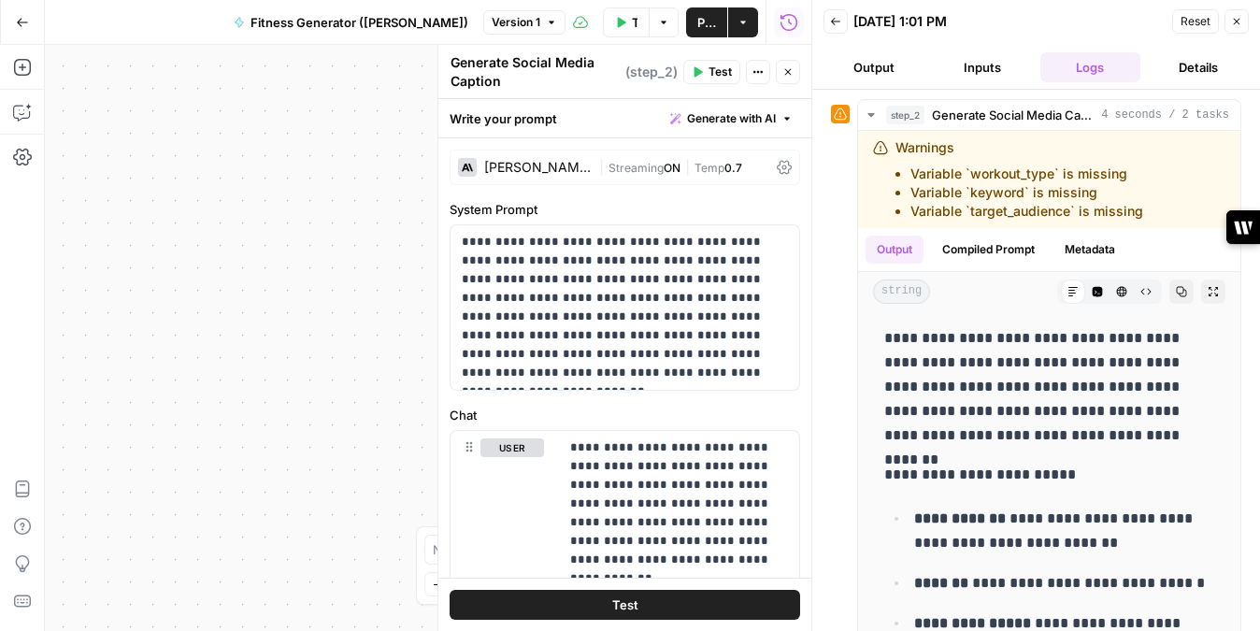
click at [1239, 21] on icon "button" at bounding box center [1236, 21] width 11 height 11
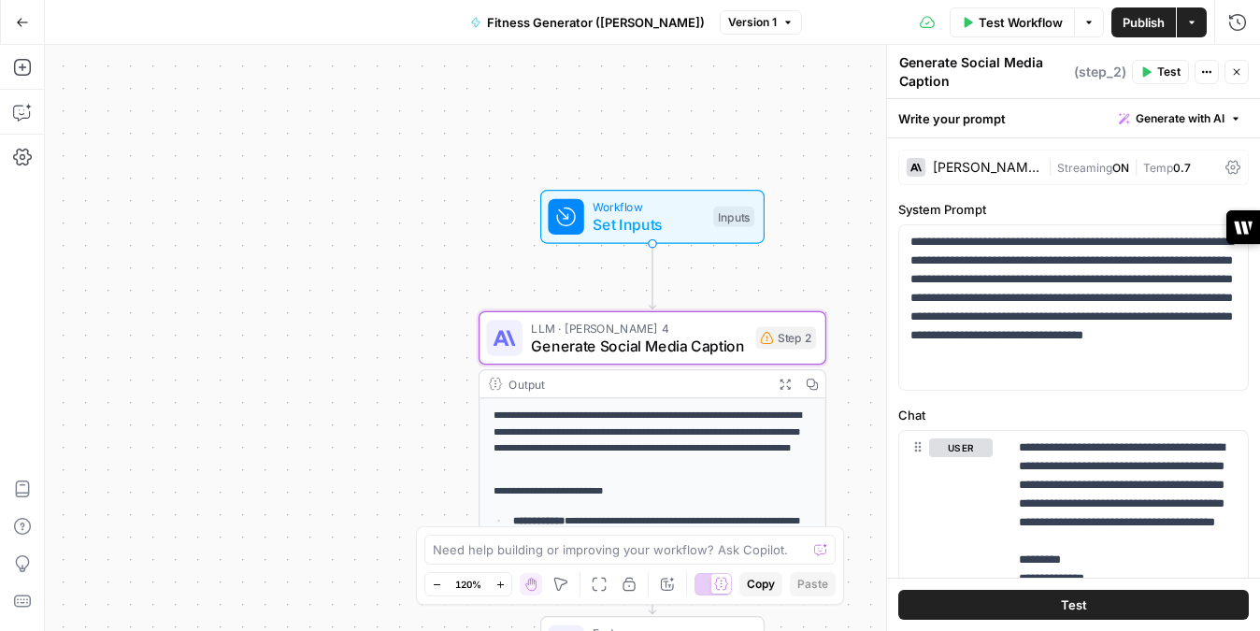
click at [732, 210] on div "Inputs" at bounding box center [733, 217] width 41 height 21
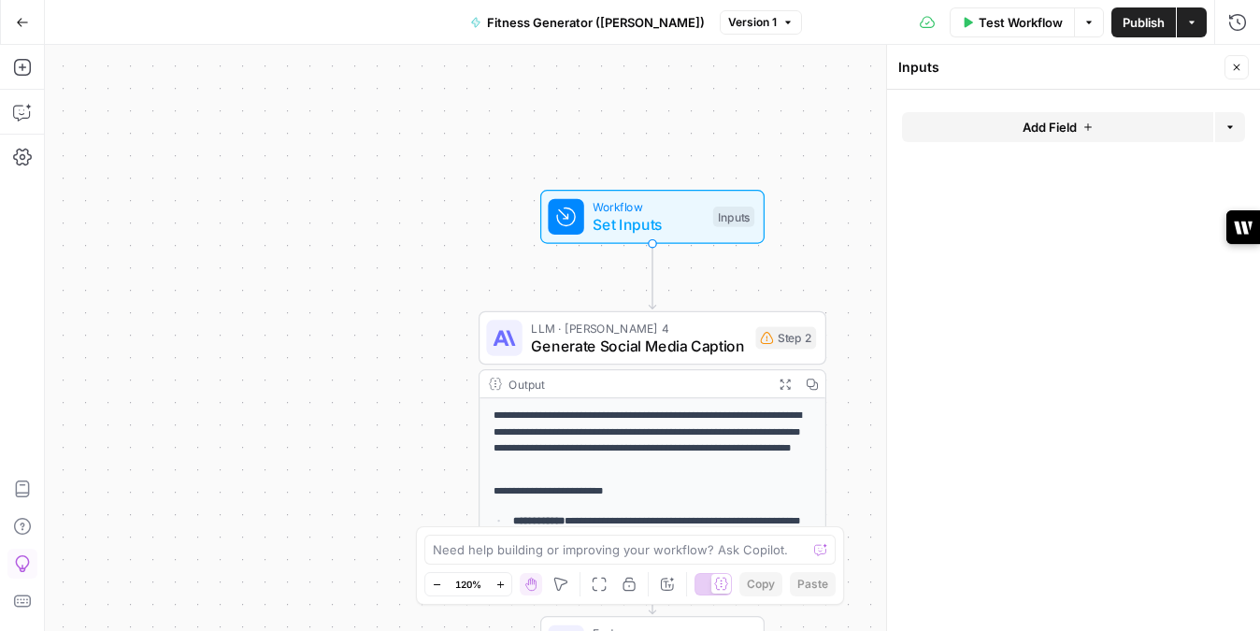
click at [23, 565] on icon "button" at bounding box center [22, 563] width 19 height 19
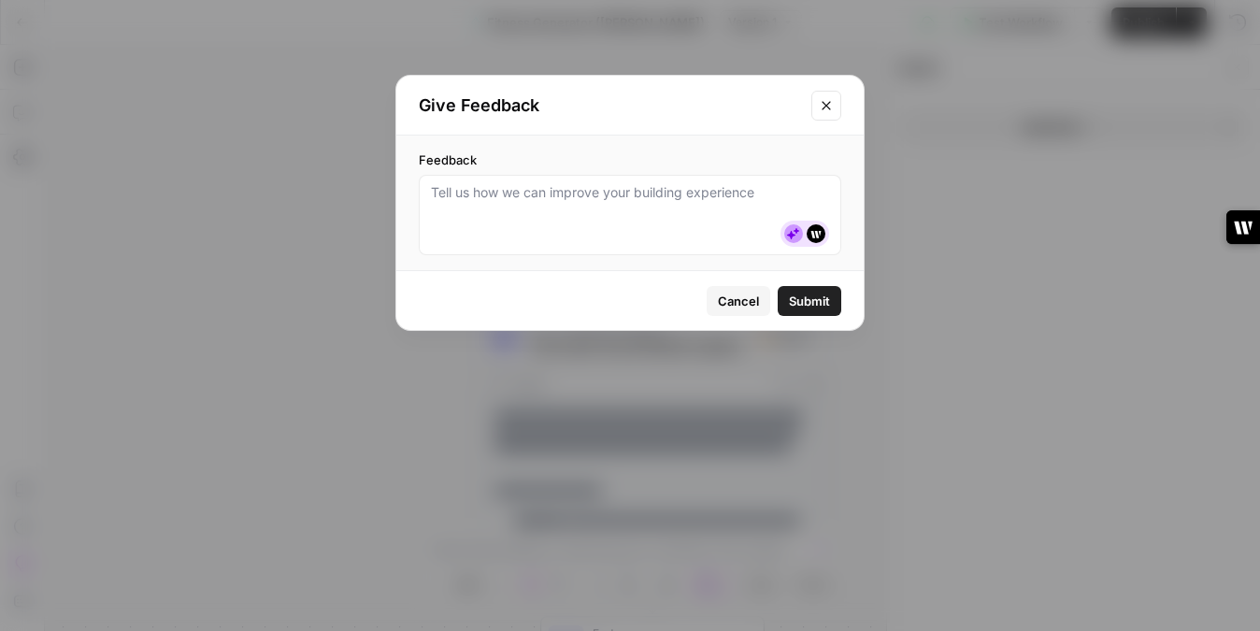
click at [744, 319] on div "Cancel Submit" at bounding box center [630, 300] width 468 height 59
click at [744, 295] on span "Cancel" at bounding box center [738, 301] width 41 height 19
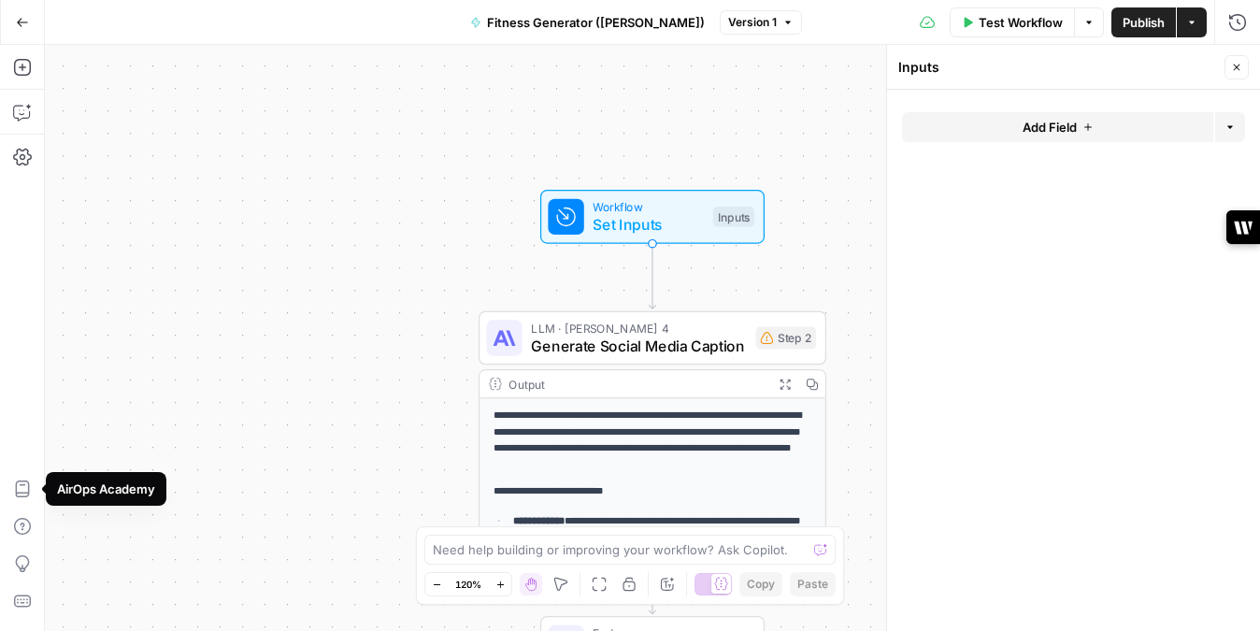
click at [59, 486] on div "AirOps Academy" at bounding box center [106, 489] width 98 height 19
click at [33, 485] on button "AirOps Academy" at bounding box center [22, 489] width 30 height 30
click at [734, 218] on div "Inputs" at bounding box center [733, 217] width 41 height 21
click at [1222, 122] on button "Options" at bounding box center [1231, 127] width 30 height 30
click at [1167, 180] on button "Add Group" at bounding box center [1184, 171] width 106 height 26
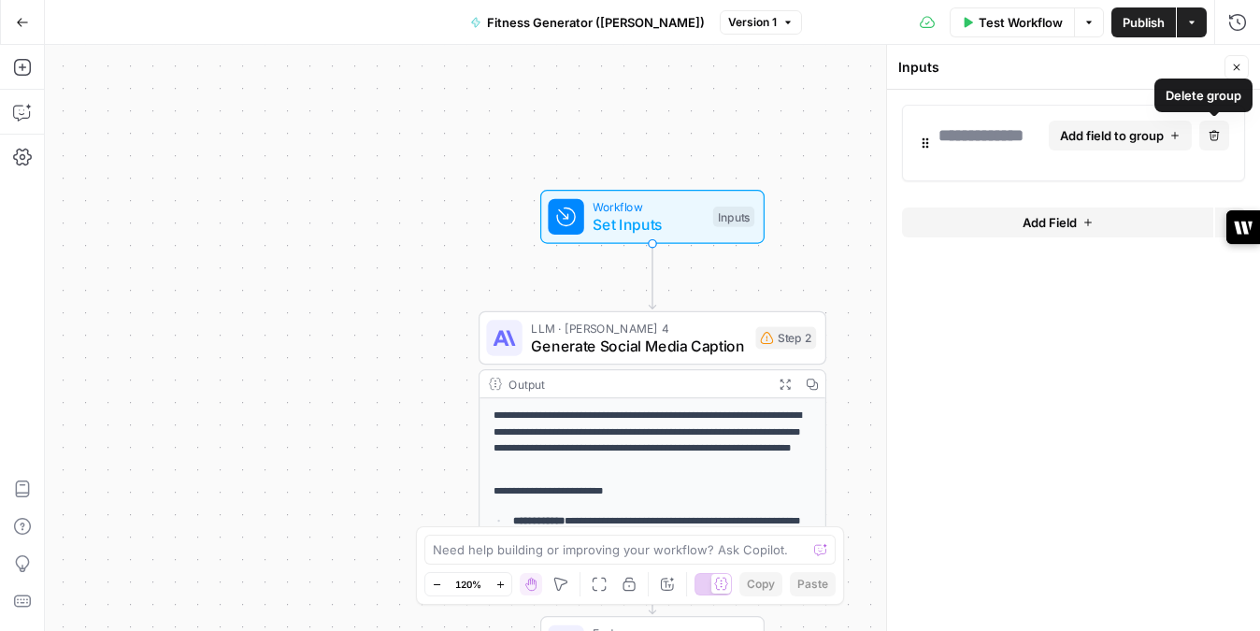
click at [1207, 130] on button "Delete group" at bounding box center [1215, 136] width 30 height 30
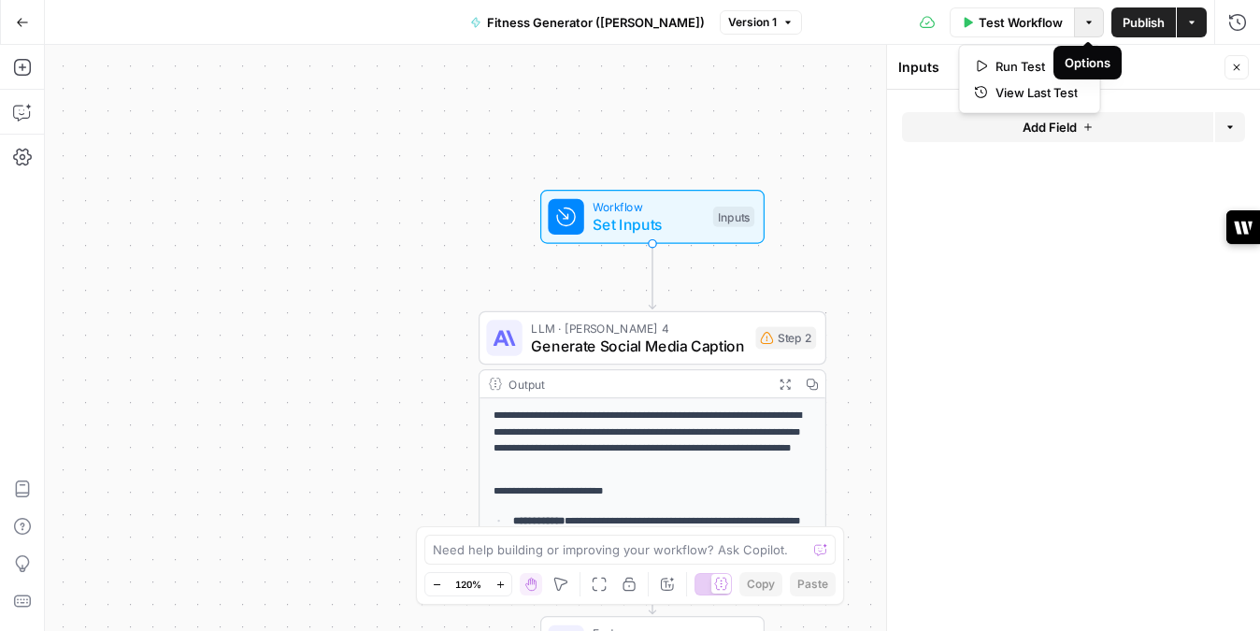
click at [1092, 17] on icon "button" at bounding box center [1089, 22] width 11 height 11
click at [1235, 22] on icon "button" at bounding box center [1238, 22] width 19 height 19
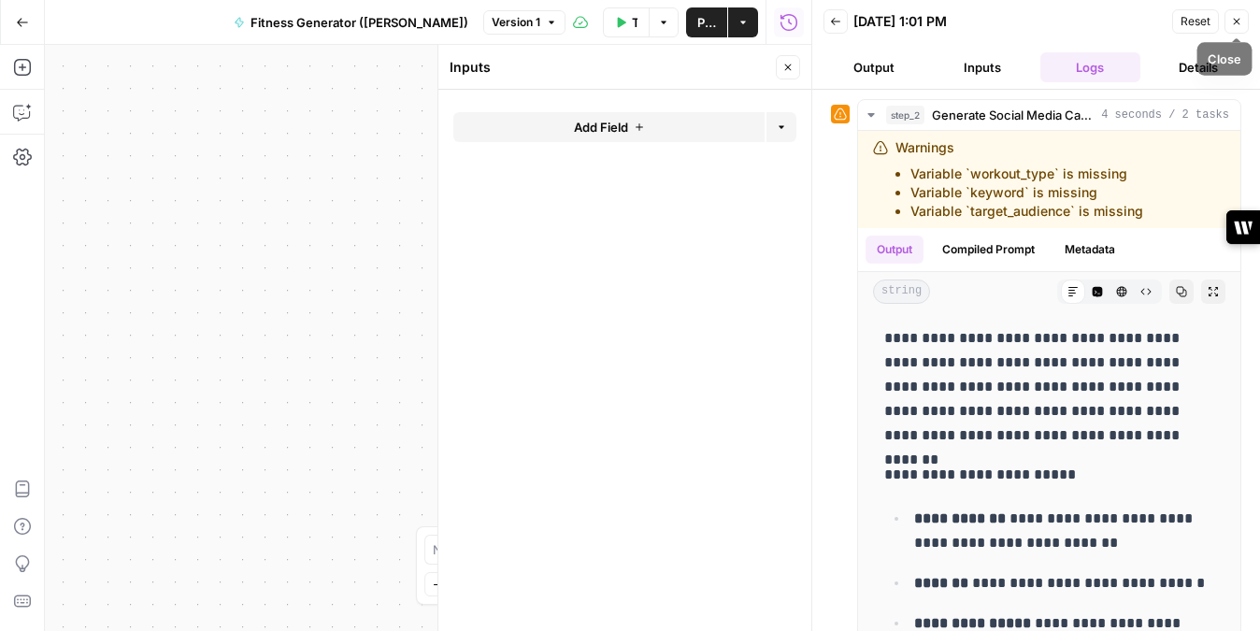
click at [1233, 24] on icon "button" at bounding box center [1236, 21] width 11 height 11
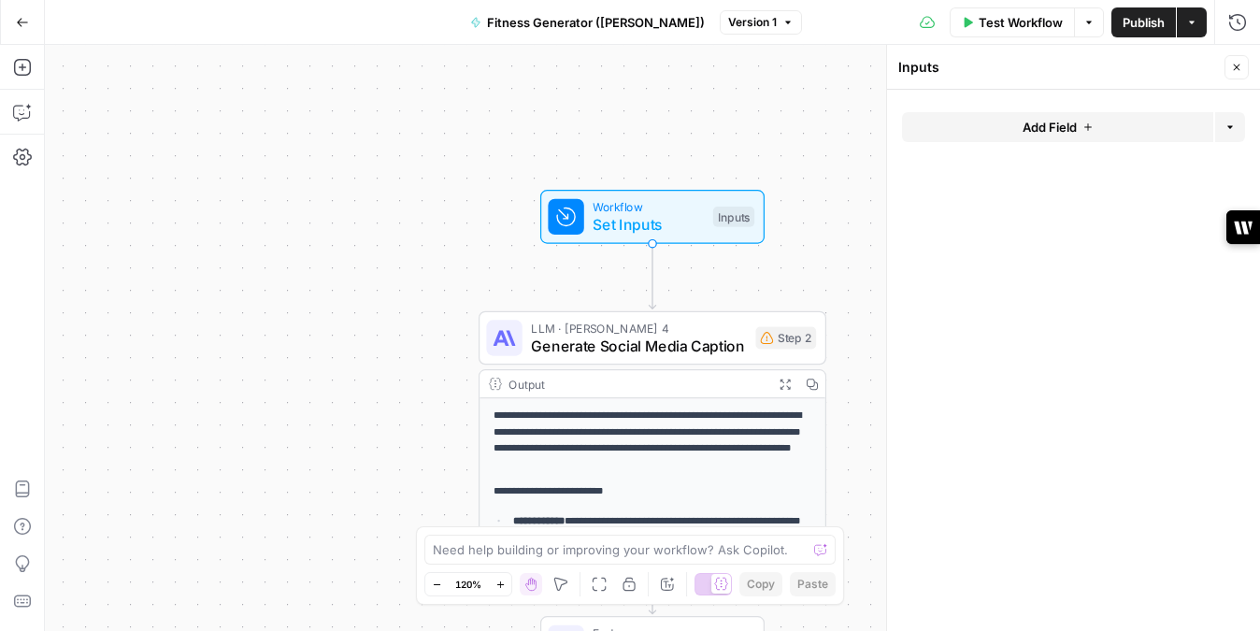
click at [1113, 131] on button "Add Field" at bounding box center [1057, 127] width 311 height 30
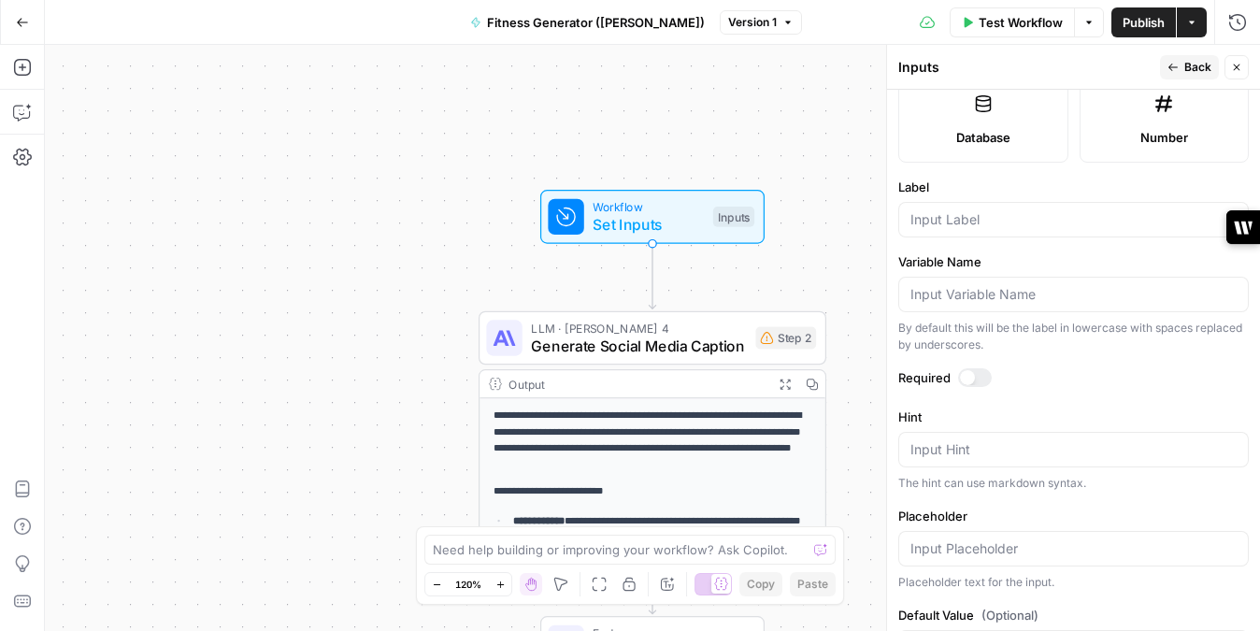
scroll to position [529, 0]
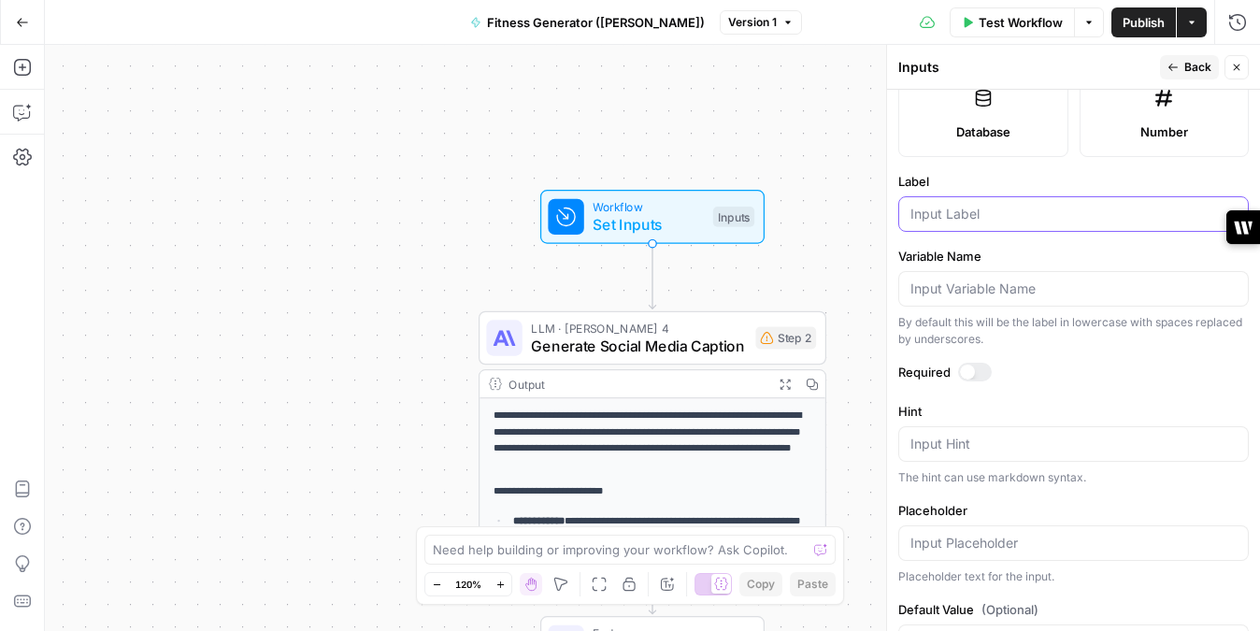
click at [961, 217] on input "Label" at bounding box center [1074, 214] width 326 height 19
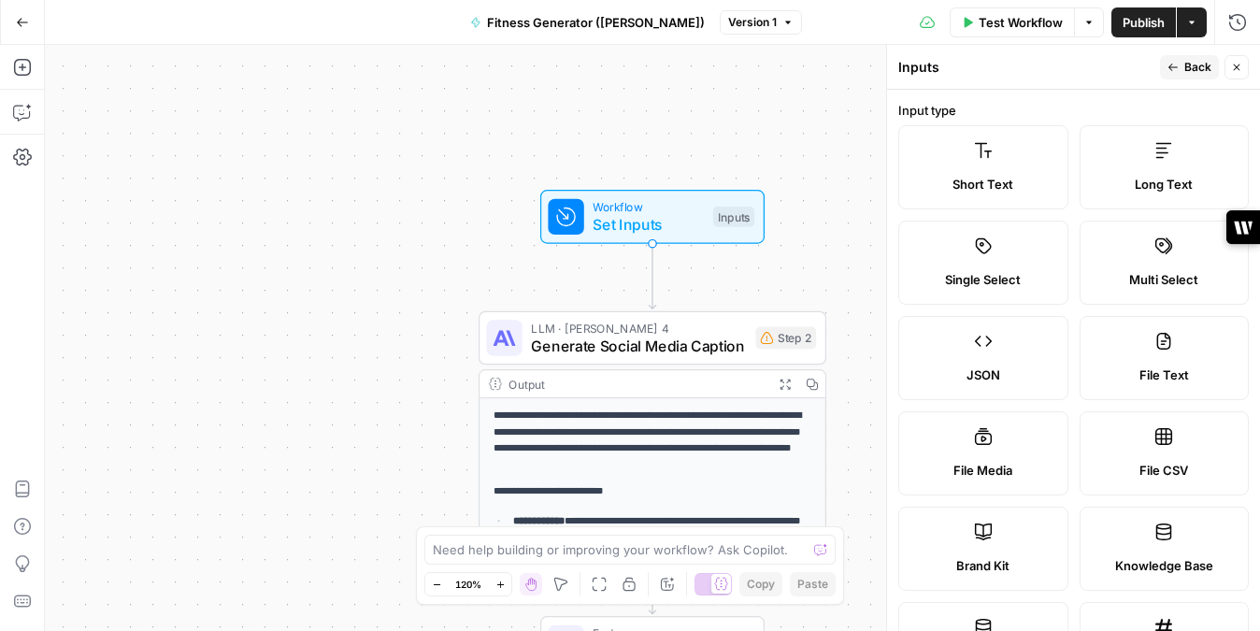
scroll to position [595, 0]
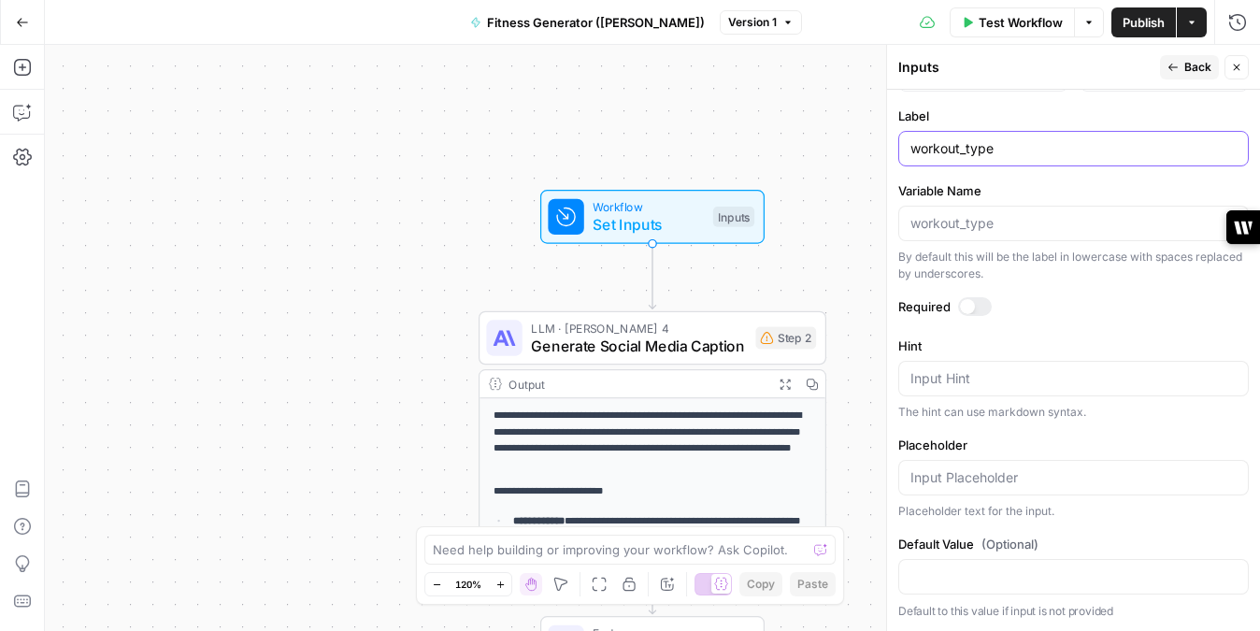
type input "workout_type"
click at [790, 143] on div "**********" at bounding box center [653, 338] width 1216 height 586
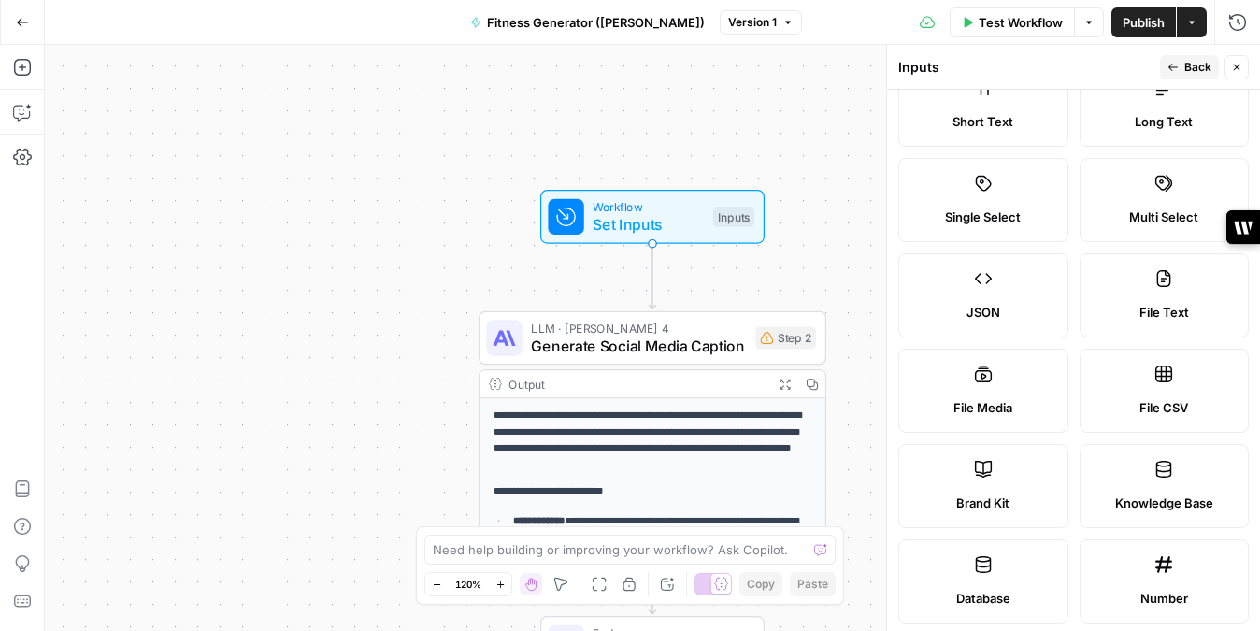
scroll to position [0, 0]
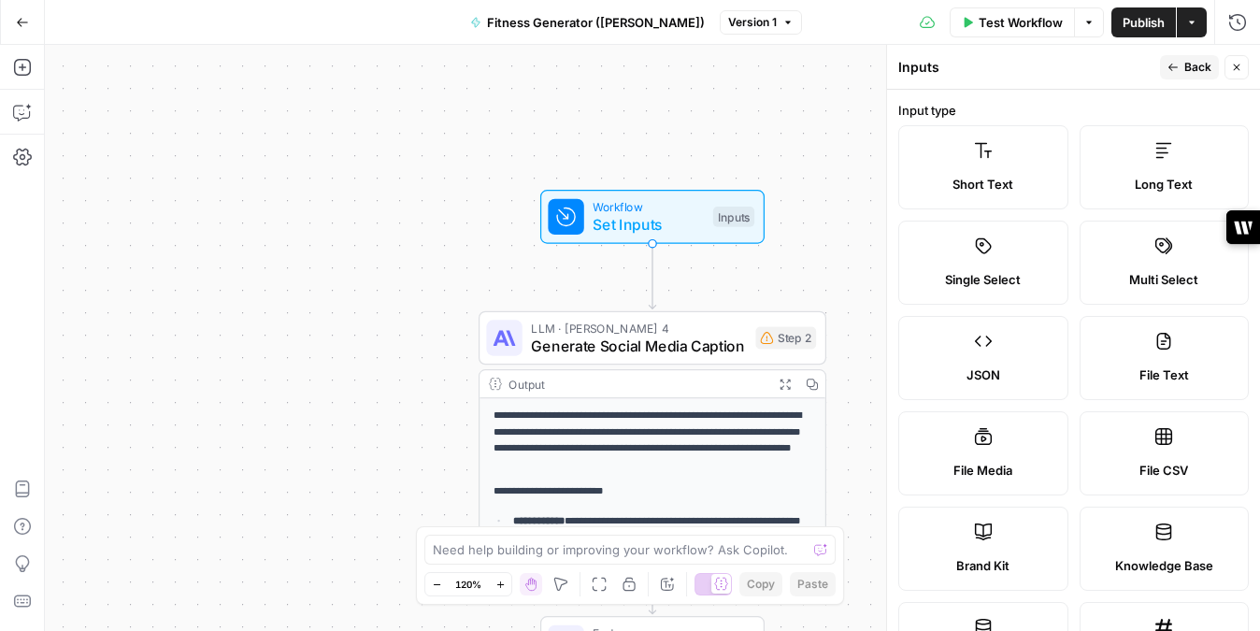
click at [1034, 194] on label "Short Text" at bounding box center [984, 167] width 170 height 84
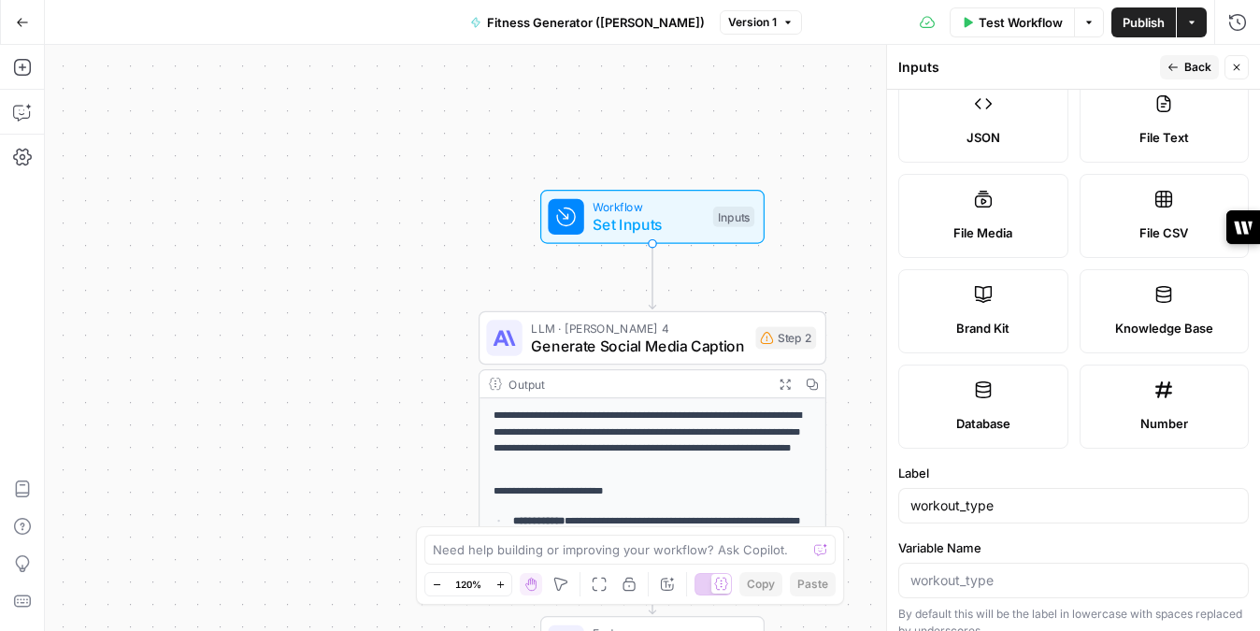
scroll to position [595, 0]
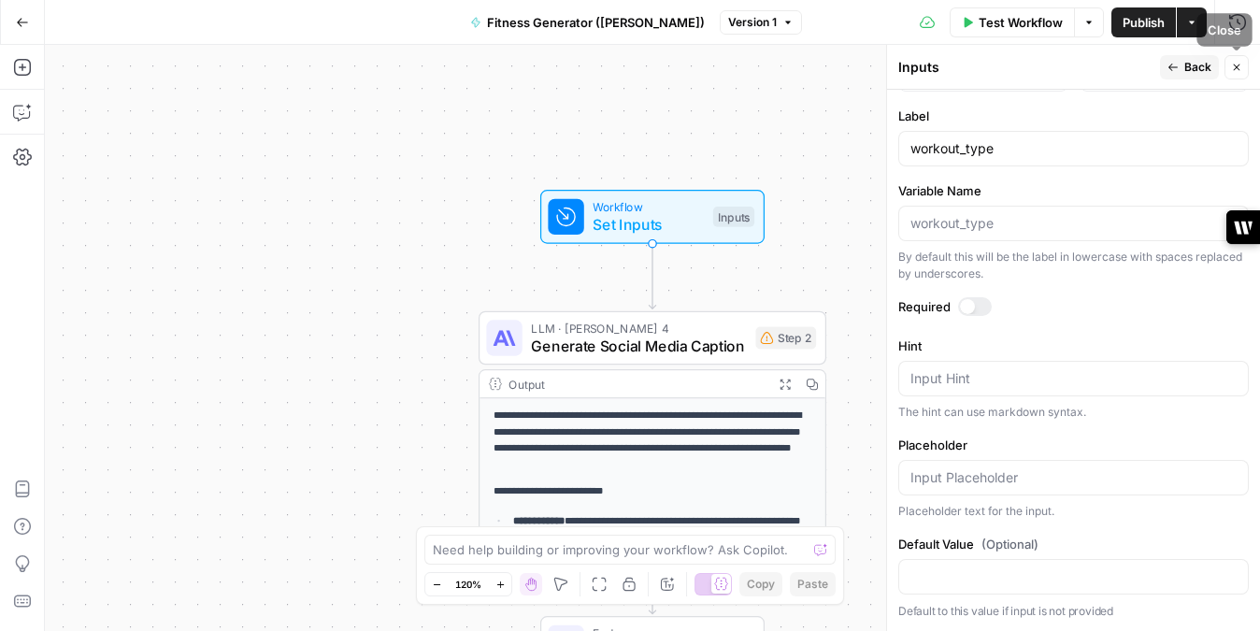
click at [1226, 65] on button "Close" at bounding box center [1237, 67] width 24 height 24
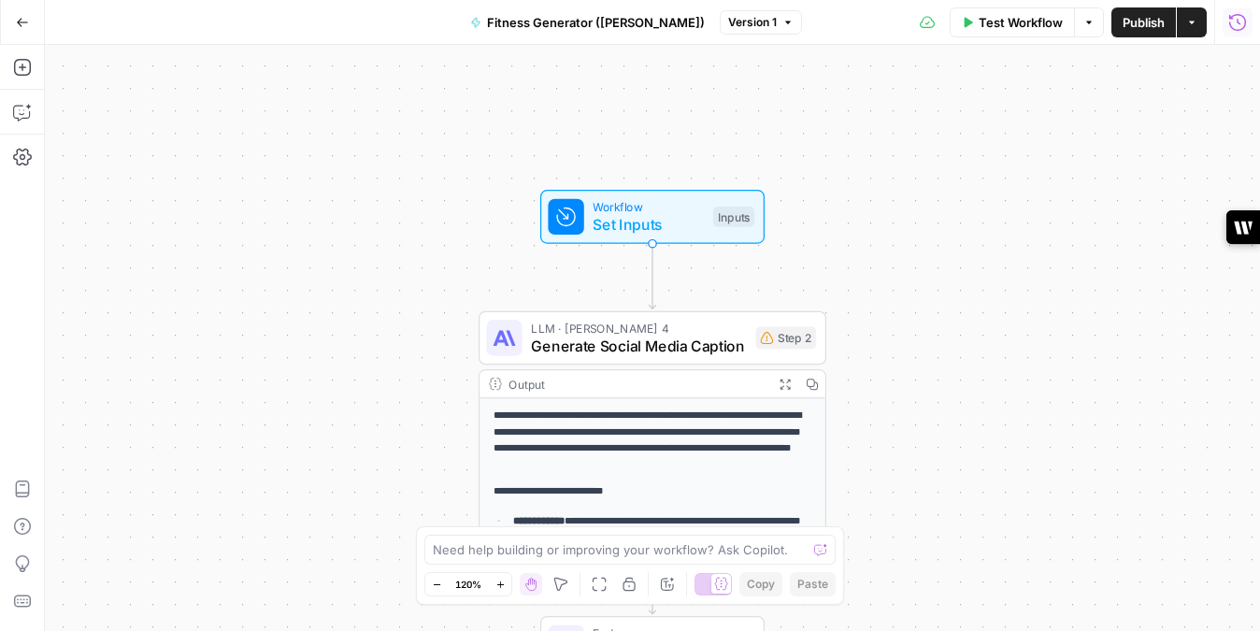
click at [1237, 25] on icon "button" at bounding box center [1238, 22] width 19 height 19
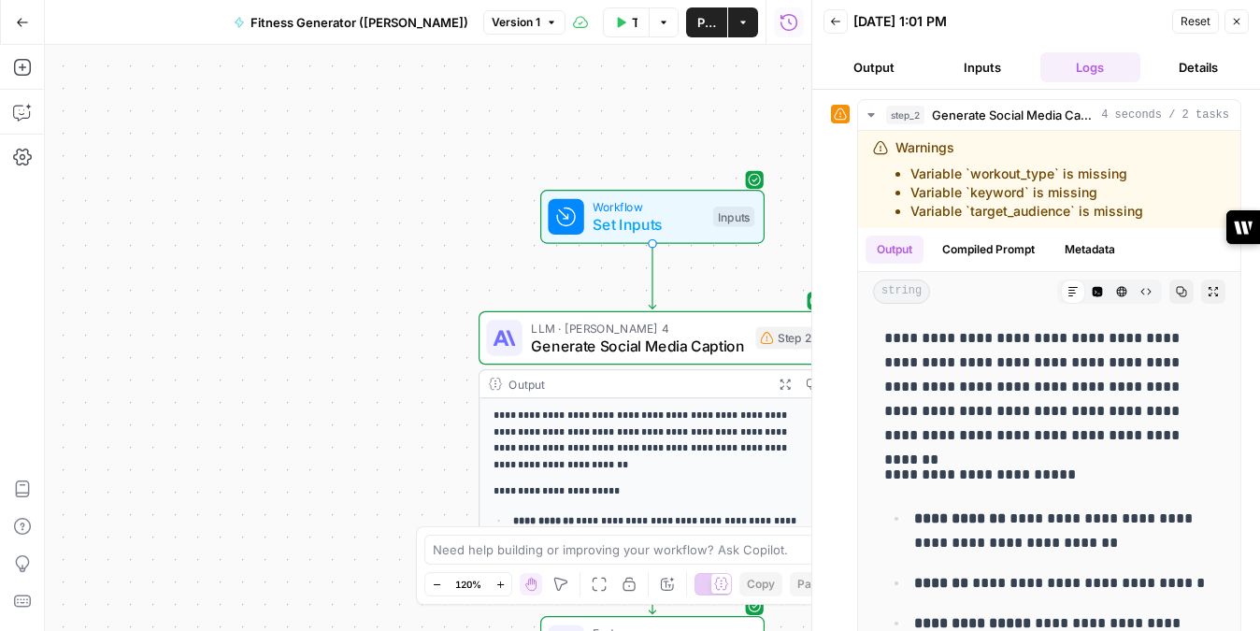
click at [1228, 21] on button "Close" at bounding box center [1237, 21] width 24 height 24
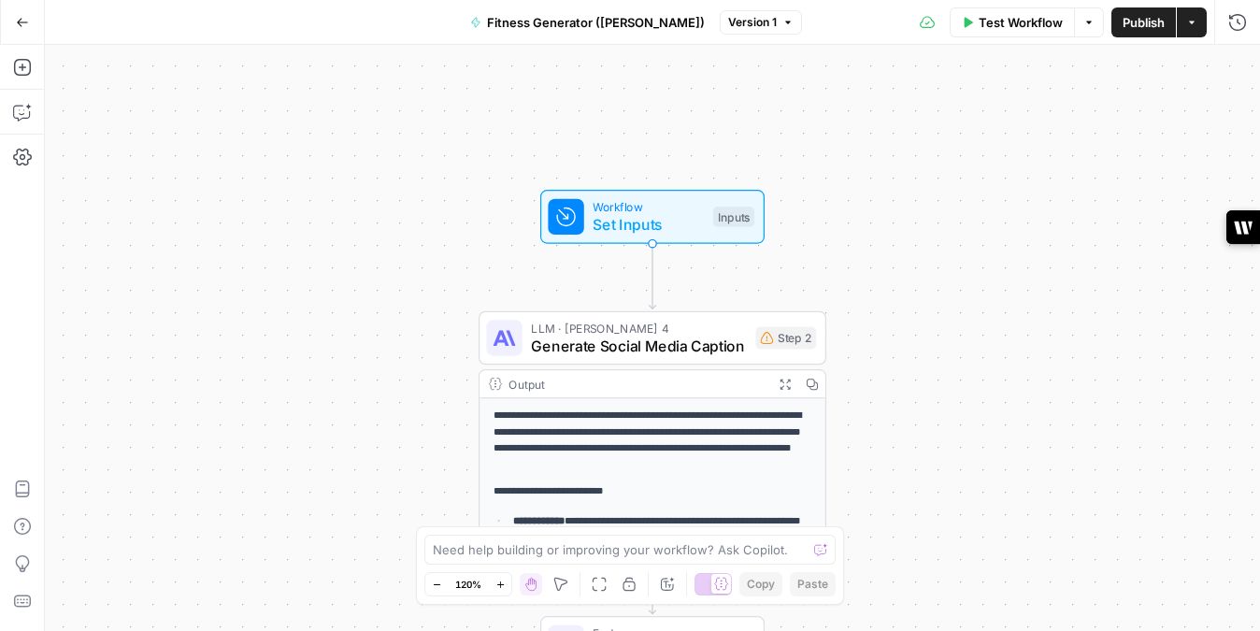
click at [1191, 24] on icon "button" at bounding box center [1192, 22] width 11 height 11
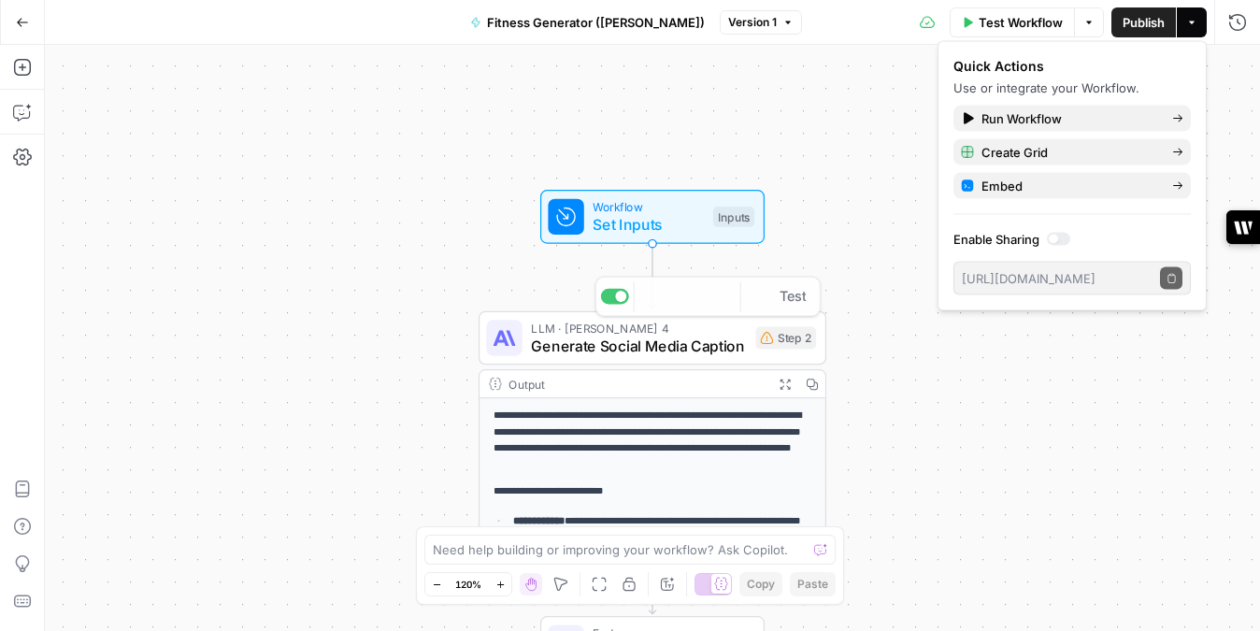
click at [648, 234] on span "Set Inputs" at bounding box center [648, 224] width 111 height 22
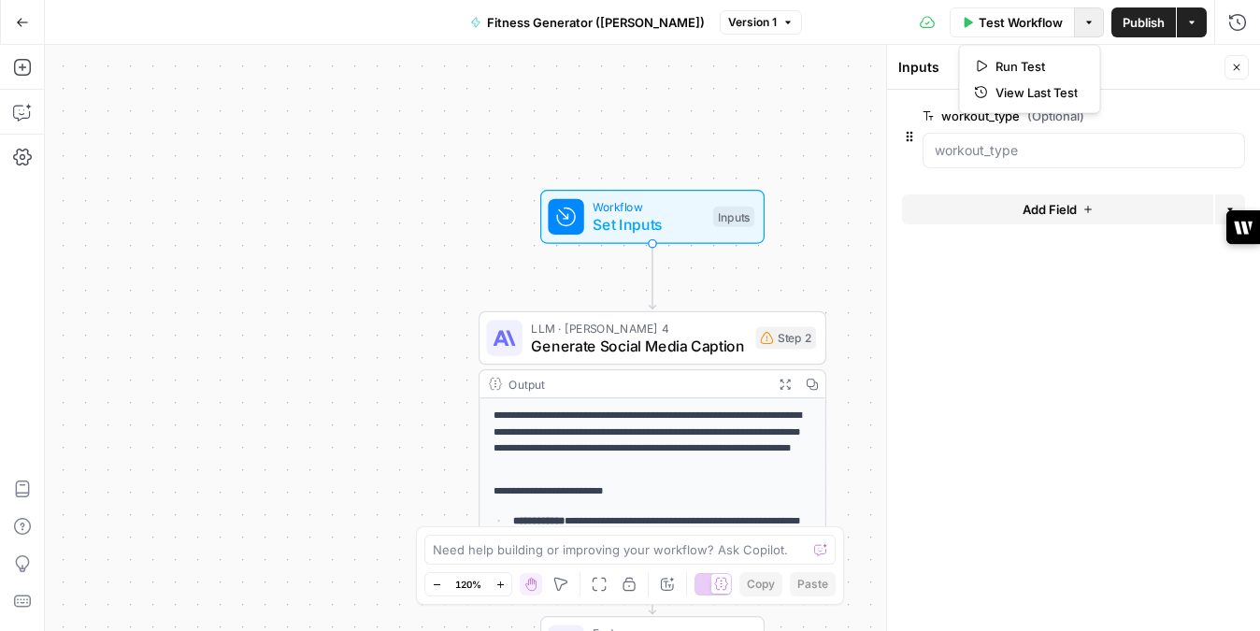
click at [1081, 28] on button "Options" at bounding box center [1089, 22] width 30 height 30
click at [1186, 22] on span "Actions" at bounding box center [1186, 22] width 1 height 1
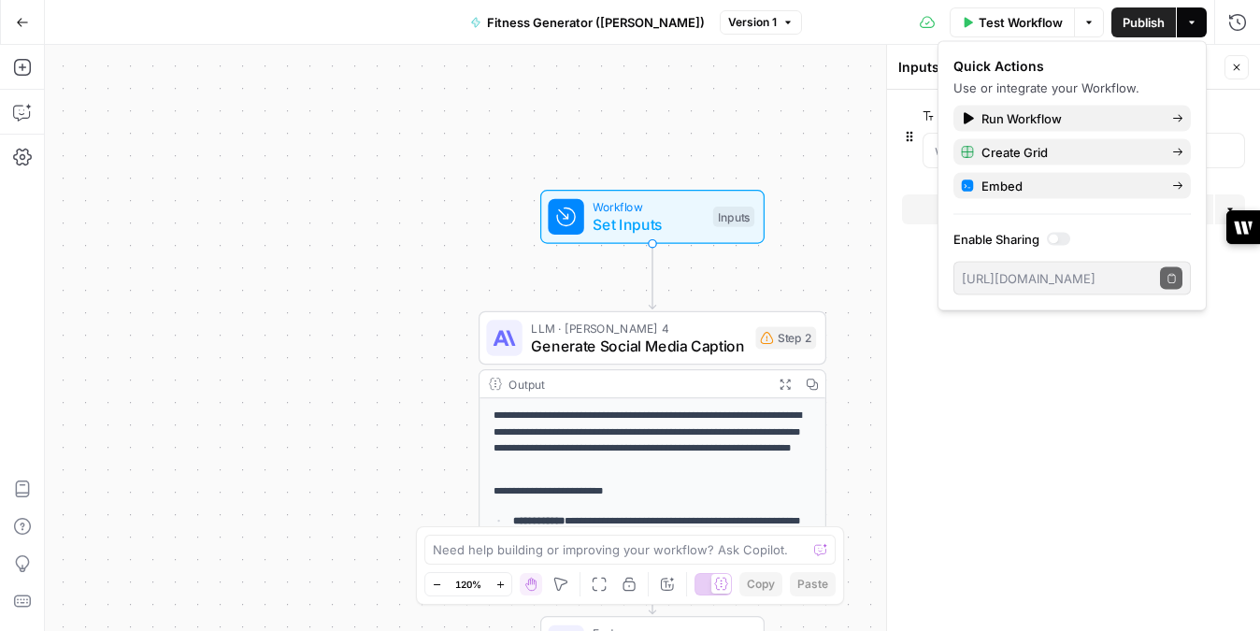
click at [757, 123] on div "**********" at bounding box center [653, 338] width 1216 height 586
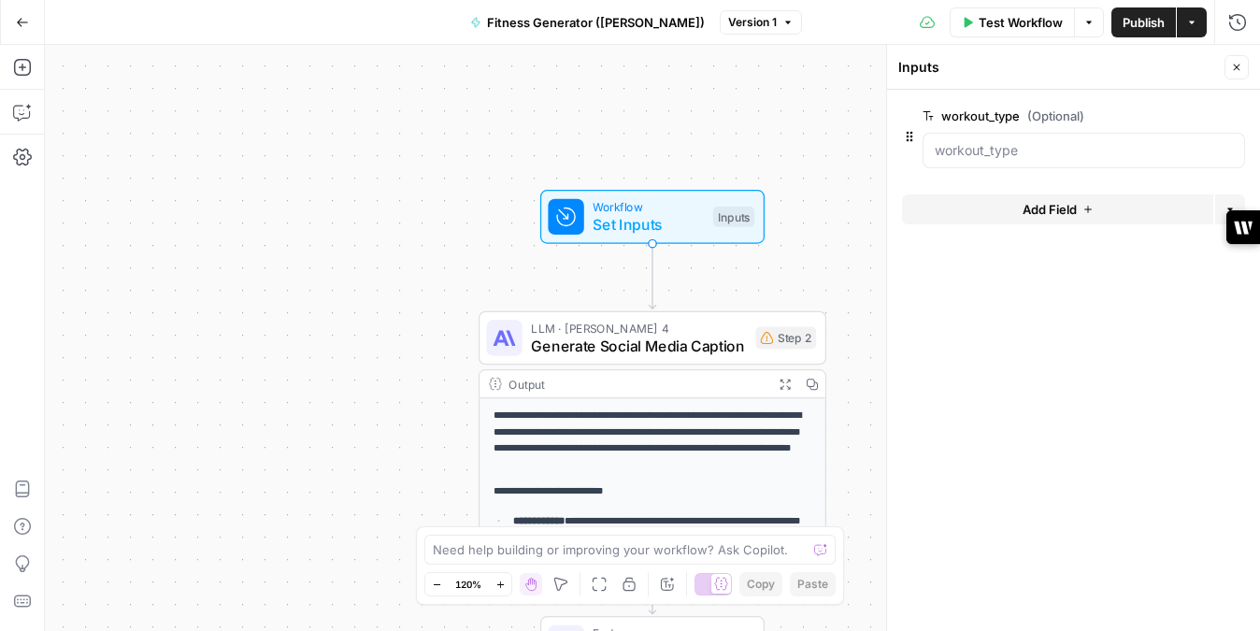
click at [1014, 207] on button "Add Field" at bounding box center [1057, 209] width 311 height 30
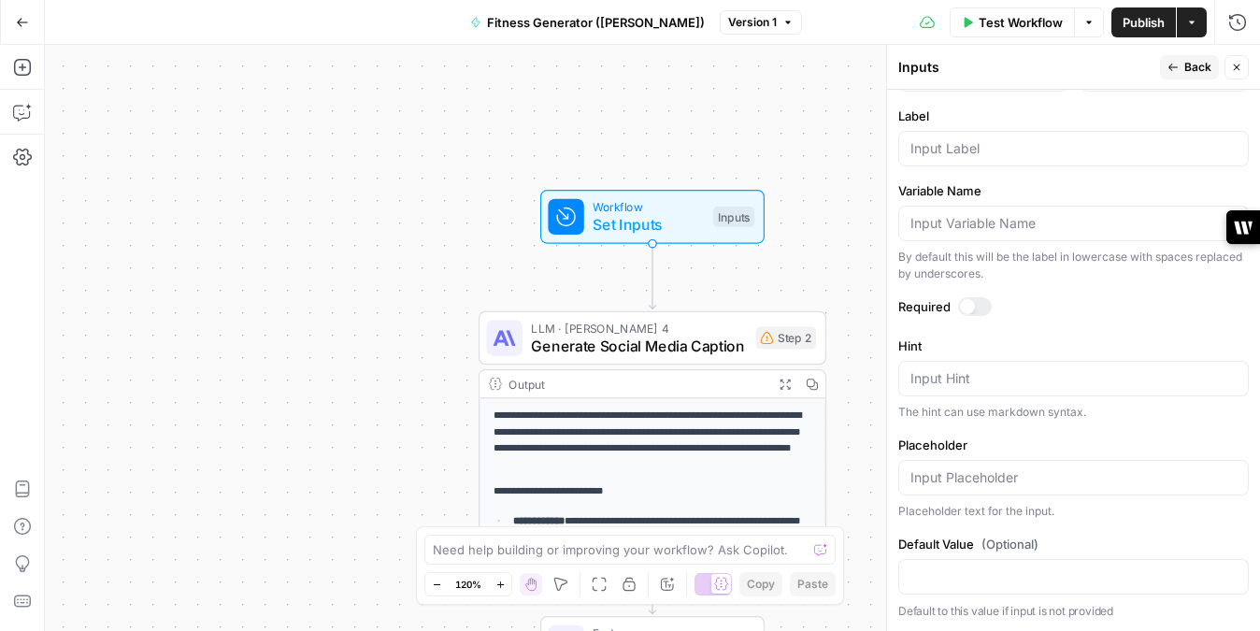
click at [995, 158] on div at bounding box center [1074, 149] width 351 height 36
type input "keyword"
click at [1181, 70] on button "Back" at bounding box center [1189, 67] width 59 height 24
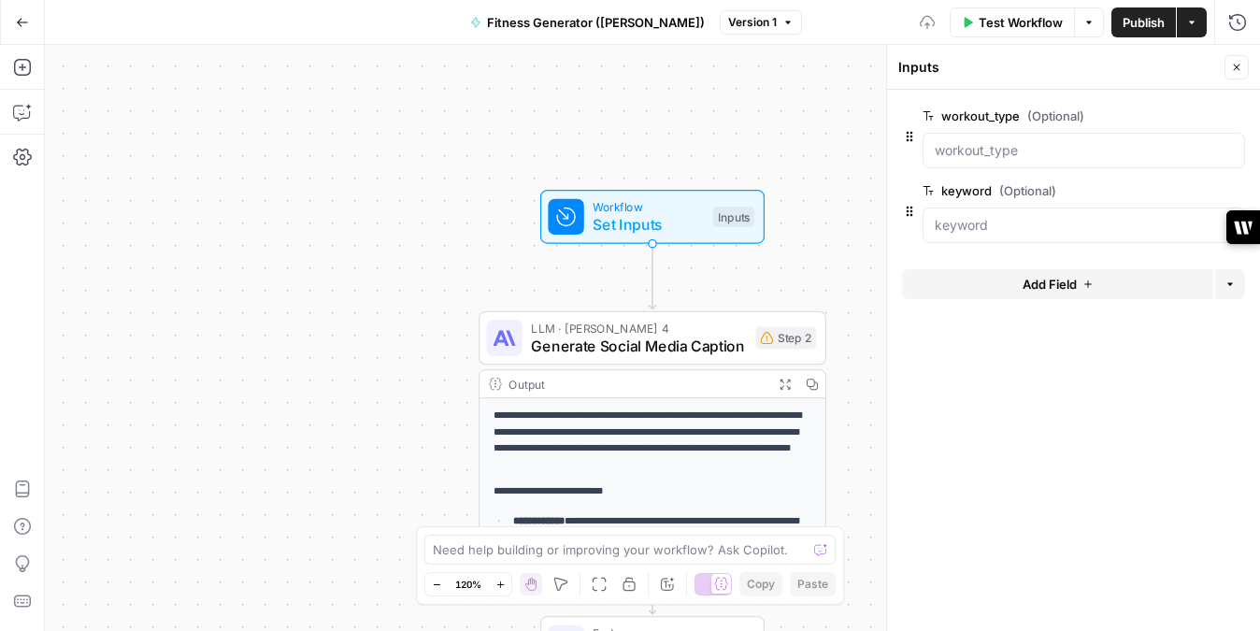
click at [1050, 293] on button "Add Field" at bounding box center [1057, 284] width 311 height 30
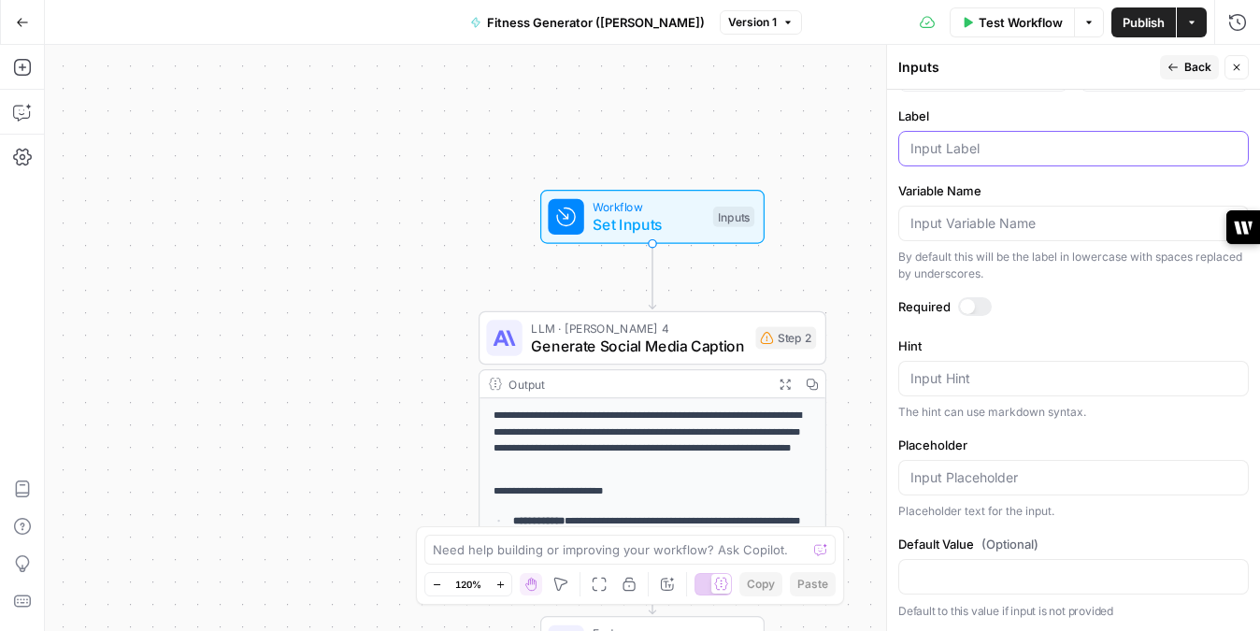
click at [963, 141] on input "Label" at bounding box center [1074, 148] width 326 height 19
type input "target_audience"
click at [1165, 60] on button "Back" at bounding box center [1189, 67] width 59 height 24
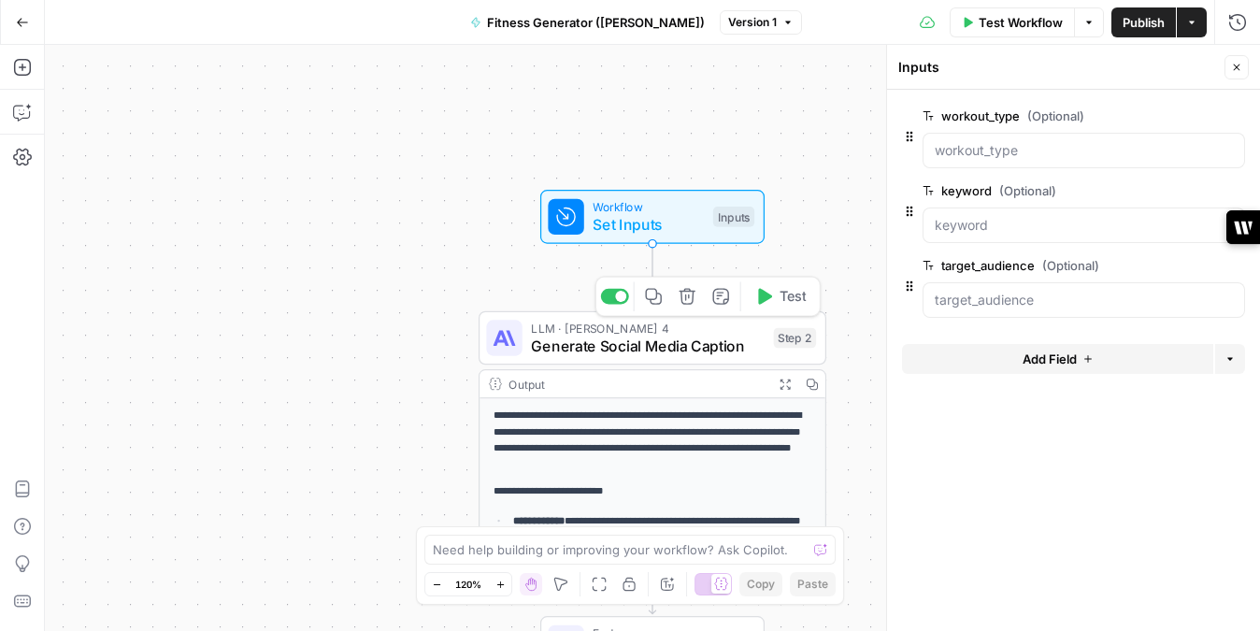
click at [780, 298] on span "Test" at bounding box center [793, 296] width 27 height 21
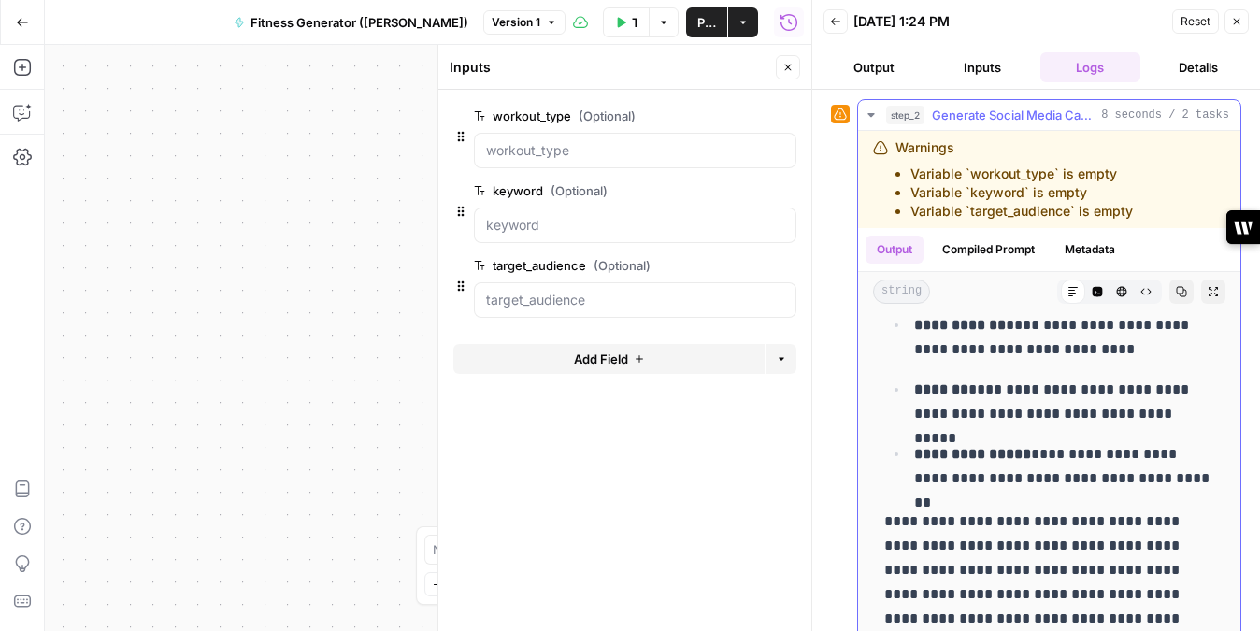
scroll to position [256, 0]
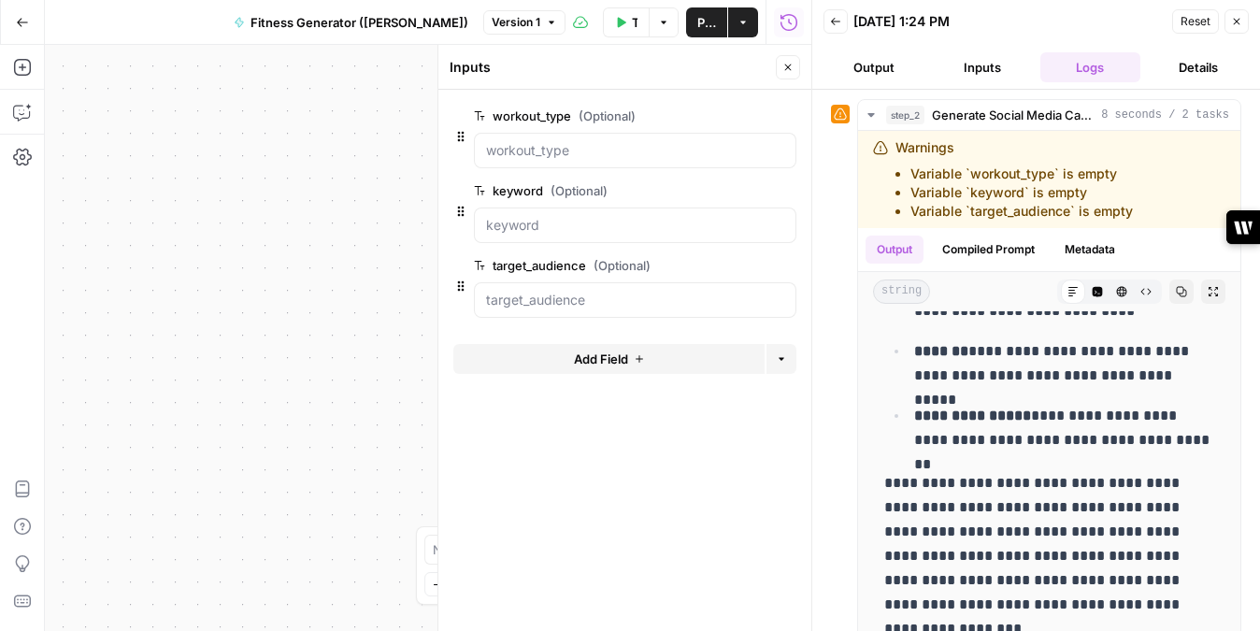
click at [789, 65] on icon "button" at bounding box center [788, 68] width 7 height 7
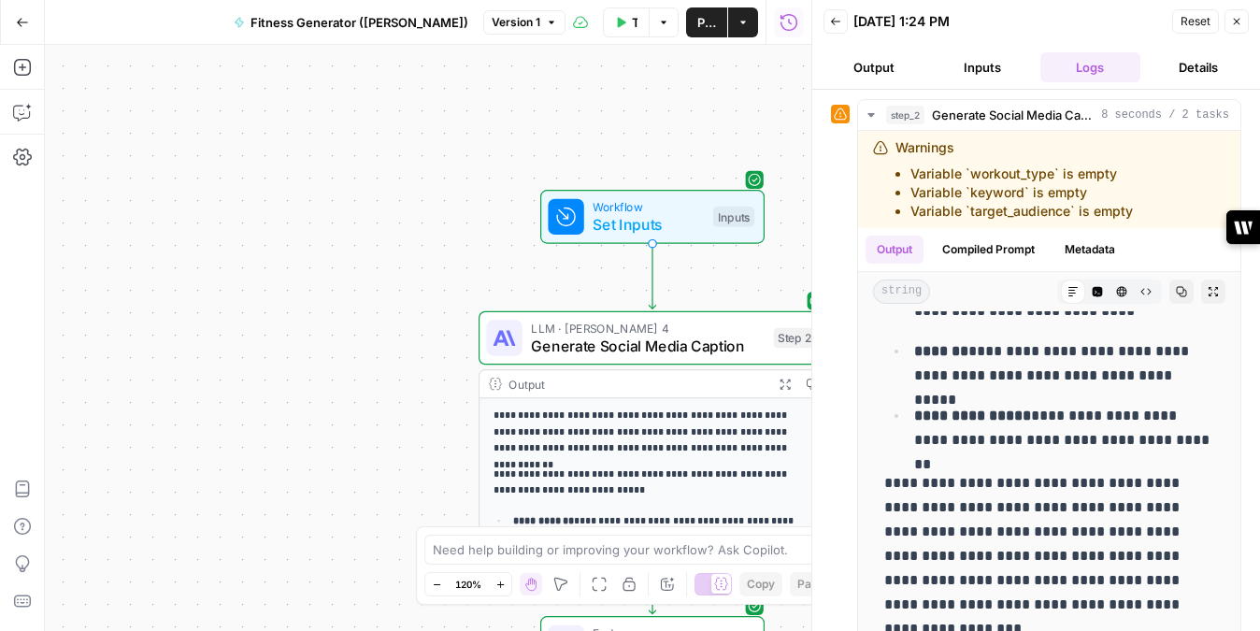
click at [1230, 23] on button "Close" at bounding box center [1237, 21] width 24 height 24
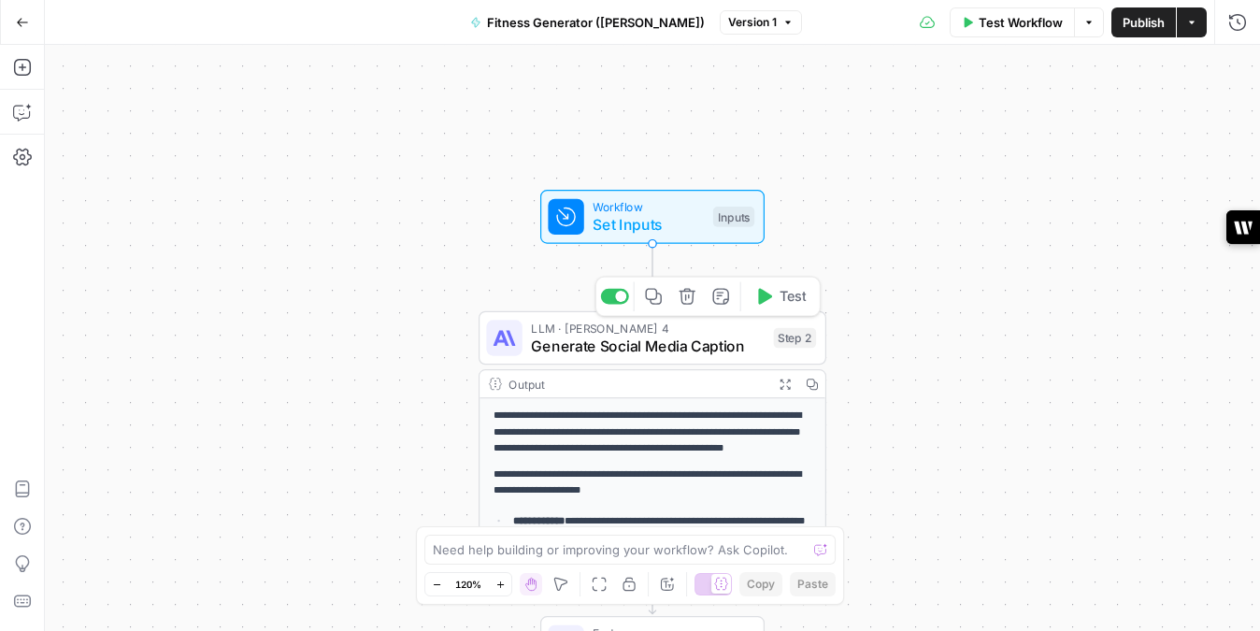
click at [785, 338] on div "Step 2" at bounding box center [795, 338] width 43 height 21
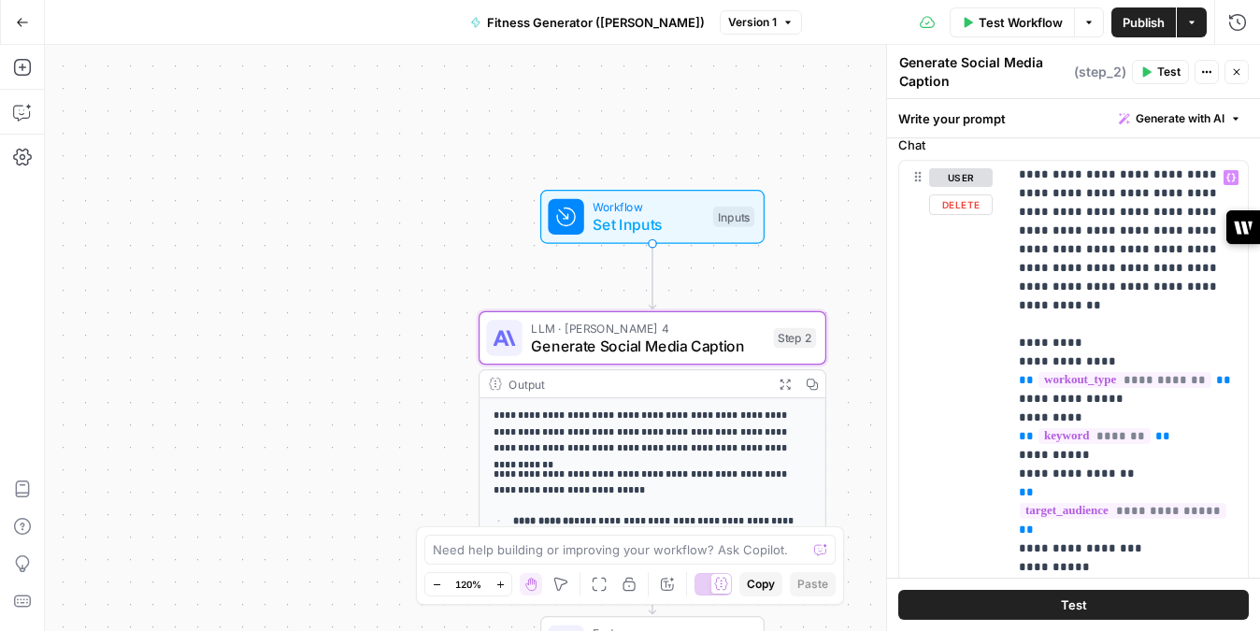
scroll to position [0, 0]
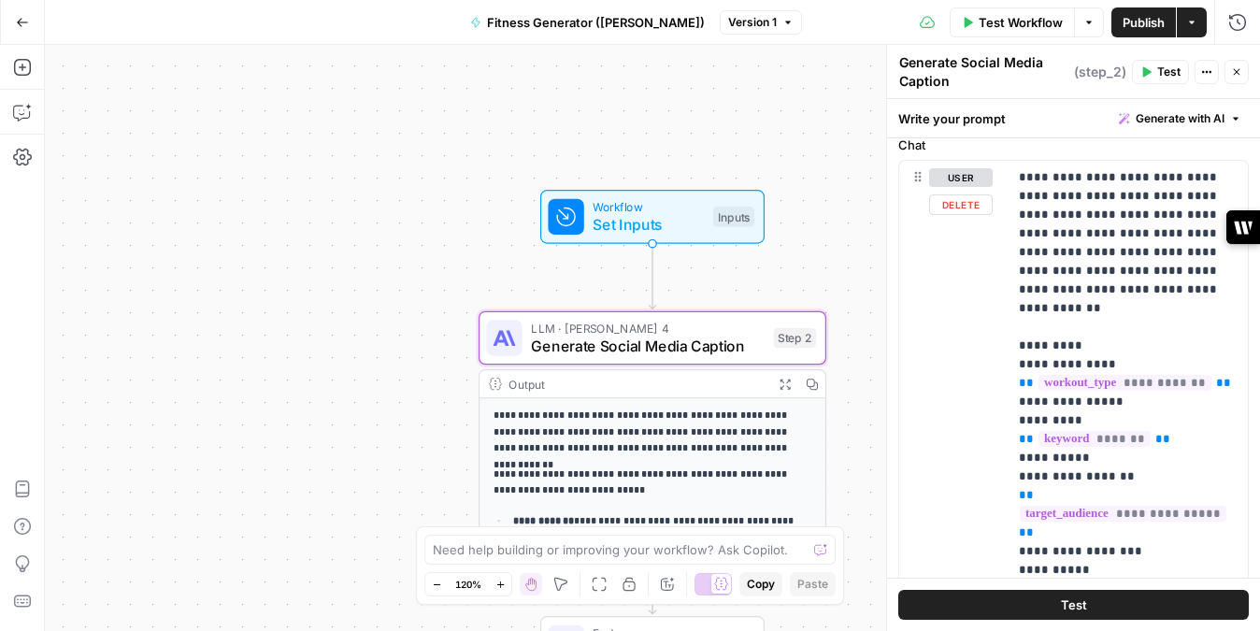
click at [920, 175] on icon at bounding box center [918, 176] width 15 height 15
click at [1200, 68] on button "Actions" at bounding box center [1207, 72] width 24 height 24
click at [809, 269] on div "**********" at bounding box center [653, 338] width 1216 height 586
click at [1086, 600] on button "Test" at bounding box center [1074, 605] width 351 height 30
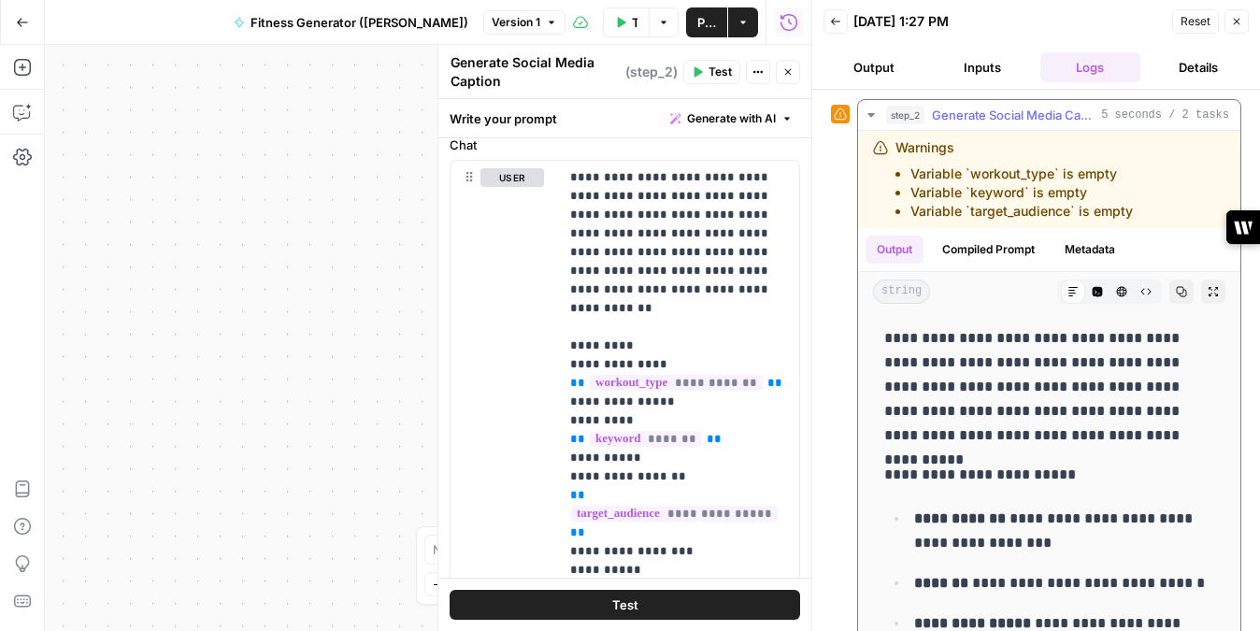
click at [1117, 165] on li "Variable `workout_type` is empty" at bounding box center [1022, 174] width 223 height 19
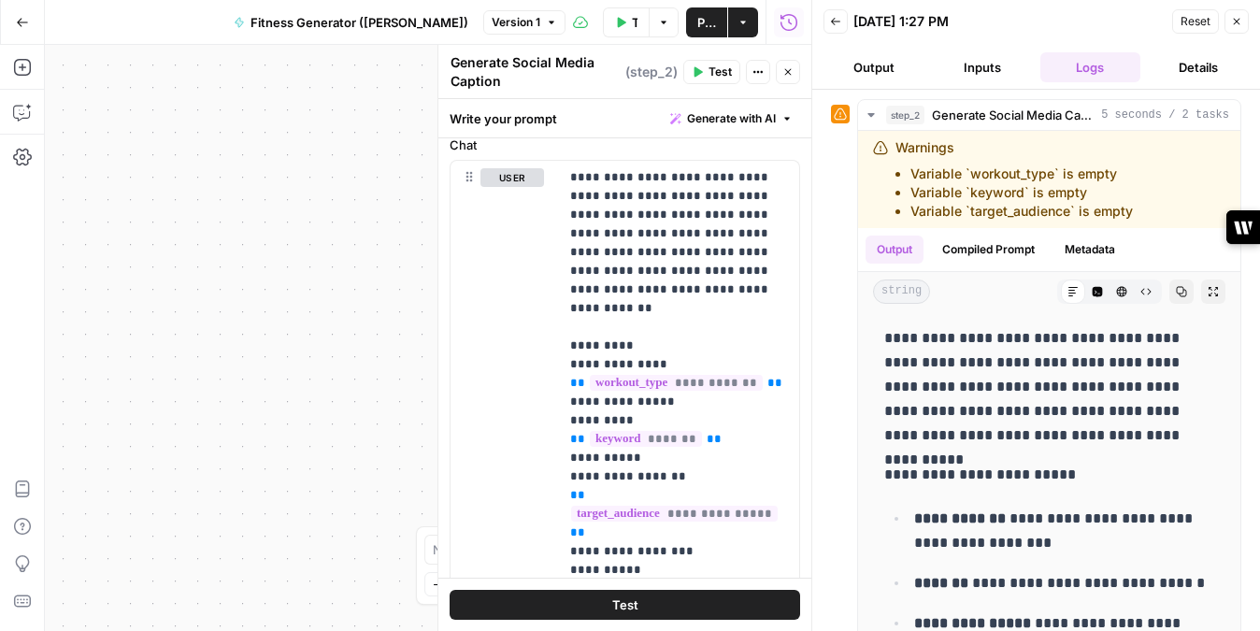
click at [1231, 22] on icon "button" at bounding box center [1236, 21] width 11 height 11
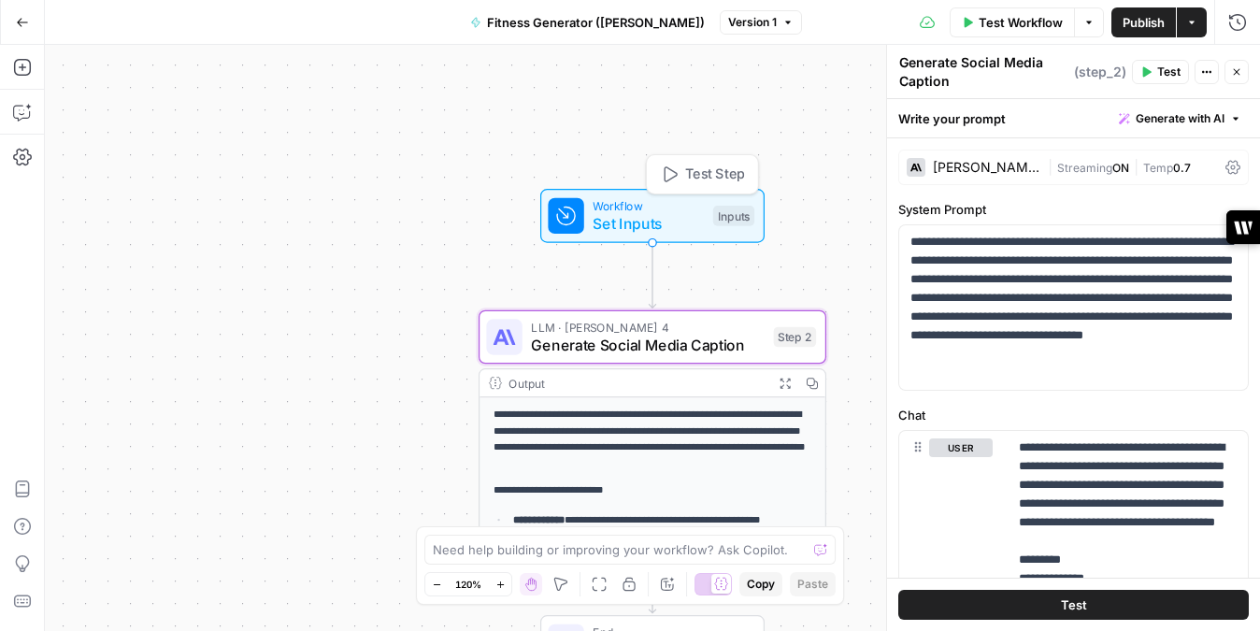
click at [726, 204] on div "Workflow Set Inputs Inputs Test Step" at bounding box center [651, 216] width 207 height 38
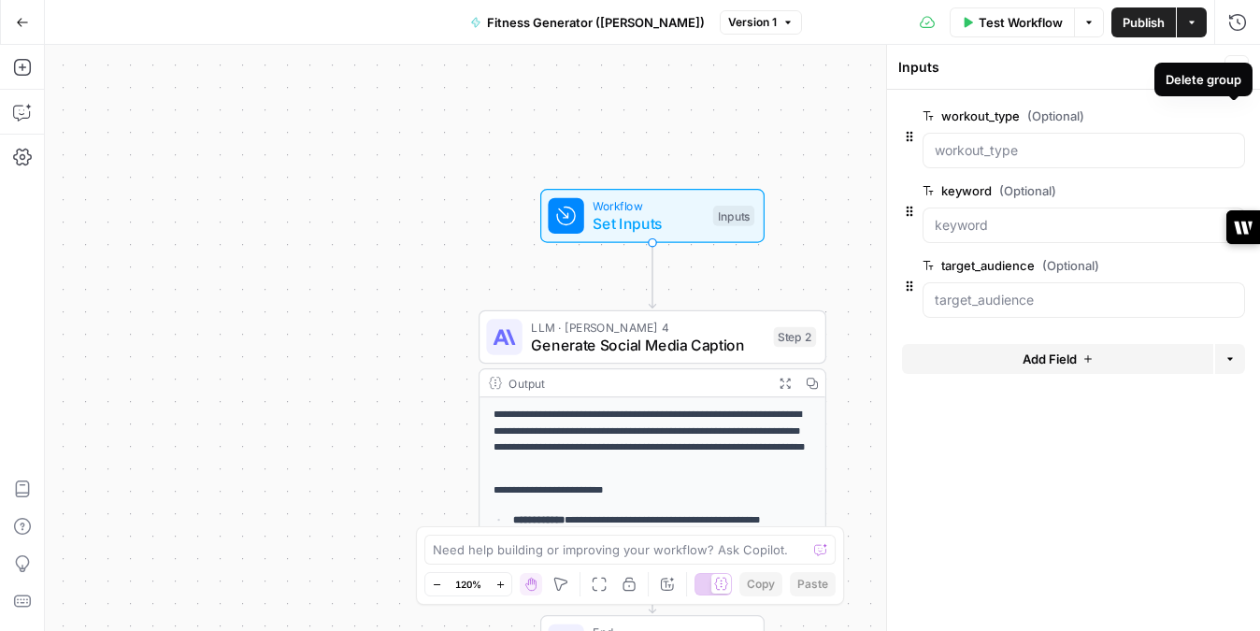
click at [1203, 118] on icon "button" at bounding box center [1206, 115] width 10 height 9
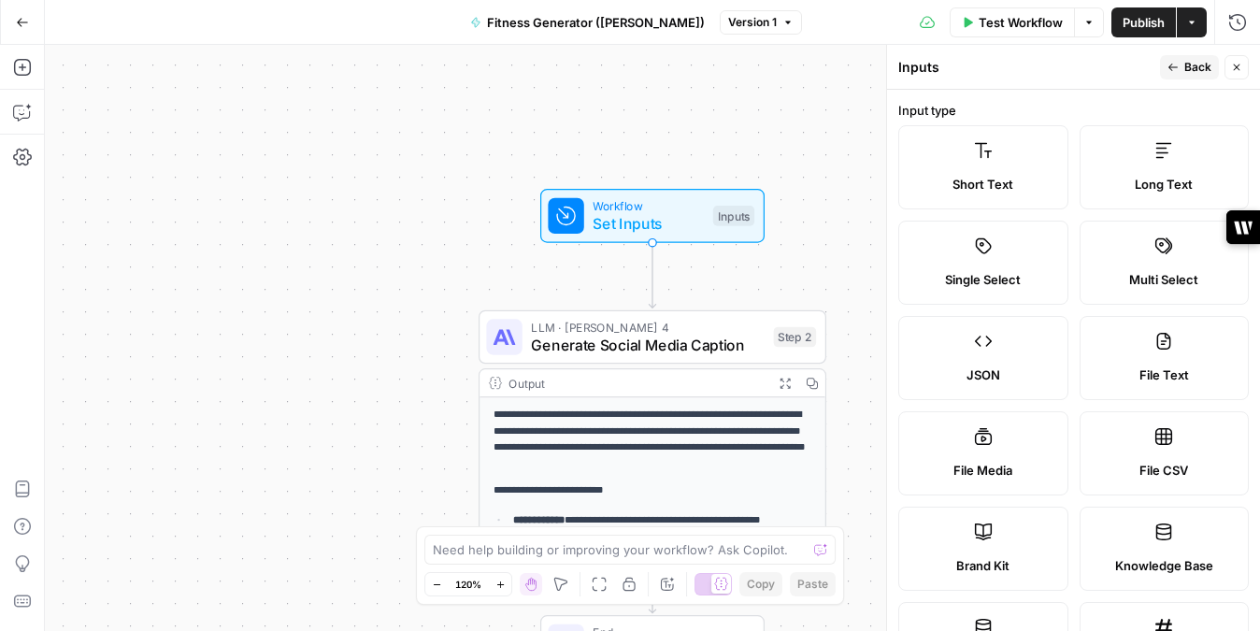
click at [1233, 69] on icon "button" at bounding box center [1236, 67] width 11 height 11
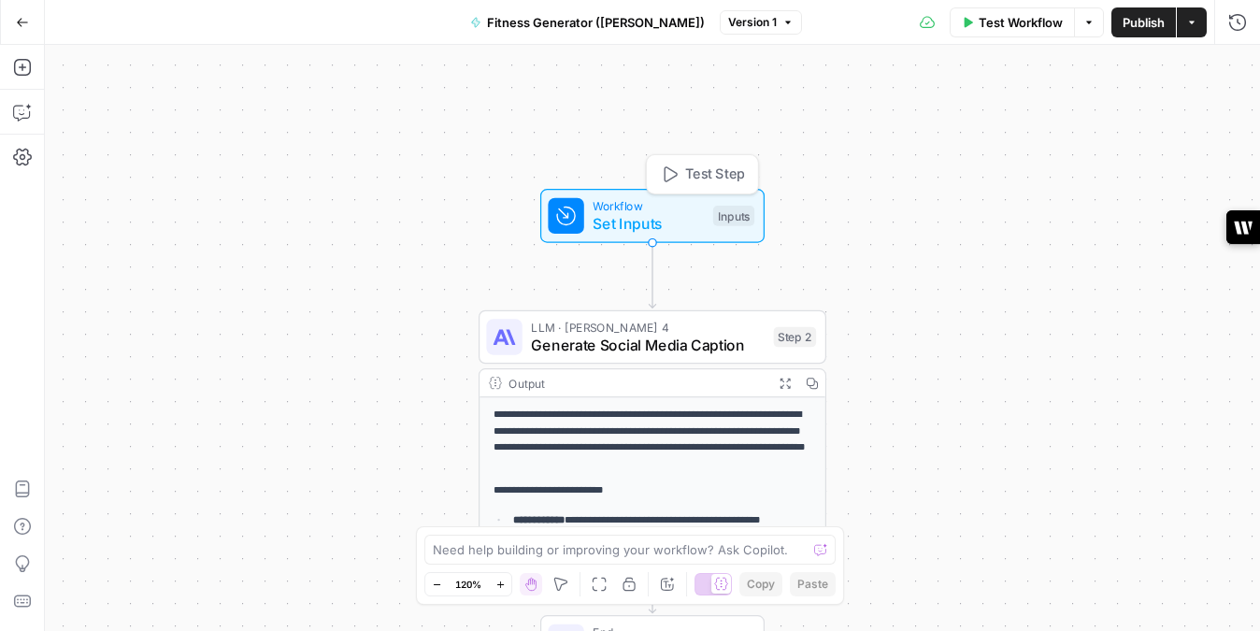
click at [718, 206] on div "Inputs" at bounding box center [733, 216] width 41 height 21
click at [702, 309] on div "**********" at bounding box center [653, 338] width 1216 height 586
click at [702, 319] on span "LLM · [PERSON_NAME] 4" at bounding box center [647, 327] width 234 height 18
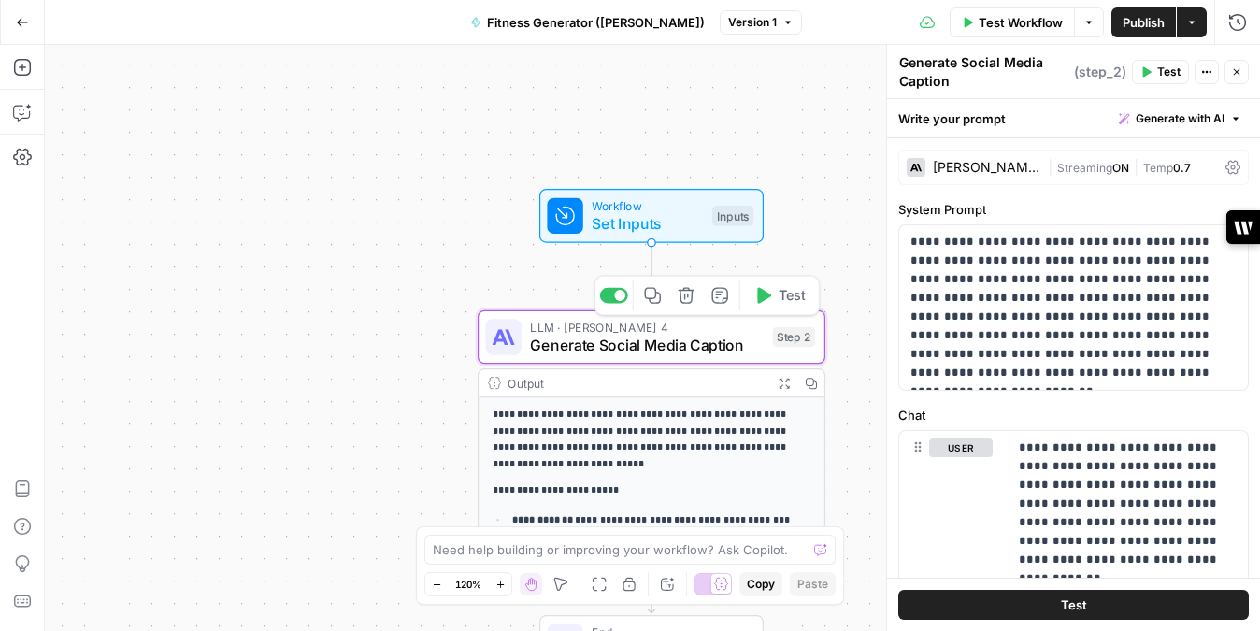
click at [684, 209] on span "Workflow" at bounding box center [647, 206] width 111 height 18
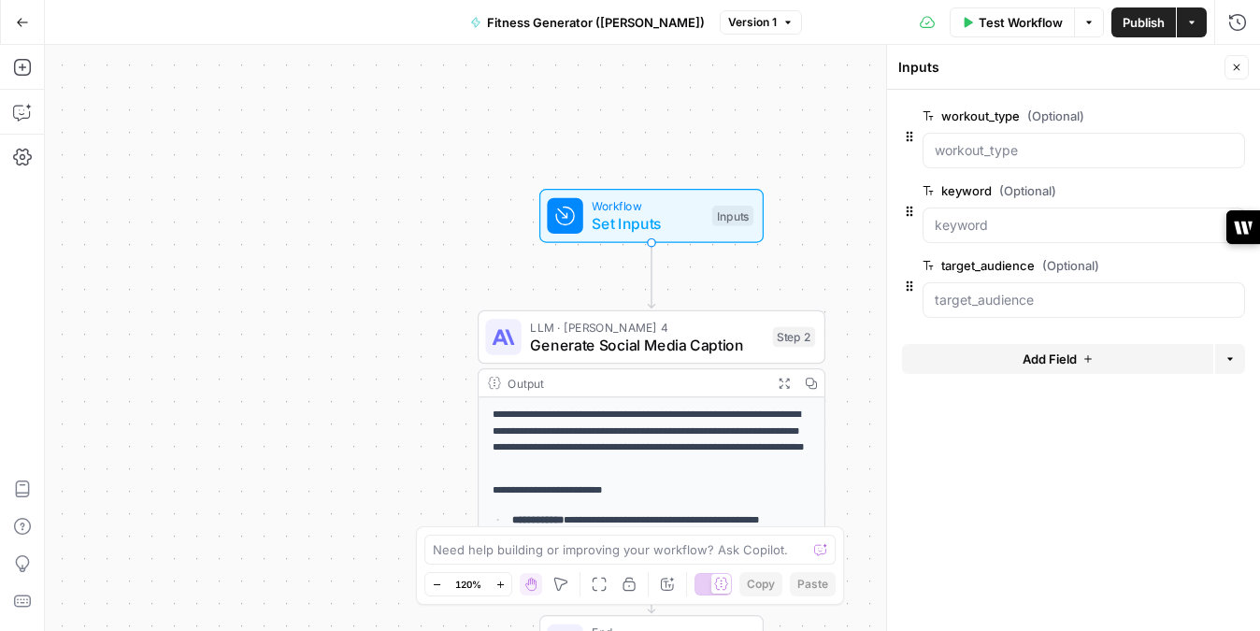
click at [1237, 119] on icon "button" at bounding box center [1235, 116] width 10 height 10
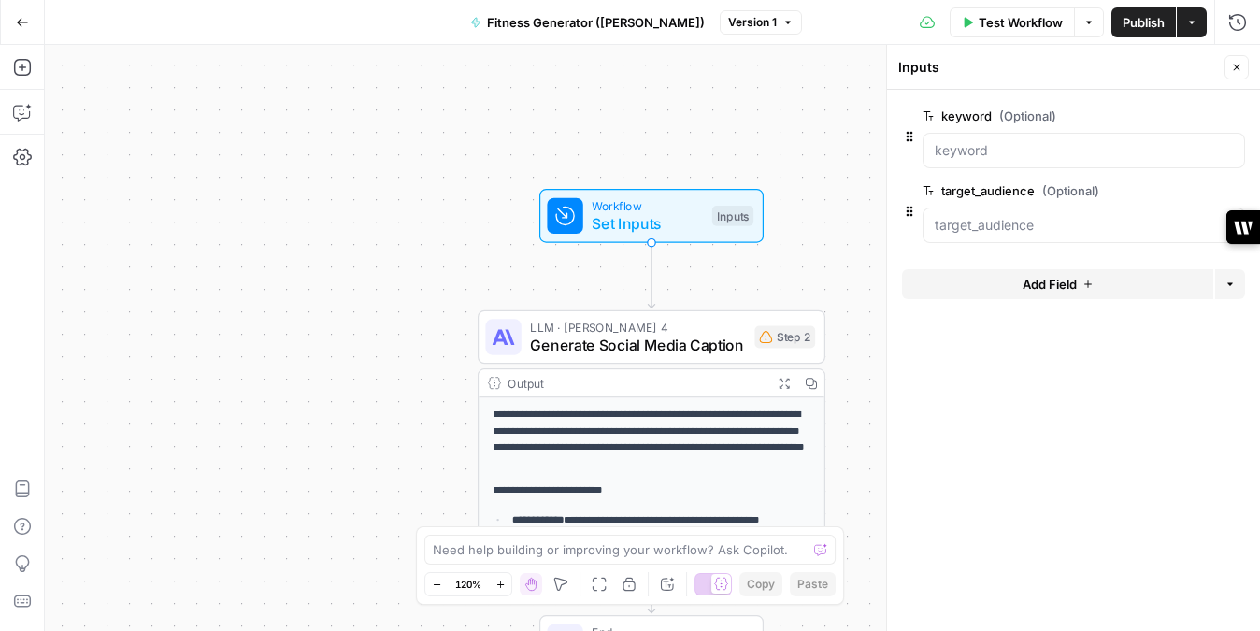
click at [1237, 119] on icon "button" at bounding box center [1235, 116] width 10 height 10
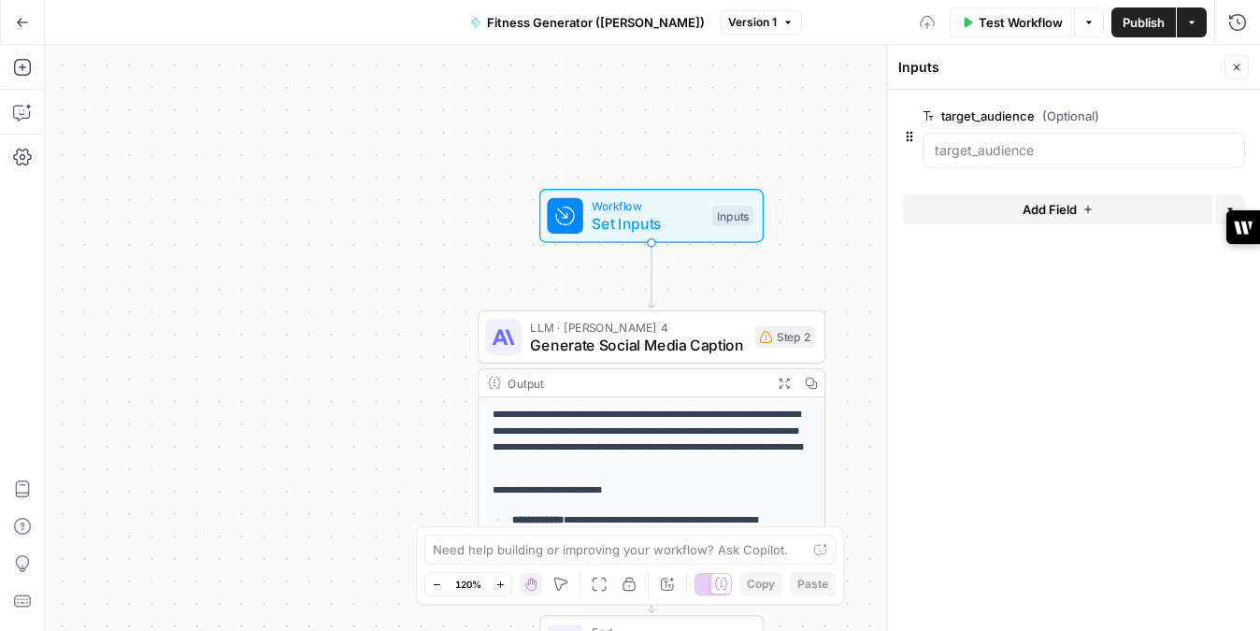
click at [1237, 119] on icon "button" at bounding box center [1235, 116] width 10 height 10
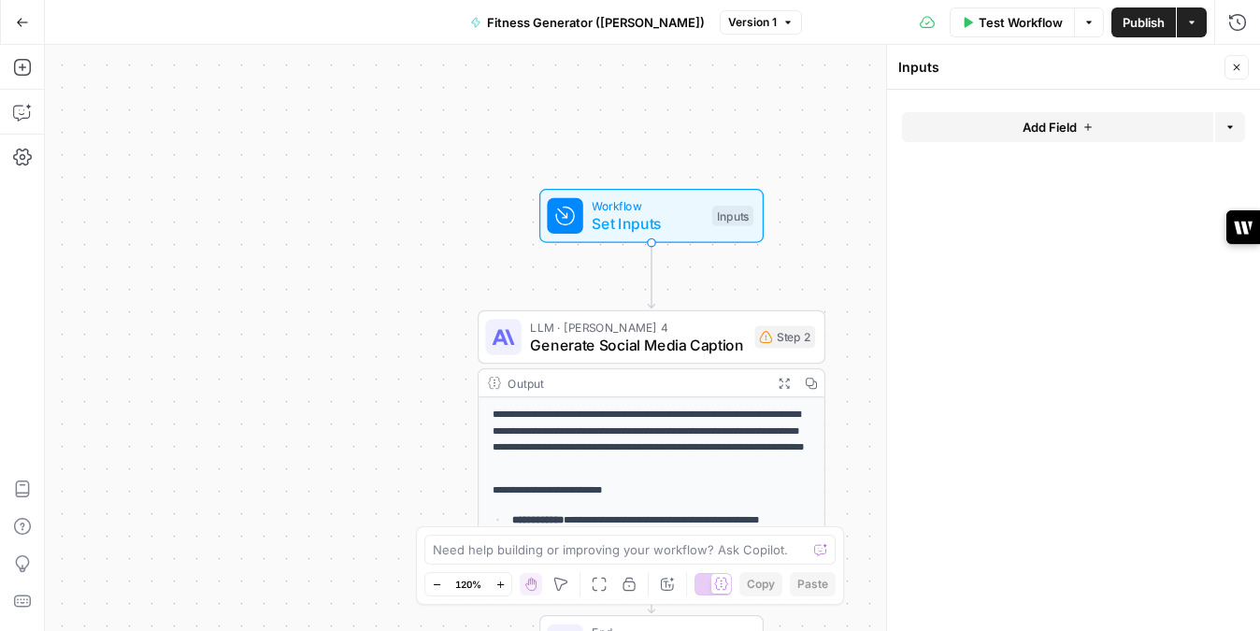
click at [793, 152] on div "**********" at bounding box center [653, 338] width 1216 height 586
click at [1228, 63] on button "Close" at bounding box center [1237, 67] width 24 height 24
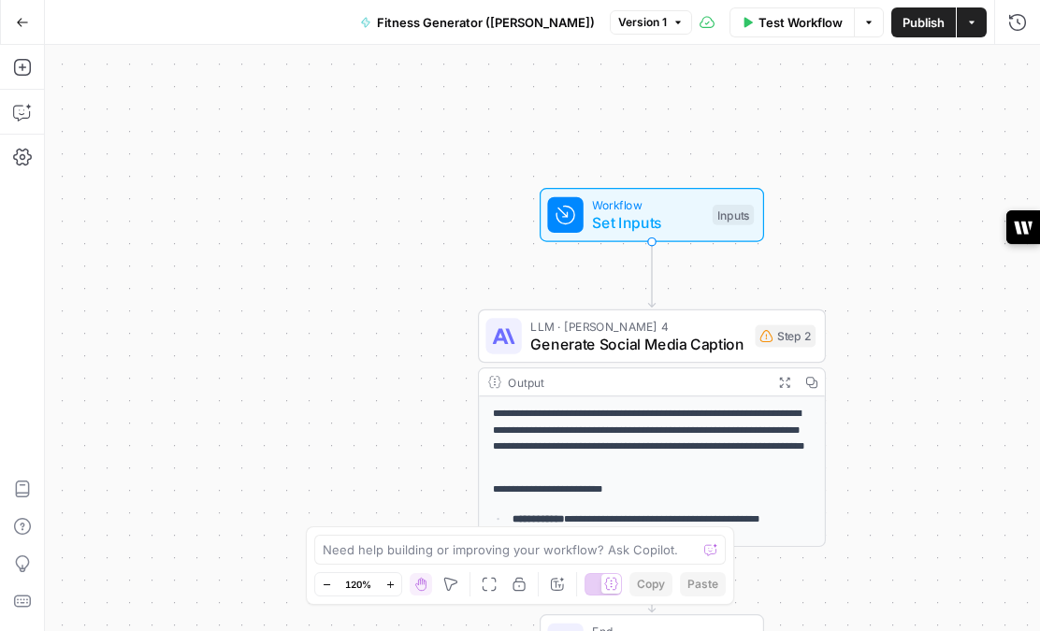
click at [902, 22] on span "Publish" at bounding box center [923, 22] width 42 height 19
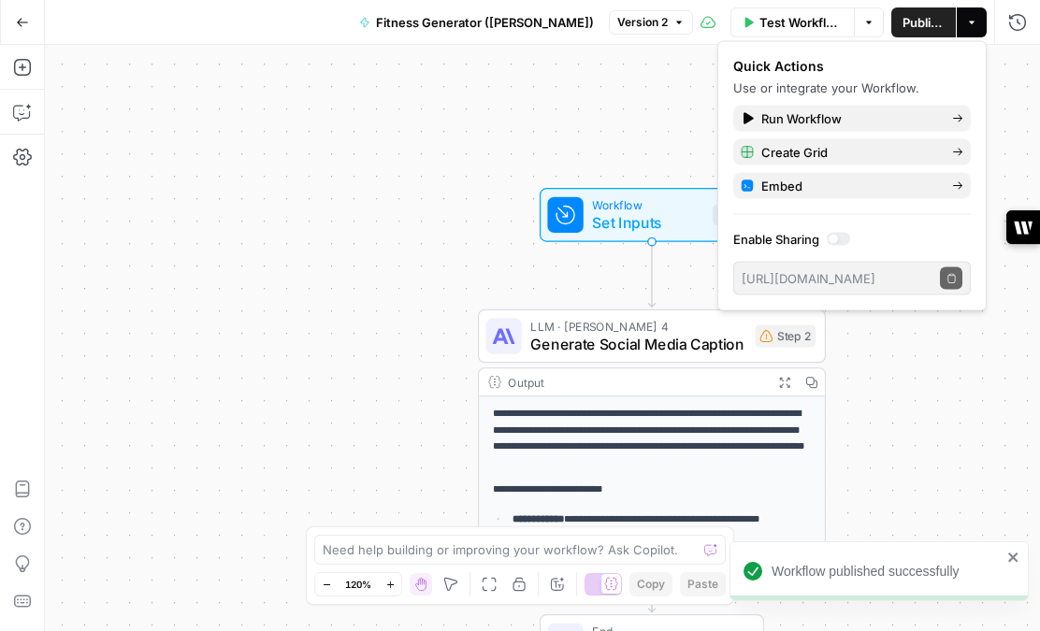
click at [430, 150] on div "**********" at bounding box center [542, 338] width 995 height 586
